Goal: Task Accomplishment & Management: Complete application form

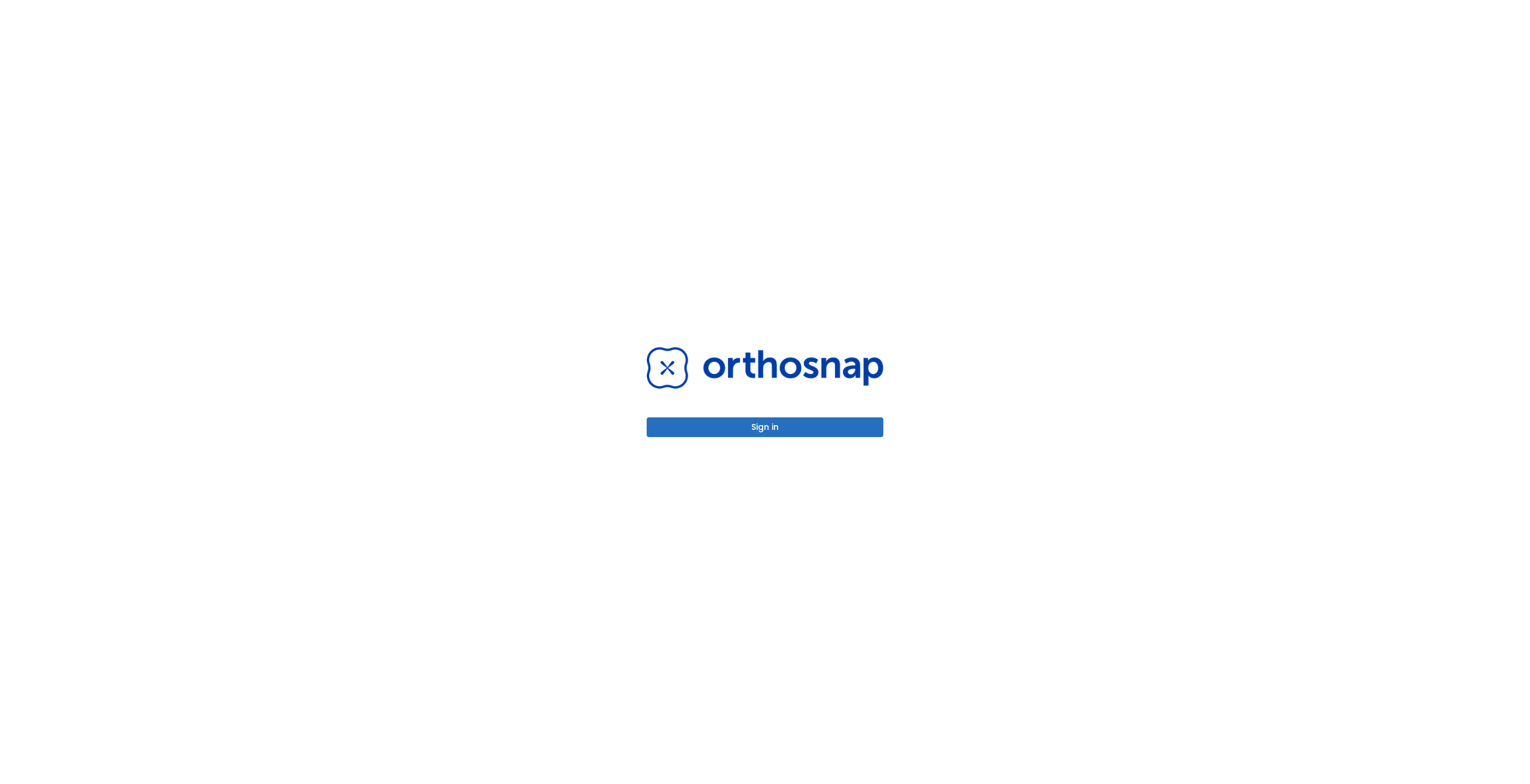
click at [802, 428] on button "Sign in" at bounding box center [764, 427] width 237 height 19
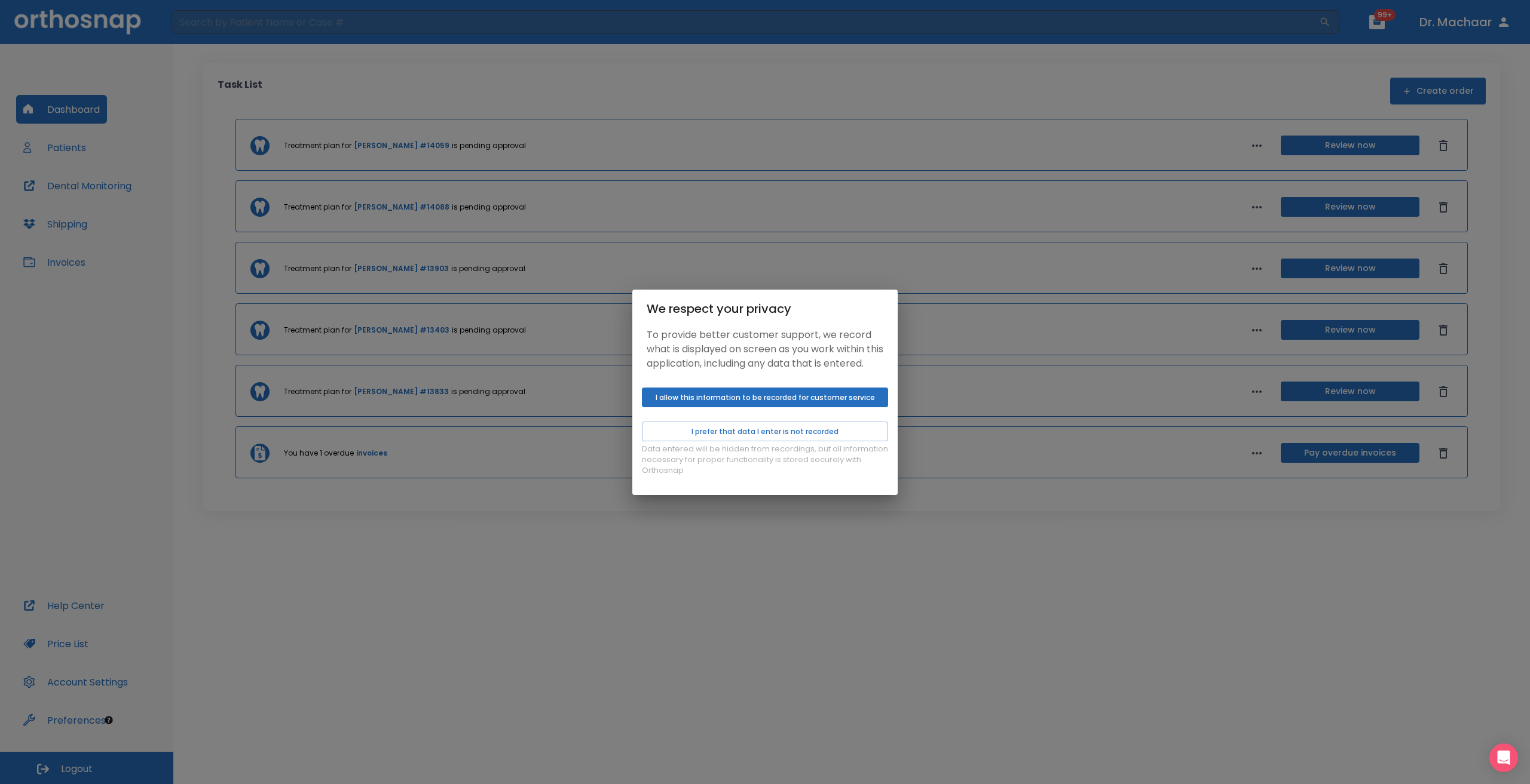
click at [714, 408] on button "I allow this information to be recorded for customer service" at bounding box center [764, 397] width 246 height 19
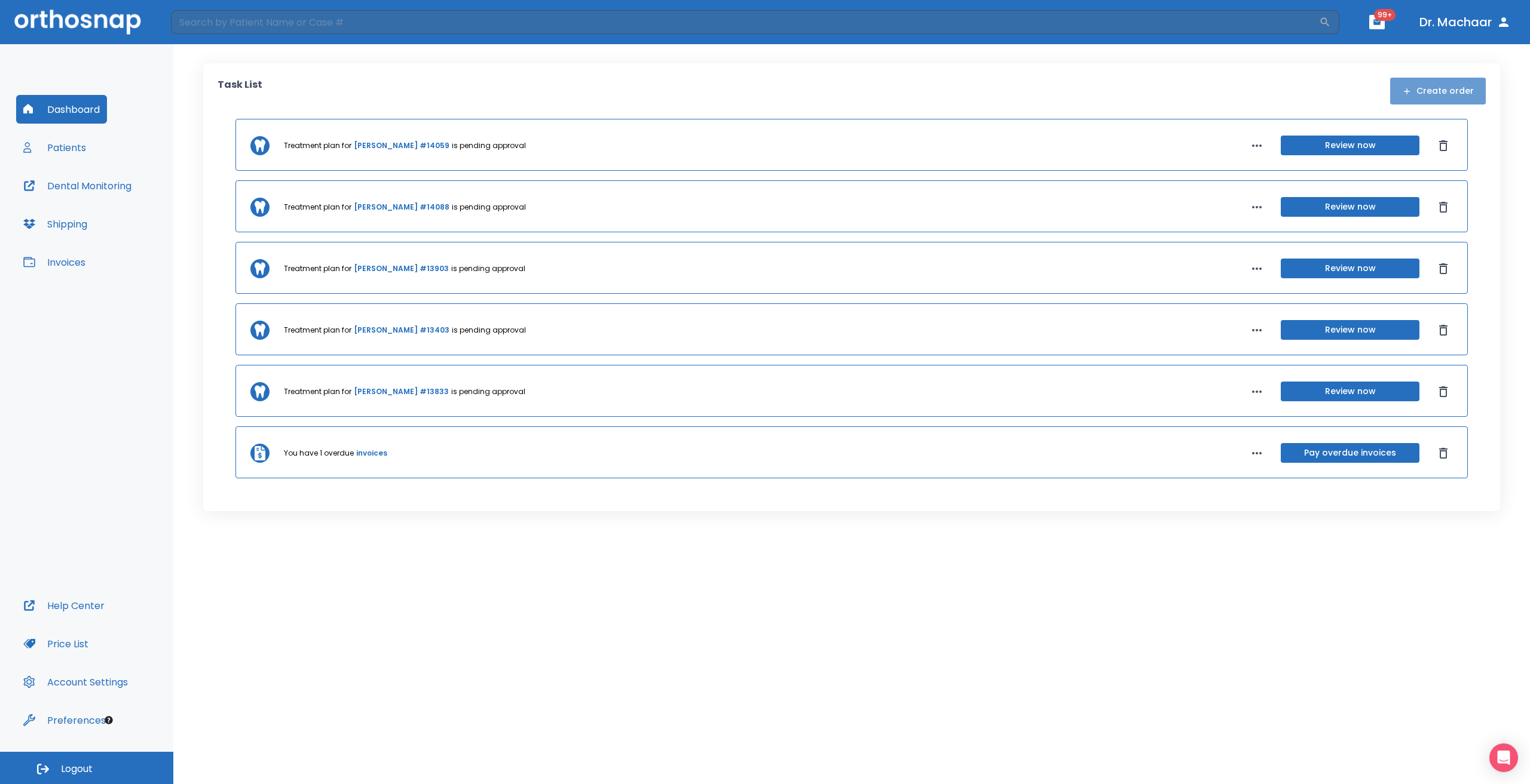
click at [1442, 89] on button "Create order" at bounding box center [1438, 91] width 95 height 27
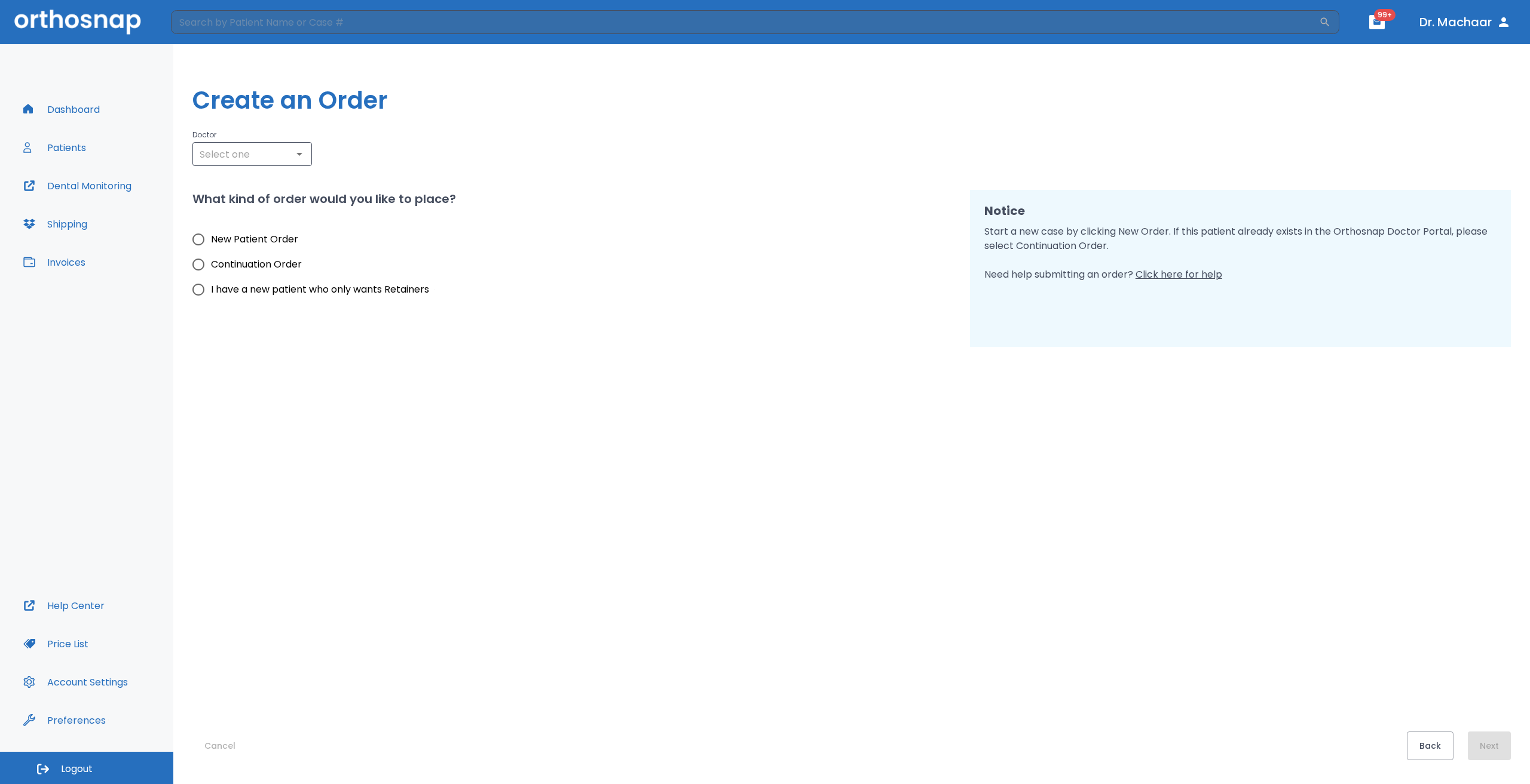
click at [670, 731] on div "Cancel Back Next" at bounding box center [852, 553] width 1318 height 413
click at [251, 237] on span "New Patient Order" at bounding box center [255, 239] width 88 height 15
click at [211, 237] on input "New Patient Order" at bounding box center [199, 239] width 25 height 25
radio input "true"
click at [237, 234] on span "New Patient Order" at bounding box center [255, 239] width 88 height 15
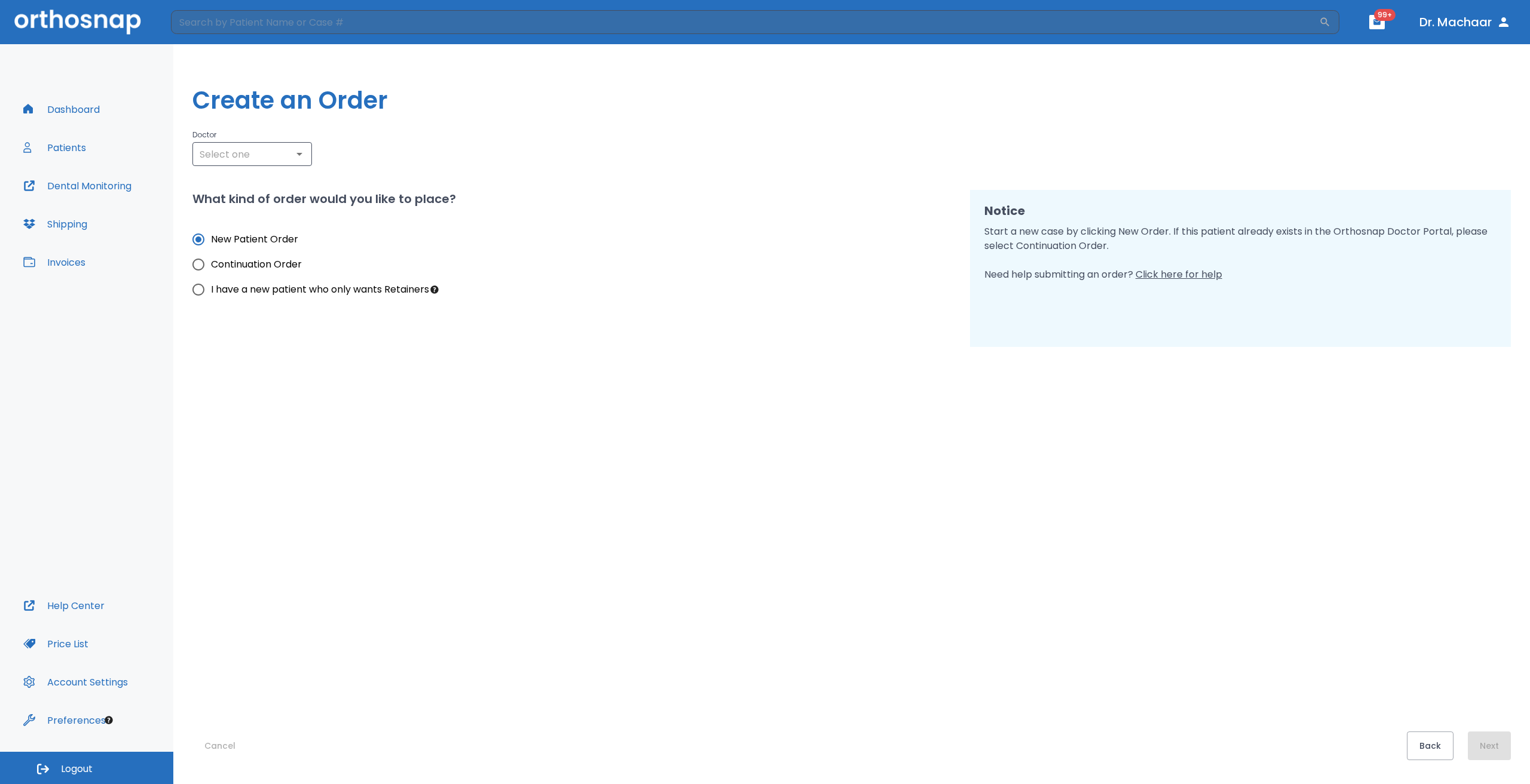
click at [211, 234] on input "New Patient Order" at bounding box center [199, 239] width 25 height 25
click at [238, 143] on div "​" at bounding box center [252, 154] width 120 height 24
drag, startPoint x: 239, startPoint y: 164, endPoint x: 235, endPoint y: 157, distance: 8.1
click at [237, 159] on div "​" at bounding box center [252, 154] width 120 height 24
click at [235, 185] on li "[PERSON_NAME]" at bounding box center [252, 182] width 120 height 21
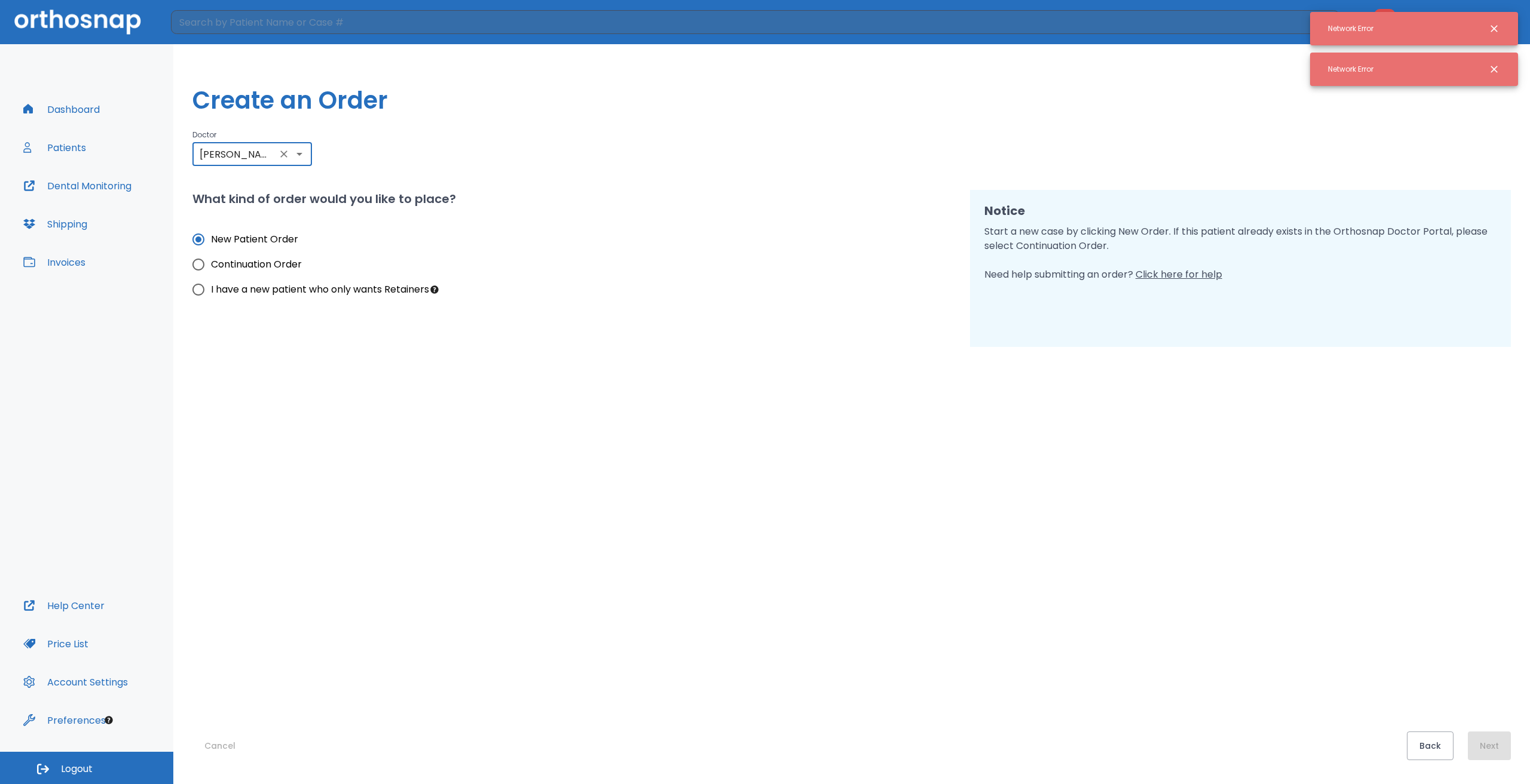
type input "[PERSON_NAME]"
click at [793, 593] on div "Cancel Back Next" at bounding box center [852, 553] width 1318 height 413
click at [1484, 741] on div "Back Next" at bounding box center [1458, 745] width 104 height 28
click at [287, 151] on icon "Clear" at bounding box center [283, 154] width 12 height 12
click at [257, 159] on input "text" at bounding box center [251, 154] width 112 height 17
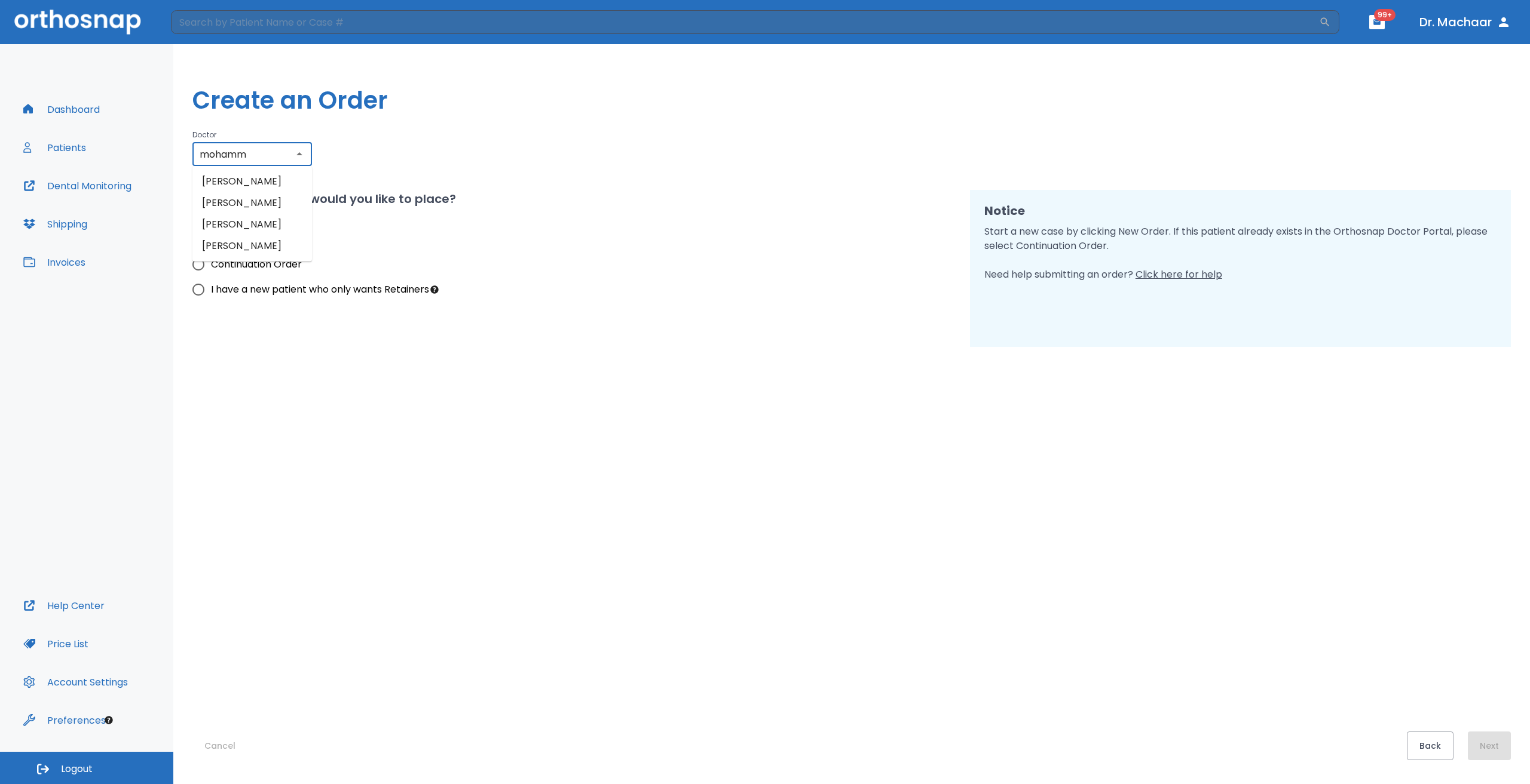
drag, startPoint x: 241, startPoint y: 261, endPoint x: 236, endPoint y: 257, distance: 6.4
click at [237, 257] on li "[PERSON_NAME]" at bounding box center [252, 246] width 120 height 21
type input "[PERSON_NAME]"
click at [1494, 742] on button "Next" at bounding box center [1489, 745] width 43 height 28
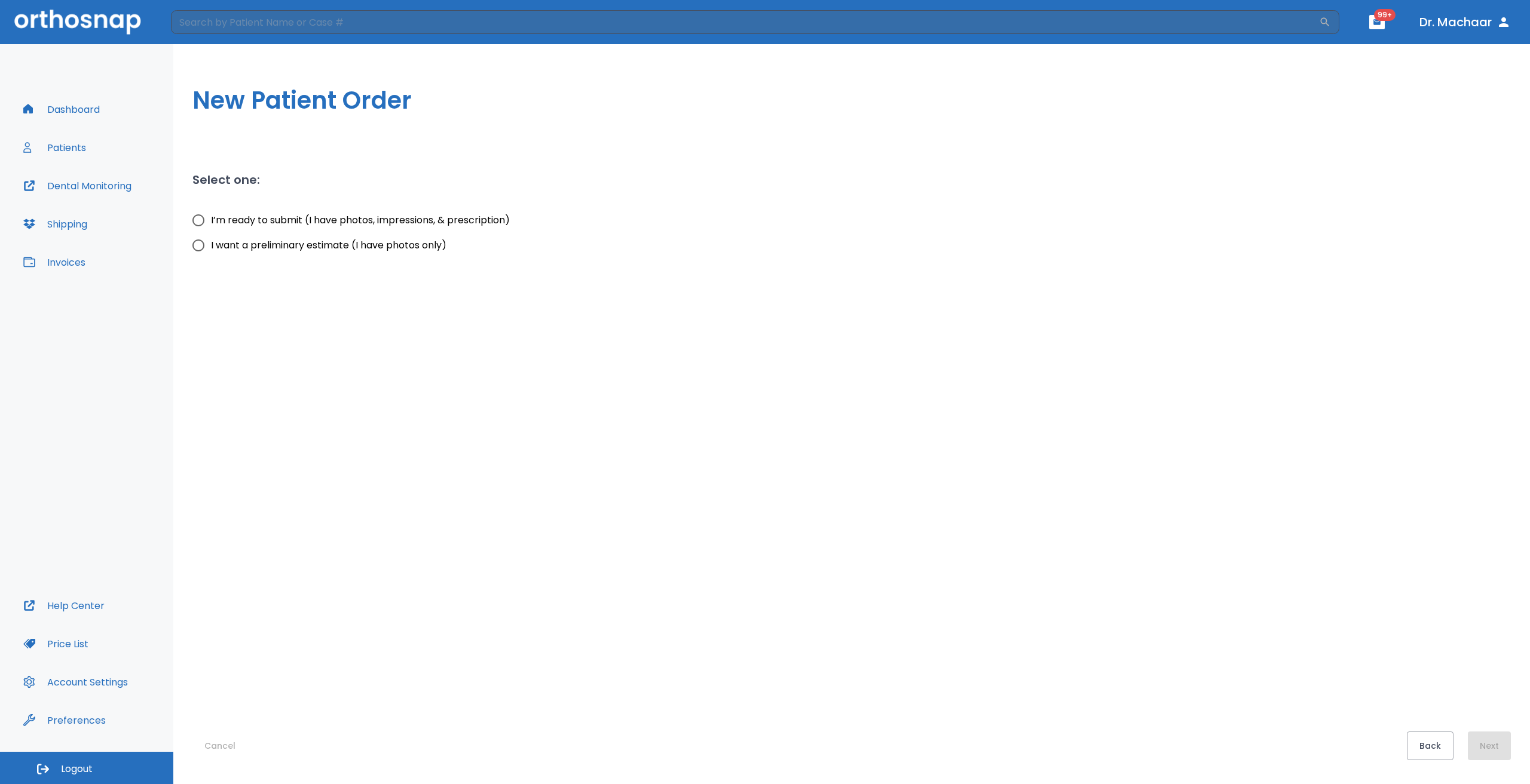
click at [209, 224] on input "I’m ready to submit (I have photos, impressions, & prescription)" at bounding box center [199, 221] width 25 height 25
radio input "true"
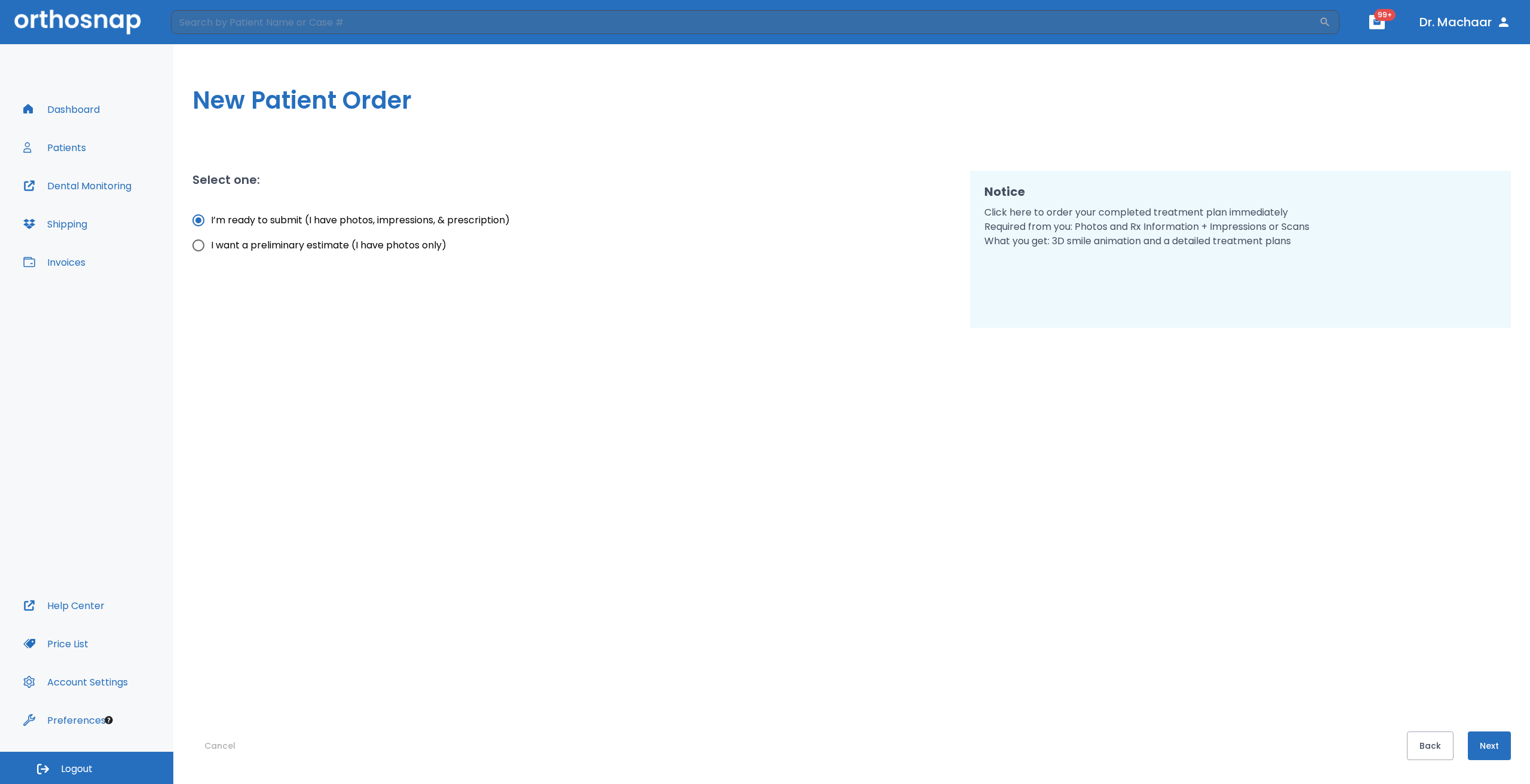
click at [550, 719] on div "Cancel Back Next" at bounding box center [852, 544] width 1318 height 432
click at [350, 250] on span "I want a preliminary estimate (I have photos only)" at bounding box center [329, 245] width 236 height 15
click at [211, 250] on input "I want a preliminary estimate (I have photos only)" at bounding box center [199, 245] width 25 height 25
radio input "true"
click at [374, 219] on span "I’m ready to submit (I have photos, impressions, & prescription)" at bounding box center [360, 220] width 299 height 15
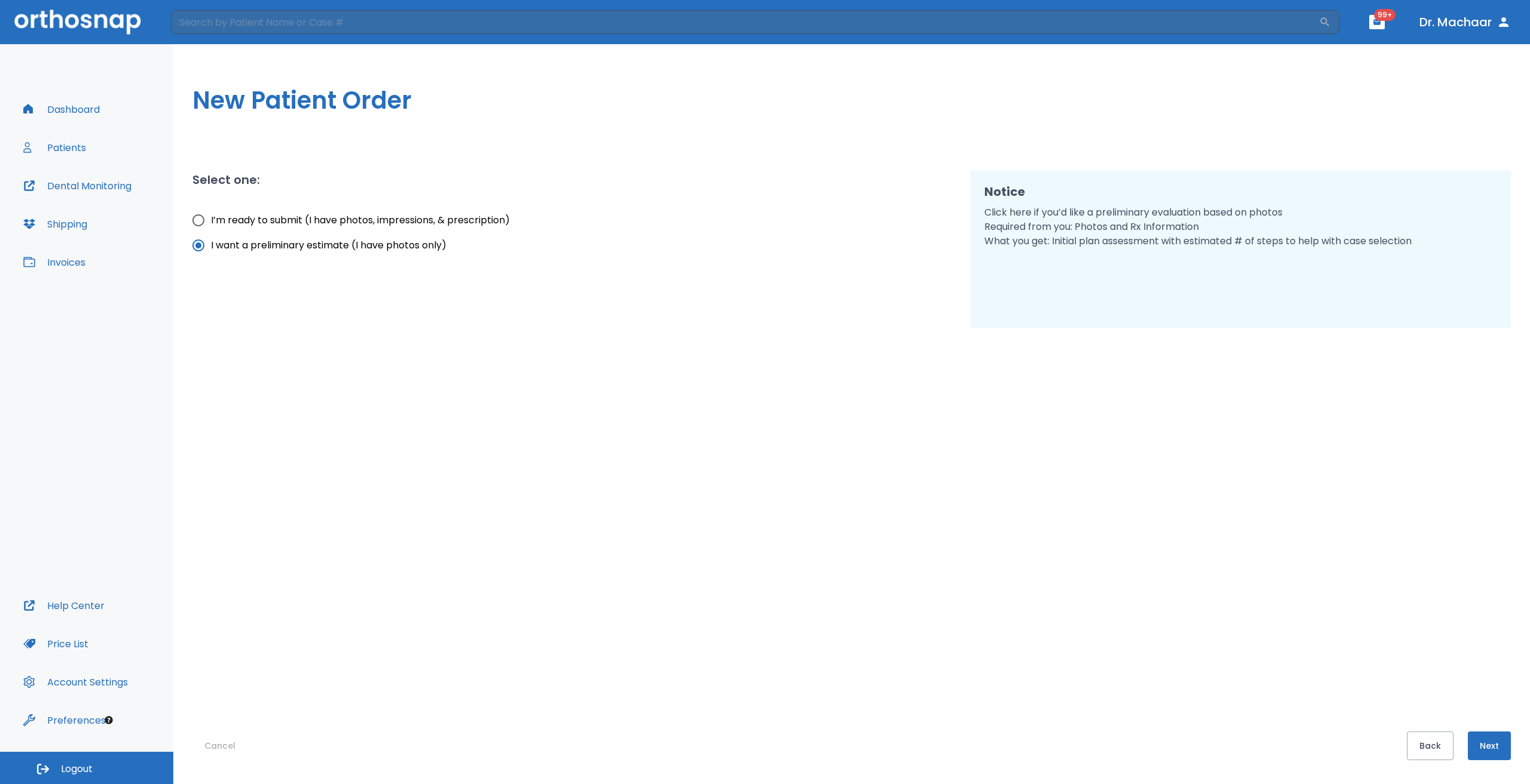
click at [211, 219] on input "I’m ready to submit (I have photos, impressions, & prescription)" at bounding box center [199, 221] width 25 height 25
radio input "true"
click at [1494, 740] on button "Next" at bounding box center [1489, 745] width 43 height 28
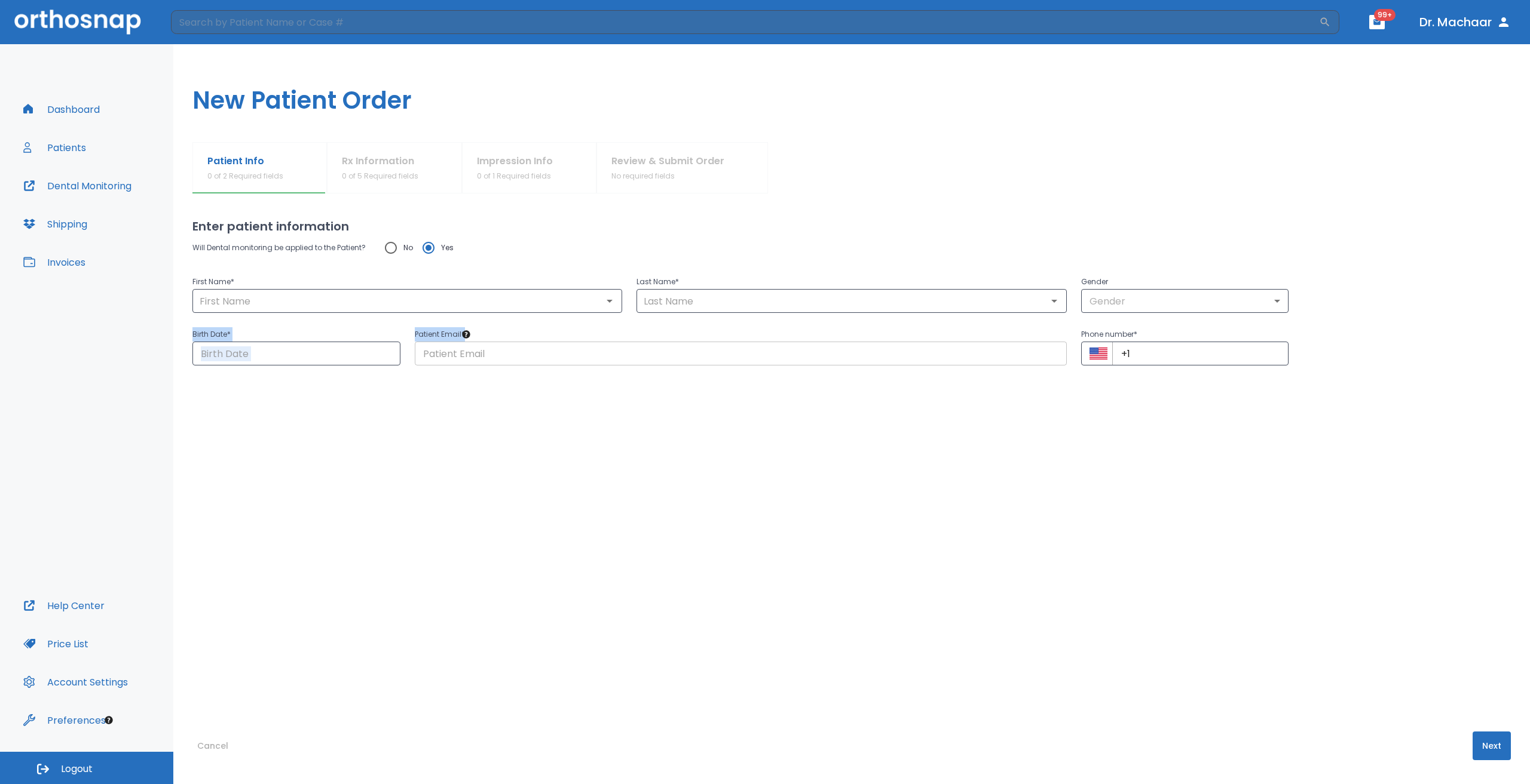
drag, startPoint x: 185, startPoint y: 328, endPoint x: 479, endPoint y: 347, distance: 294.6
click at [449, 348] on div "Patient Info 0 of 2 Required fields Rx Information 0 of 5 Required fields Impre…" at bounding box center [852, 463] width 1357 height 642
click at [609, 342] on input "text" at bounding box center [741, 353] width 652 height 24
click at [220, 334] on p "Birth Date *" at bounding box center [297, 334] width 208 height 15
drag, startPoint x: 189, startPoint y: 331, endPoint x: 1009, endPoint y: 349, distance: 820.2
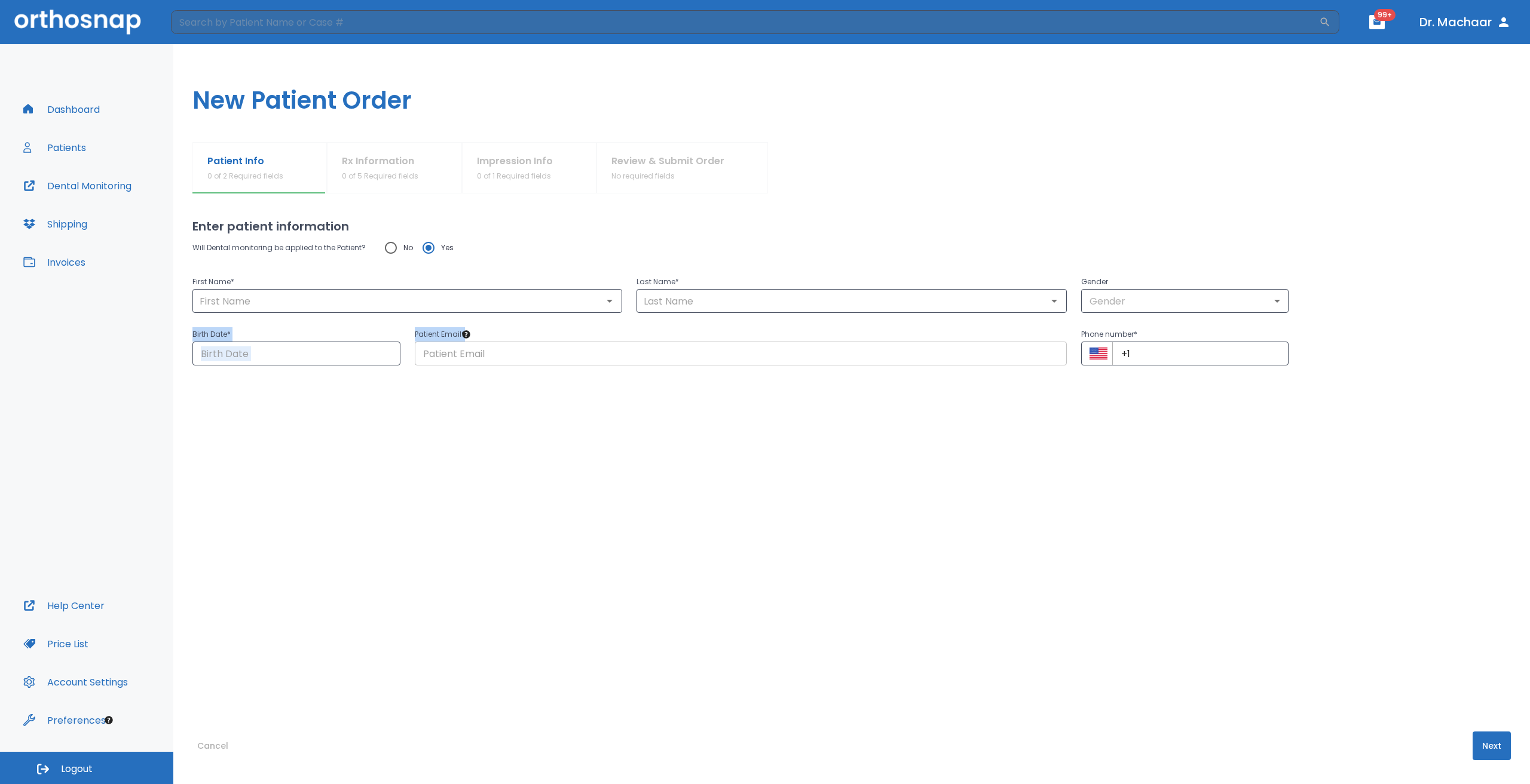
click at [983, 342] on div "Patient Info 0 of 2 Required fields Rx Information 0 of 5 Required fields Impre…" at bounding box center [852, 463] width 1357 height 642
click at [1120, 415] on div "Will Dental monitoring be applied to the Patient? No Yes First Name * ​ Last Na…" at bounding box center [852, 459] width 1318 height 448
click at [327, 303] on input "text" at bounding box center [407, 301] width 422 height 17
type input "s"
type input "tezst"
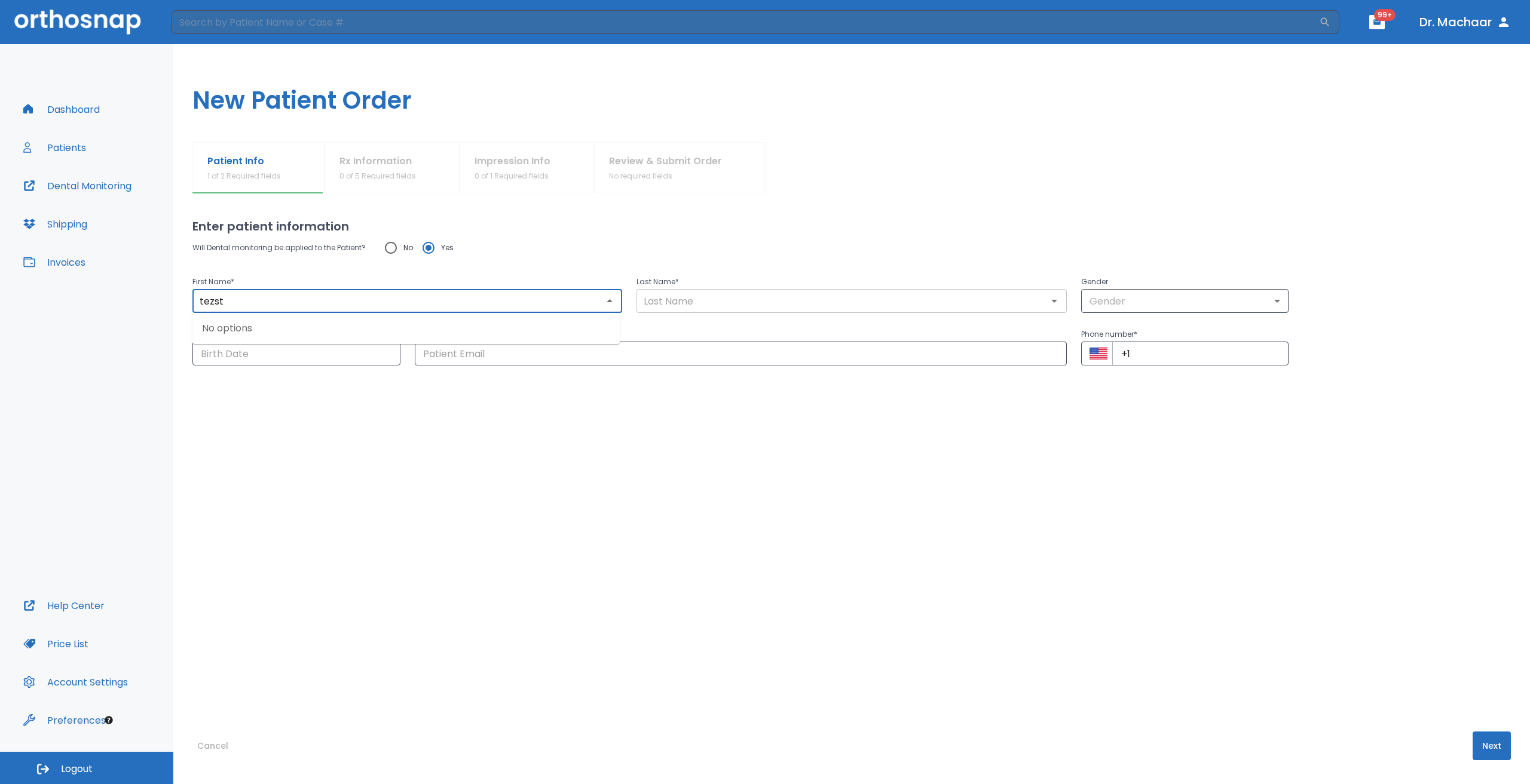
click at [871, 303] on input "text" at bounding box center [851, 301] width 422 height 17
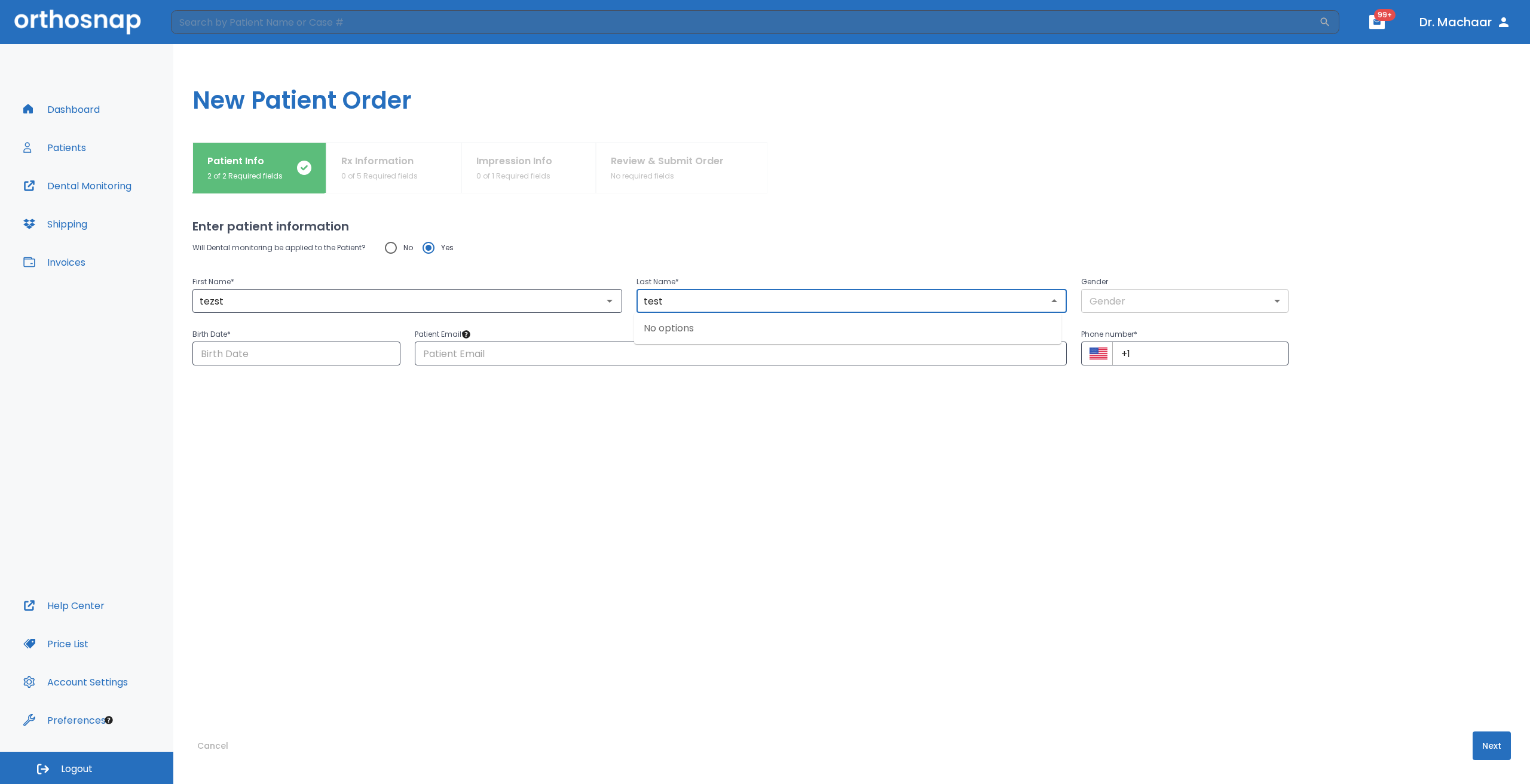
type input "test"
click at [1155, 305] on body "​ 99+ Dr. Machaar Dashboard Patients Dental Monitoring Shipping Invoices Help C…" at bounding box center [765, 392] width 1530 height 784
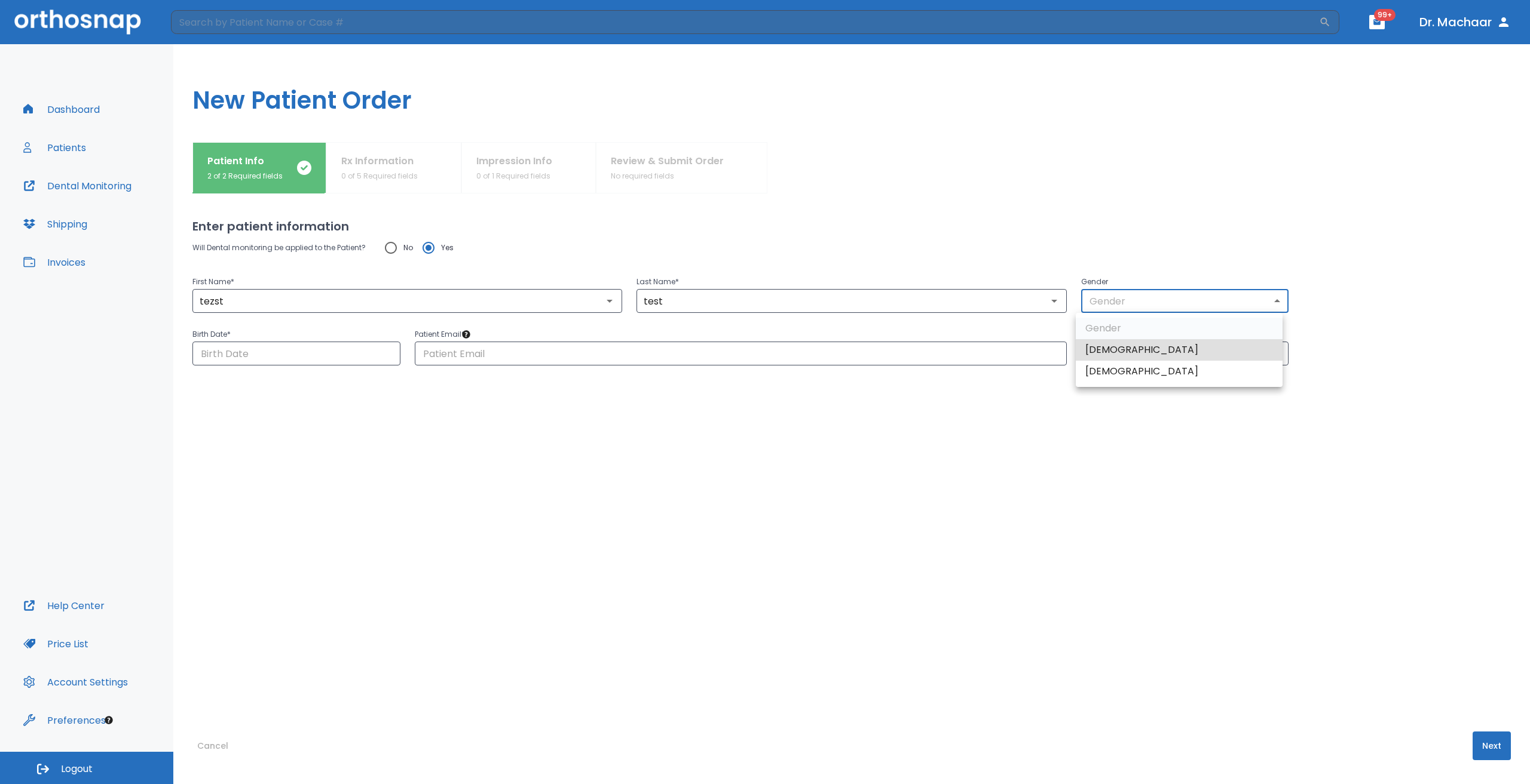
drag, startPoint x: 1142, startPoint y: 341, endPoint x: 1094, endPoint y: 348, distance: 48.5
click at [1140, 341] on li "[DEMOGRAPHIC_DATA]" at bounding box center [1179, 350] width 206 height 21
type input "1"
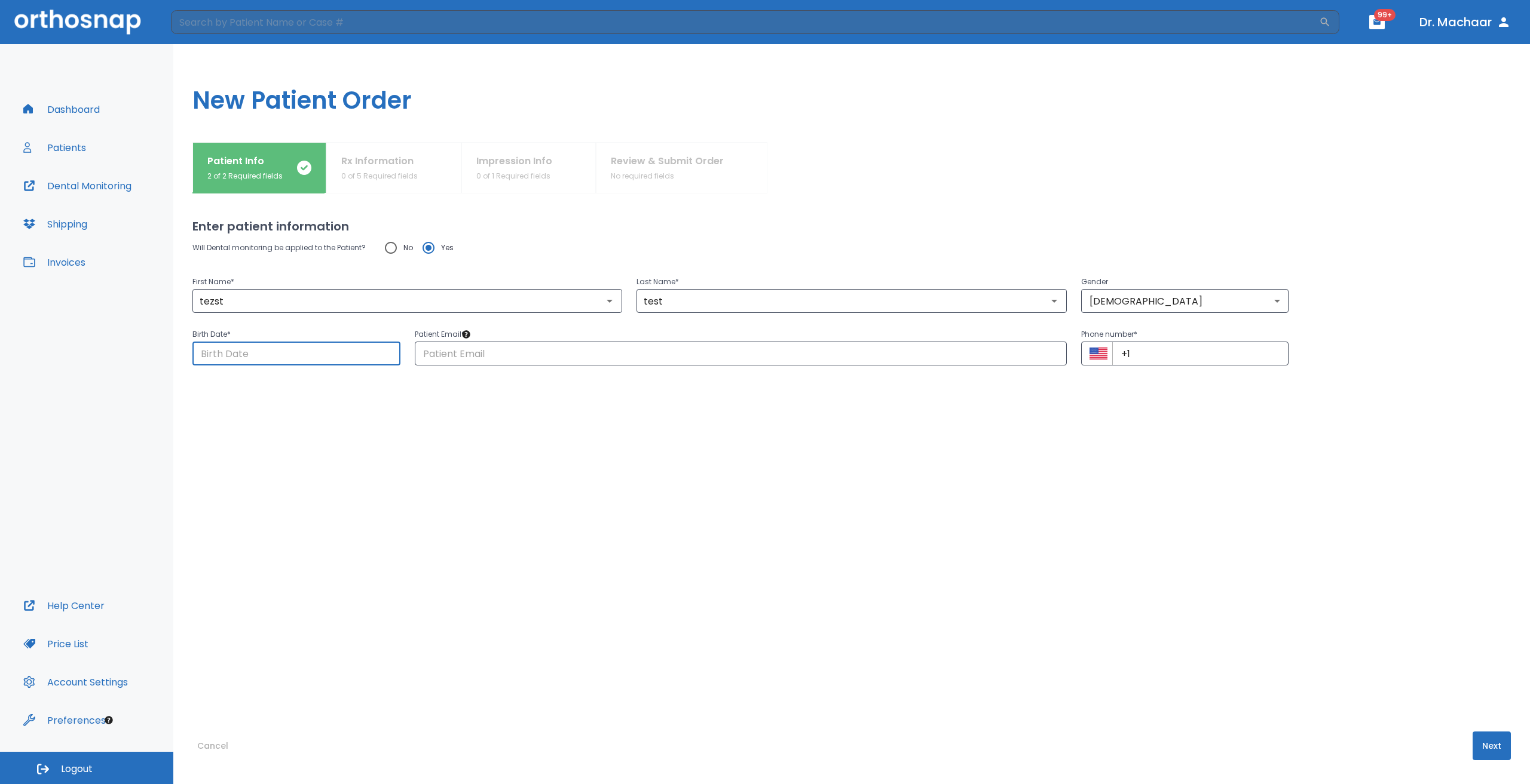
click at [331, 361] on input "Choose date" at bounding box center [297, 353] width 208 height 24
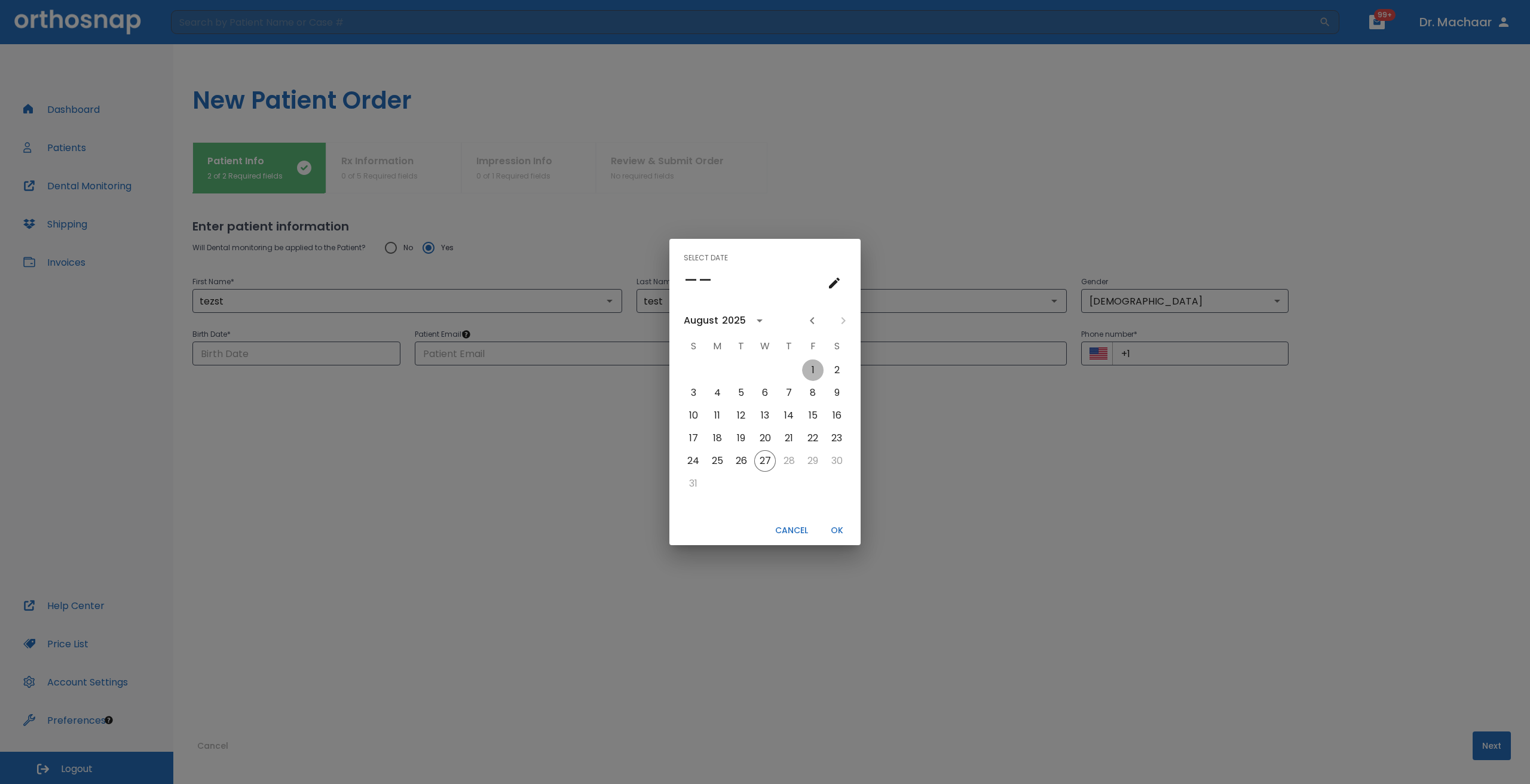
click at [818, 369] on button "1" at bounding box center [813, 371] width 21 height 21
type input "[DATE]"
click at [833, 528] on button "OK" at bounding box center [836, 530] width 38 height 19
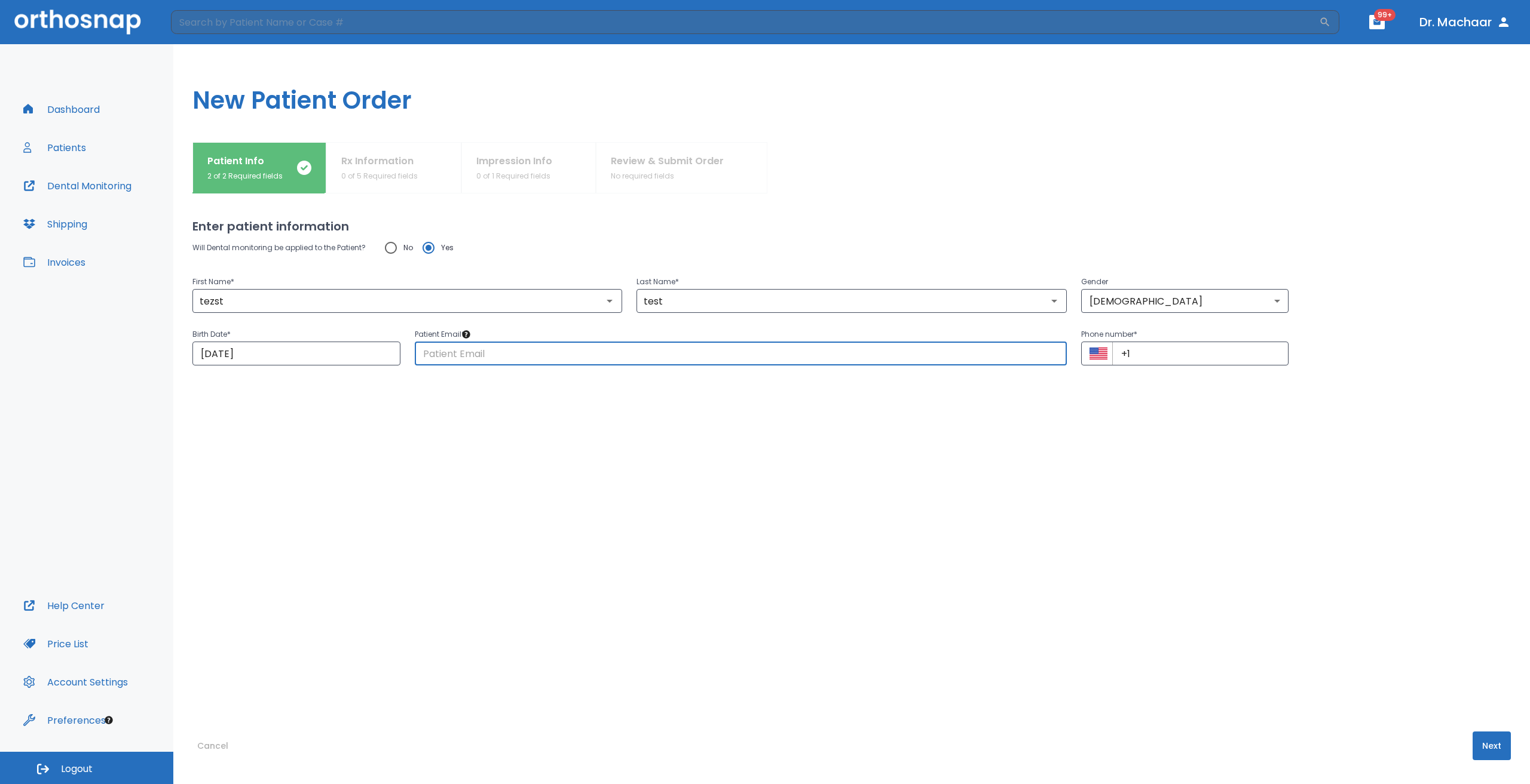
click at [463, 358] on input "text" at bounding box center [741, 353] width 652 height 24
type input "[EMAIL_ADDRESS][DOMAIN_NAME]"
click at [1169, 361] on input "+1" at bounding box center [1200, 353] width 177 height 24
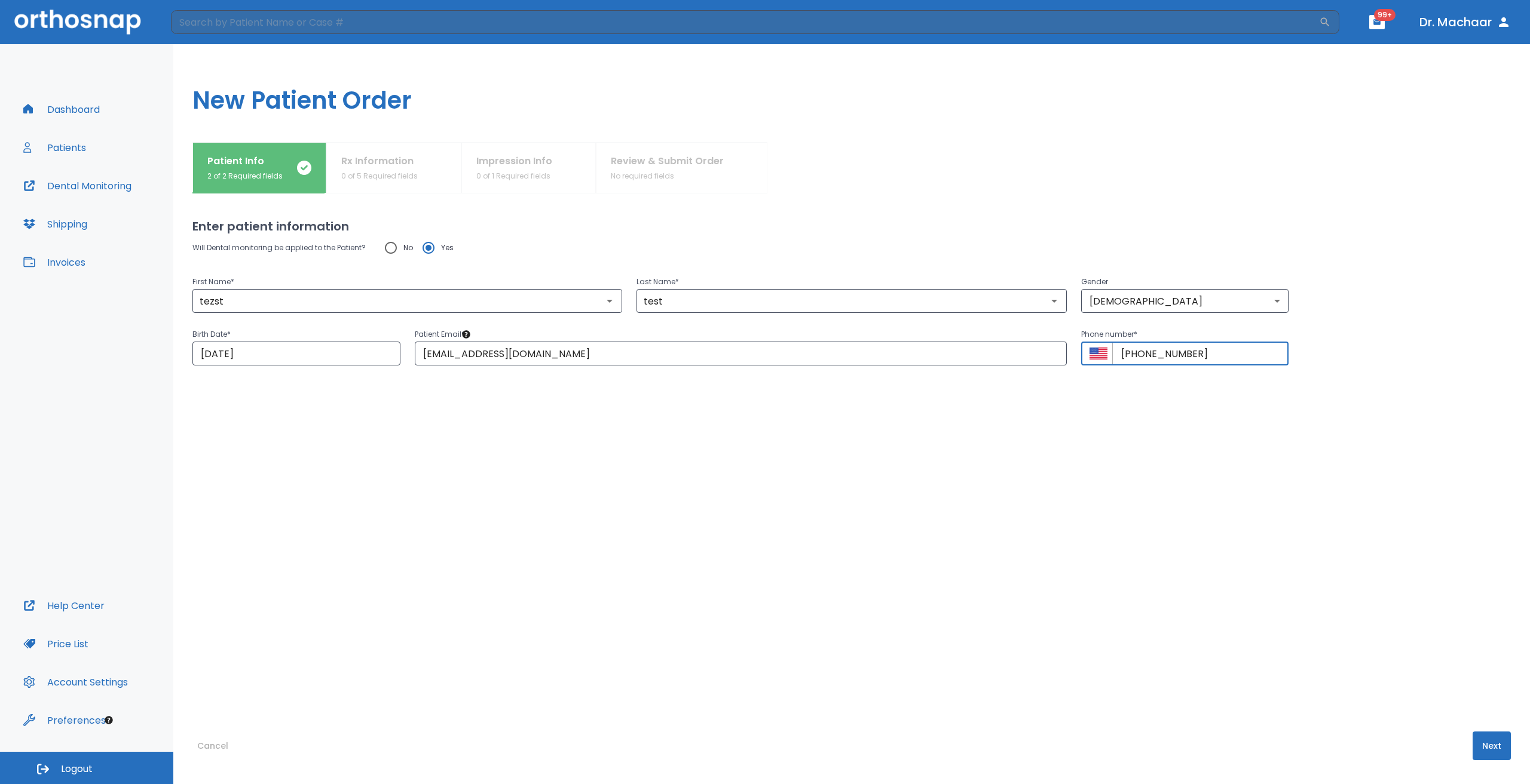
type input "[PHONE_NUMBER]"
click at [1492, 747] on button "Next" at bounding box center [1491, 745] width 38 height 28
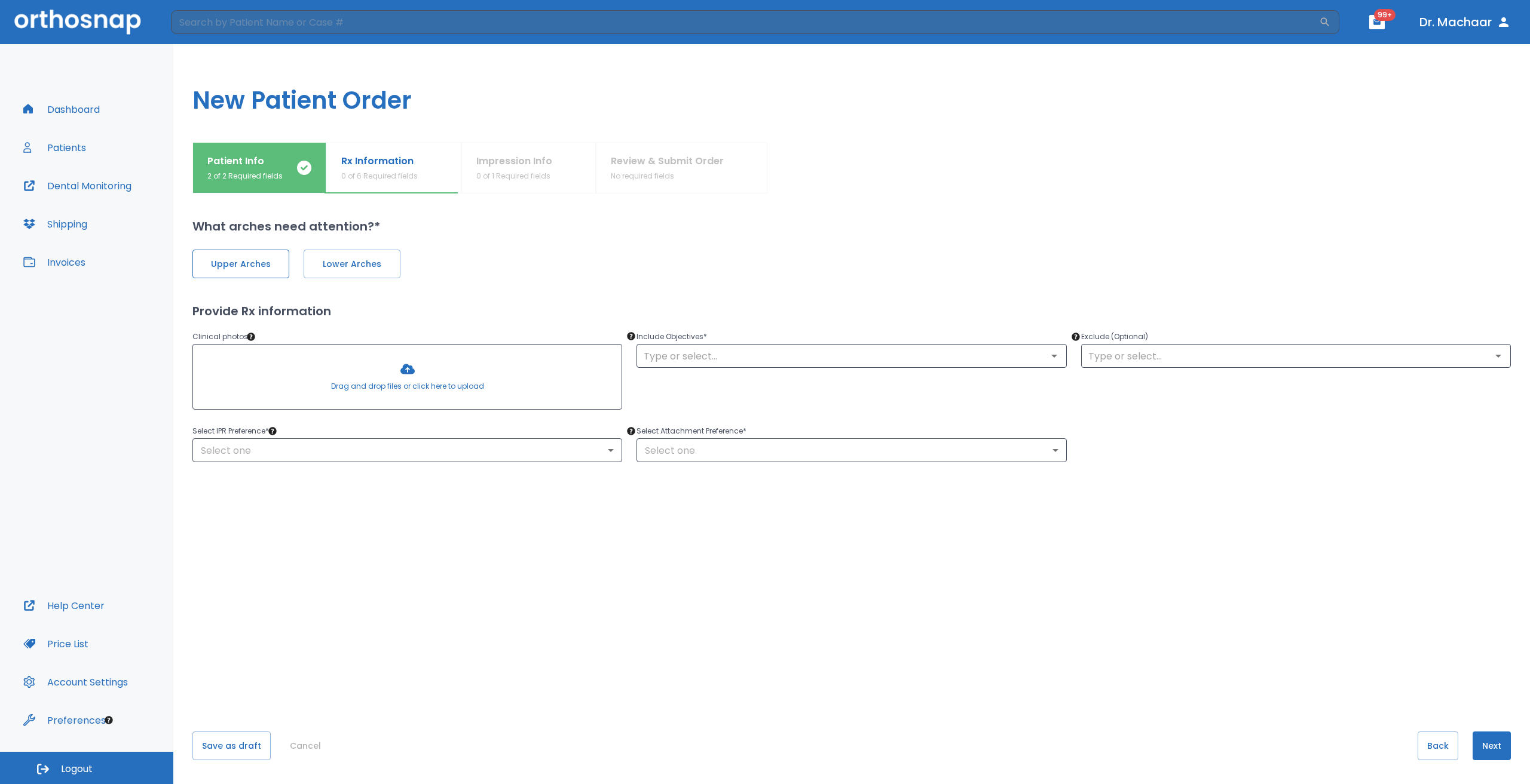
click at [221, 258] on span "Upper Arches" at bounding box center [241, 264] width 72 height 13
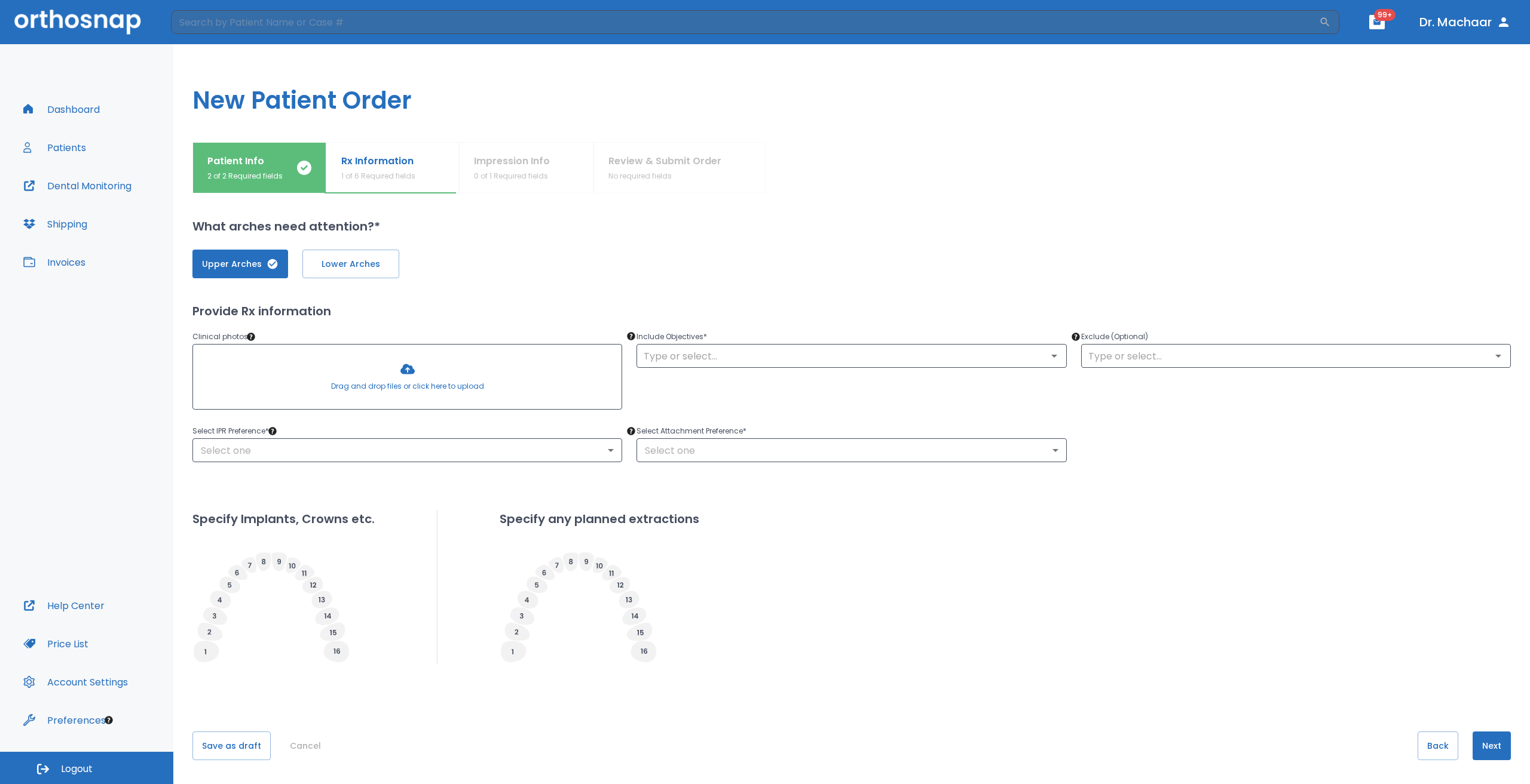
click at [363, 286] on div "Upper Arches Lower Arches Provide Rx information Clinical photos * Drag and dro…" at bounding box center [852, 459] width 1318 height 448
click at [360, 267] on span "Lower Arches" at bounding box center [351, 264] width 72 height 13
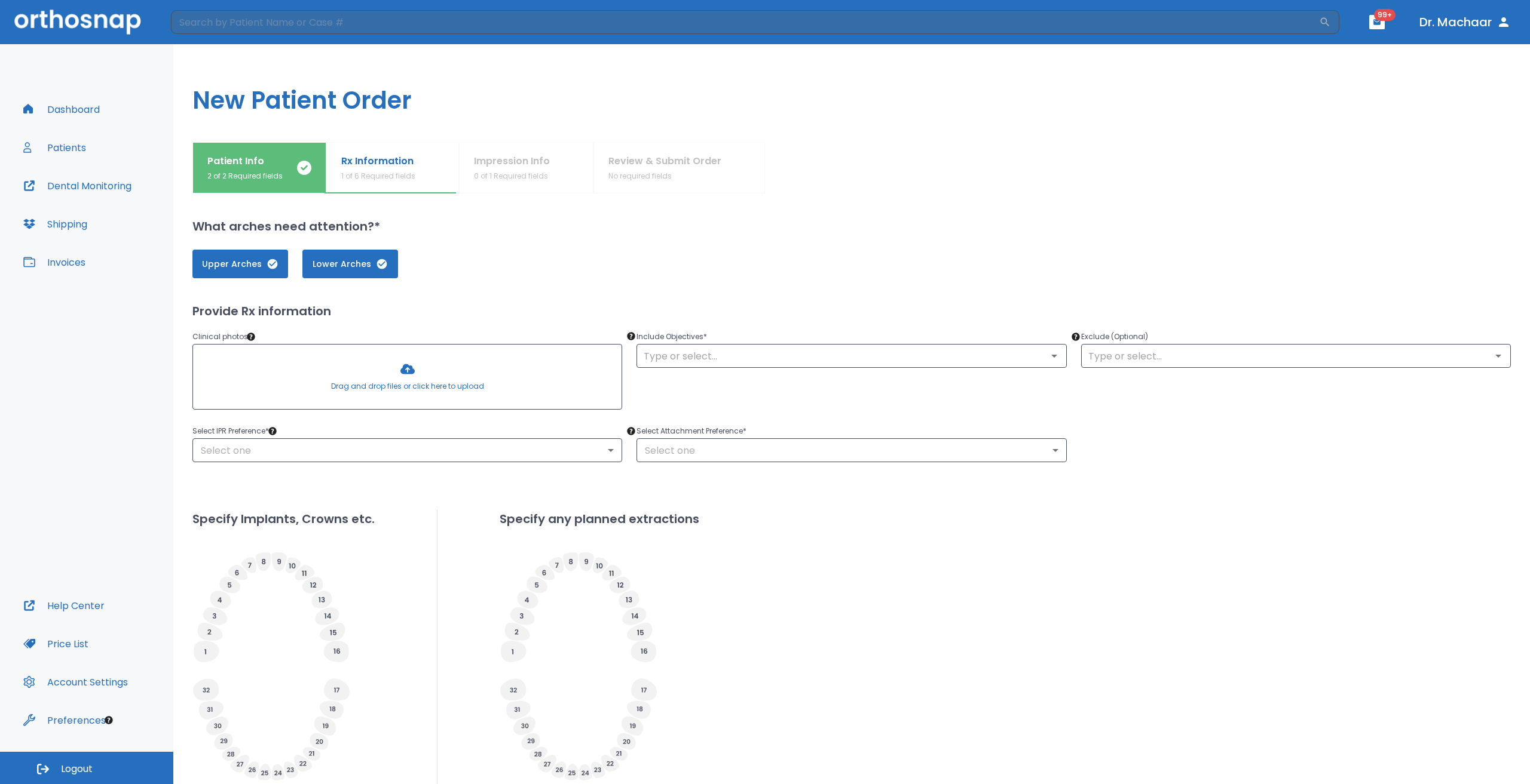
drag, startPoint x: 244, startPoint y: 271, endPoint x: 270, endPoint y: 271, distance: 26.0
click at [247, 271] on button "Upper Arches" at bounding box center [240, 264] width 95 height 28
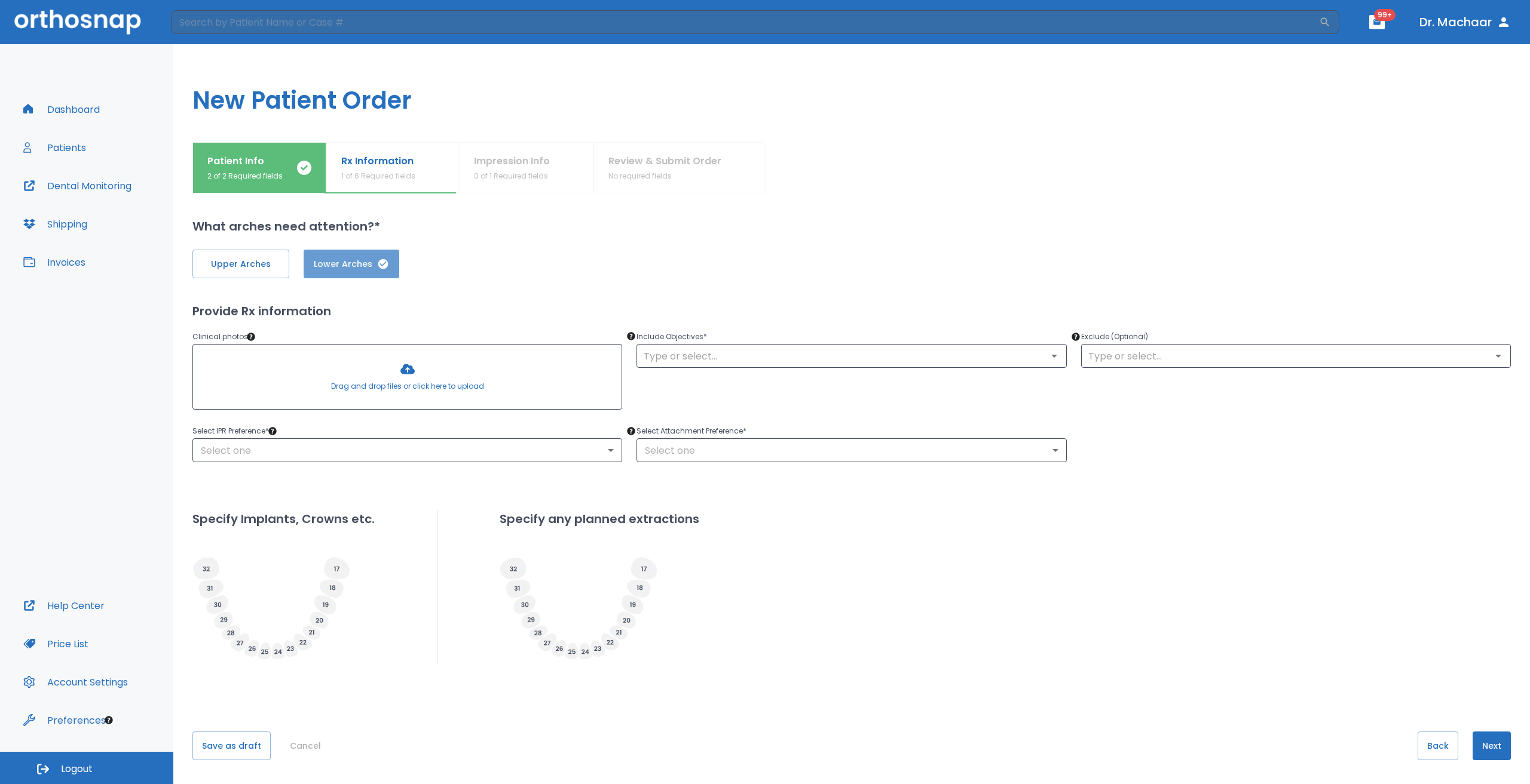
click at [366, 271] on button "Lower Arches" at bounding box center [351, 264] width 95 height 28
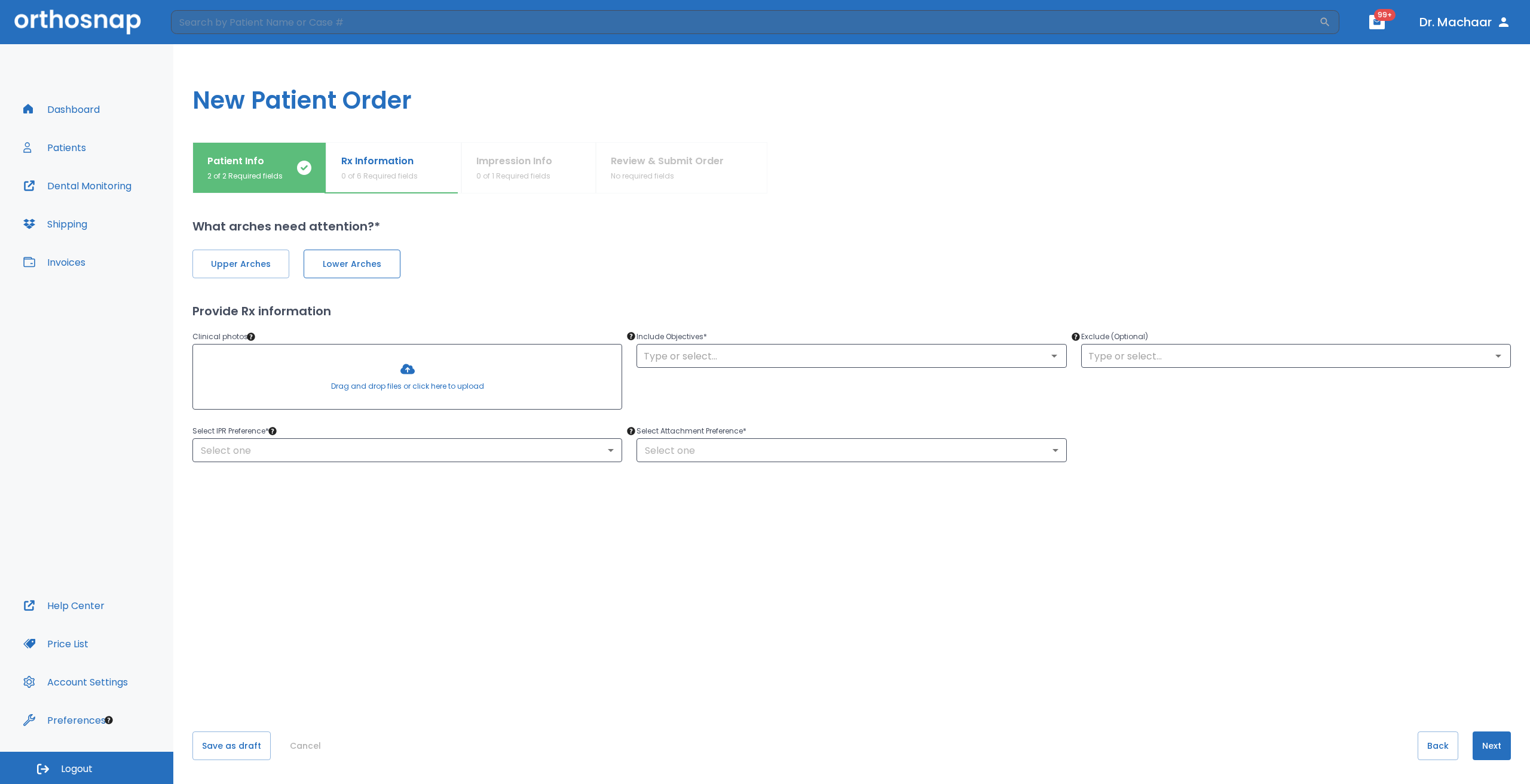
click at [370, 274] on button "Lower Arches" at bounding box center [351, 264] width 96 height 28
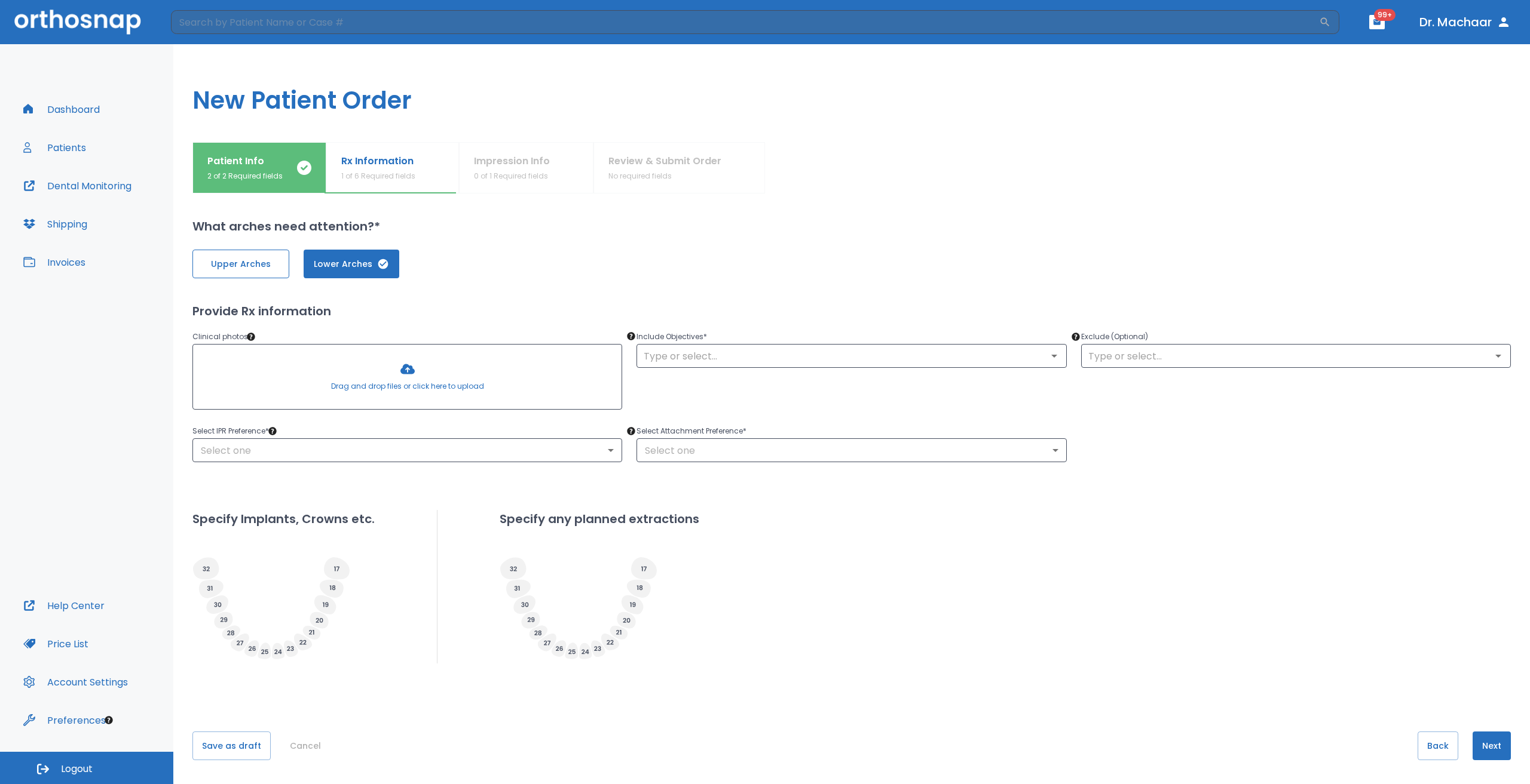
click at [214, 272] on button "Upper Arches" at bounding box center [240, 264] width 96 height 28
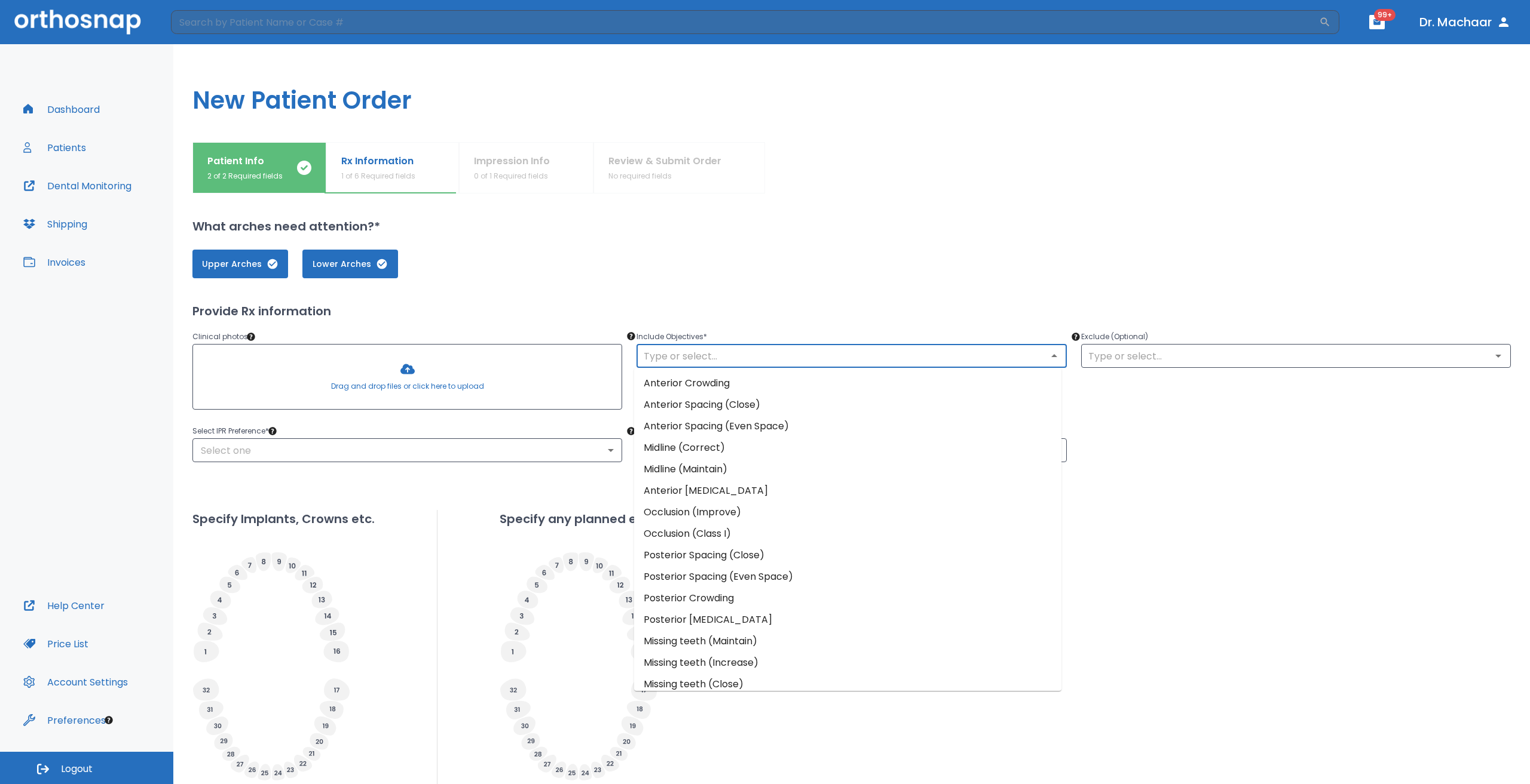
click at [675, 364] on input "text" at bounding box center [851, 355] width 422 height 17
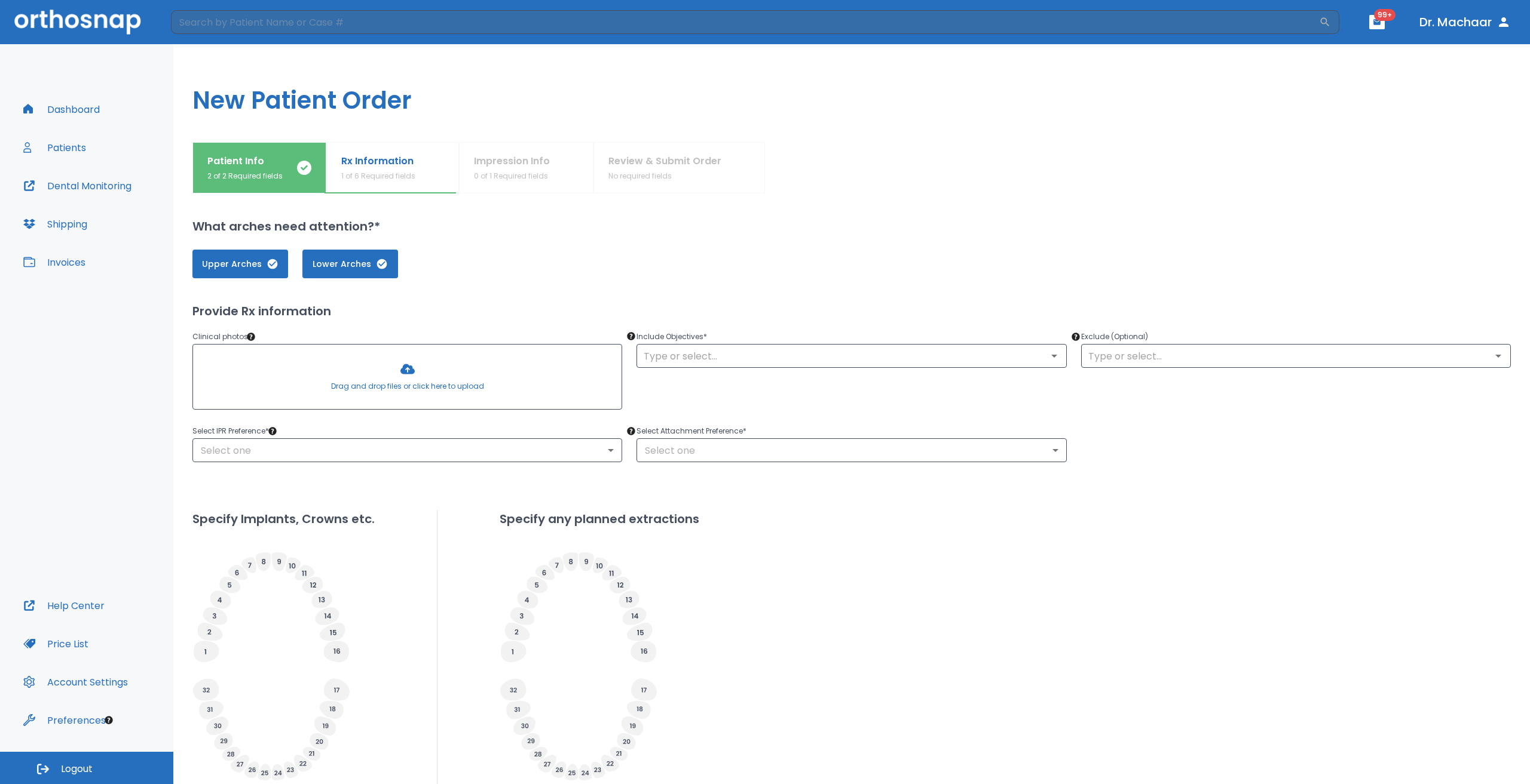
click at [668, 383] on div "Include Objectives * ​" at bounding box center [844, 365] width 444 height 99
click at [697, 364] on div "​" at bounding box center [851, 356] width 429 height 24
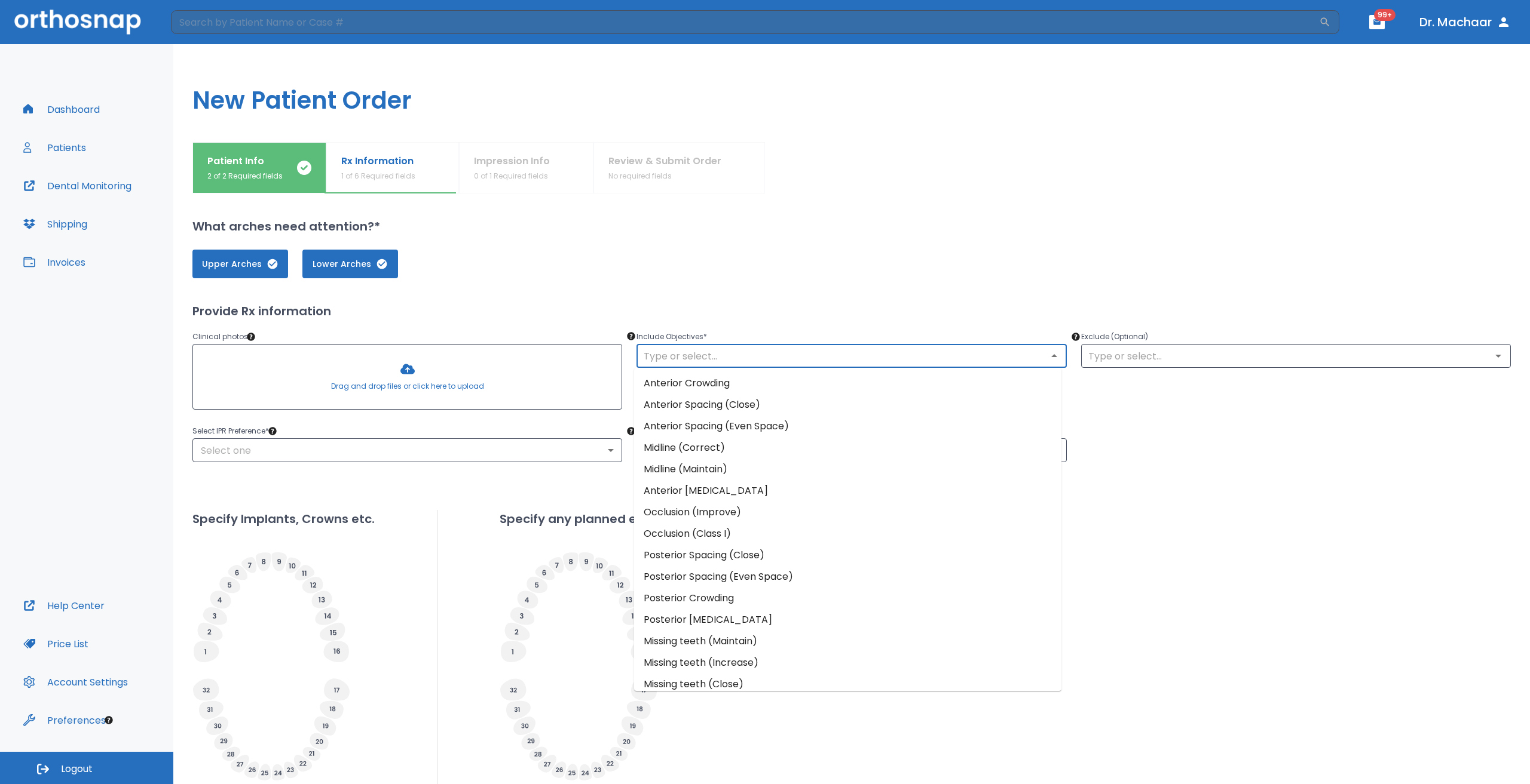
click at [705, 363] on input "text" at bounding box center [851, 355] width 422 height 17
click at [721, 380] on li "Anterior Crowding" at bounding box center [847, 383] width 427 height 21
click at [780, 353] on input "text" at bounding box center [851, 355] width 422 height 17
click at [715, 503] on li "Occlusion (Improve)" at bounding box center [847, 503] width 427 height 21
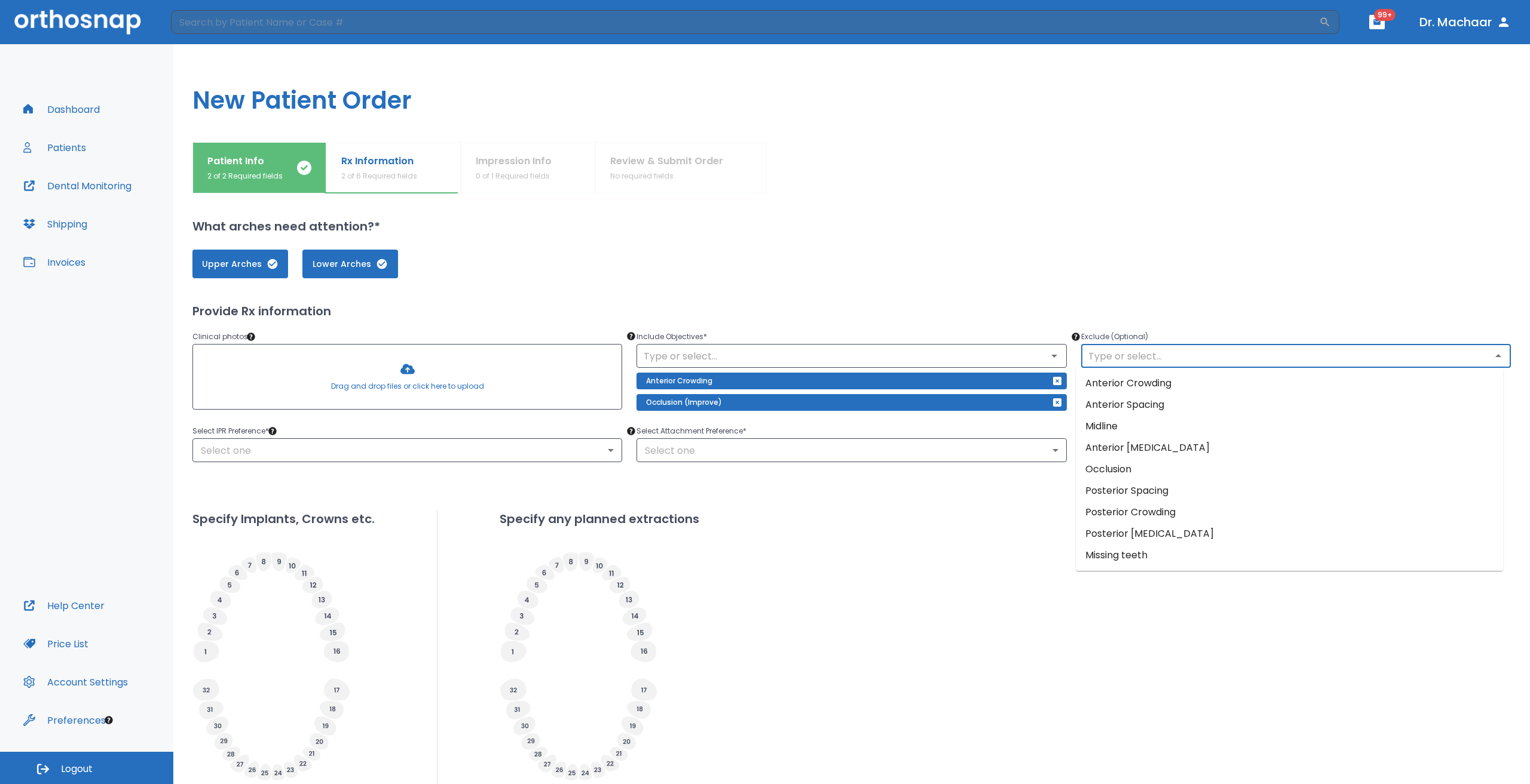
click at [1125, 350] on input "text" at bounding box center [1295, 355] width 422 height 17
click at [1132, 534] on li "Posterior [MEDICAL_DATA]" at bounding box center [1289, 534] width 427 height 21
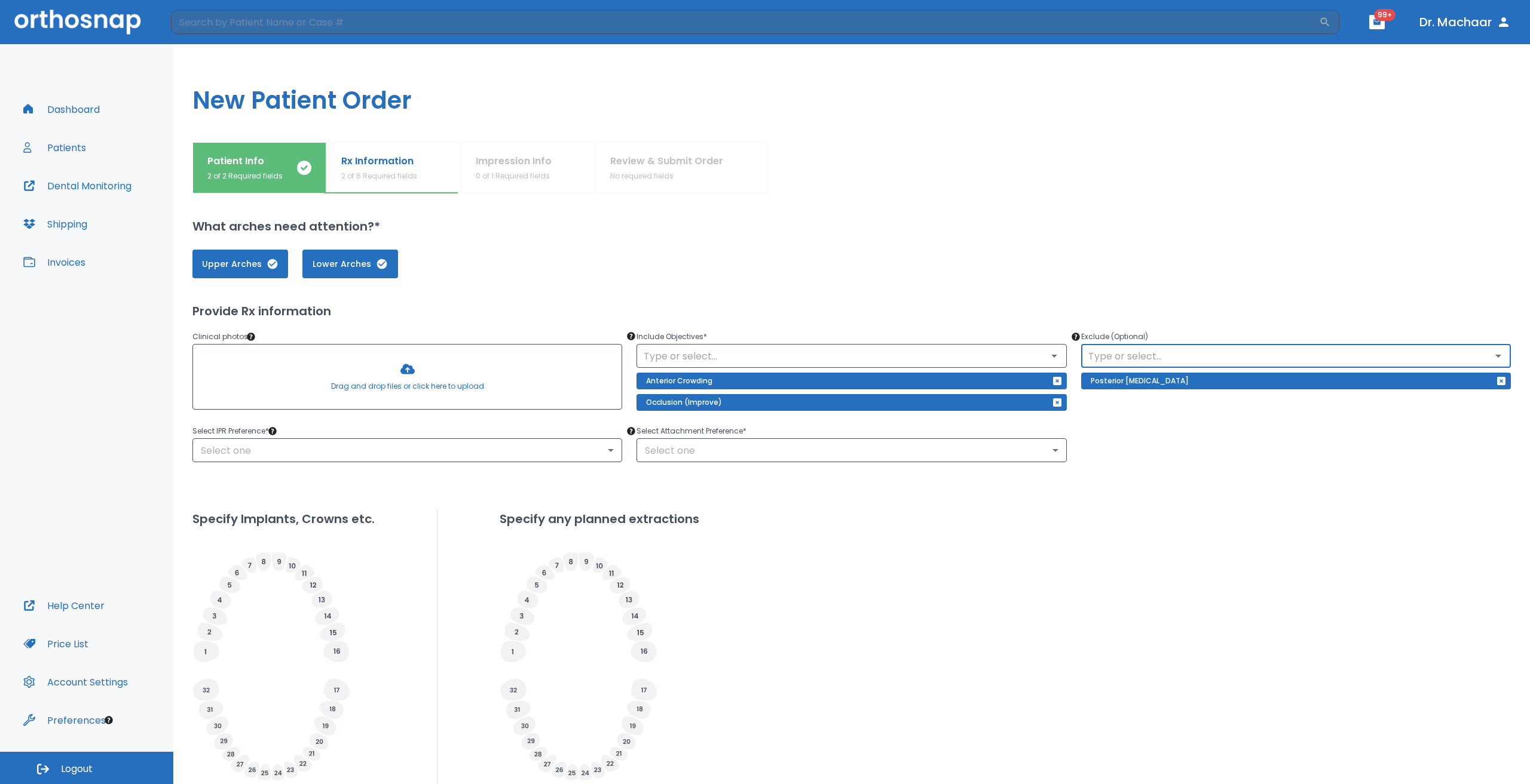
click at [1150, 353] on input "text" at bounding box center [1295, 355] width 422 height 17
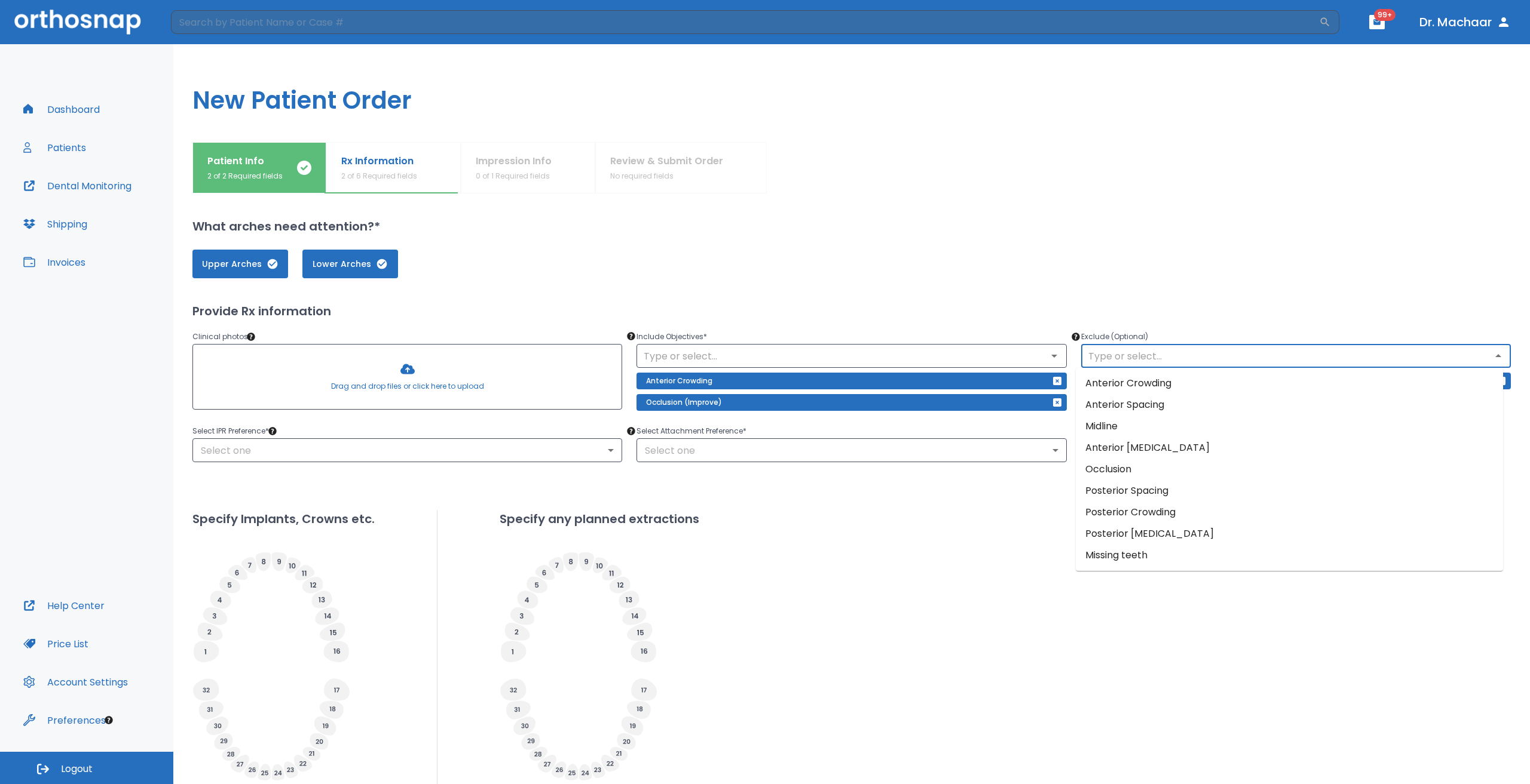
click at [1116, 475] on li "Occlusion" at bounding box center [1289, 469] width 427 height 21
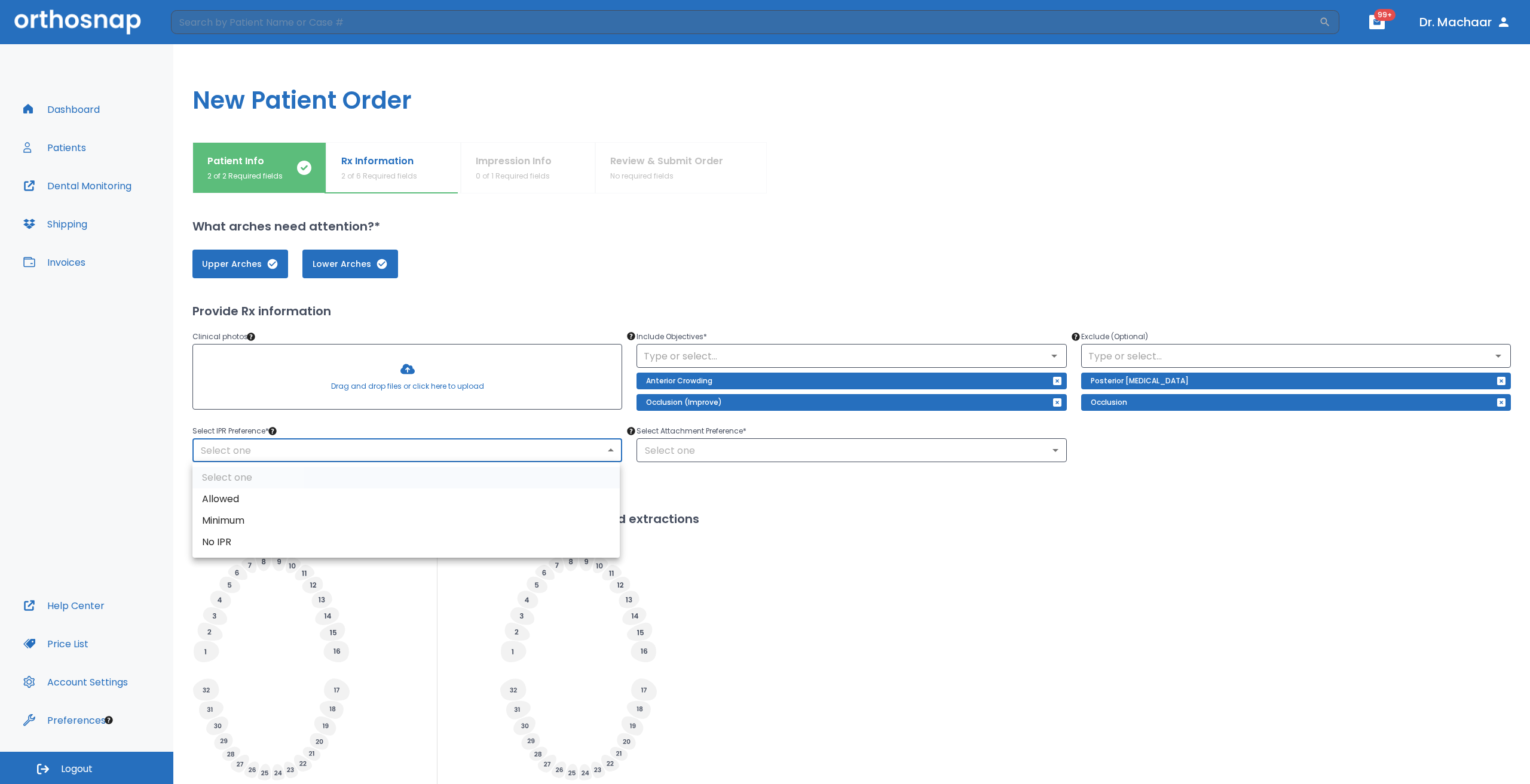
click at [240, 447] on body "​ 99+ Dr. Machaar Dashboard Patients Dental Monitoring Shipping Invoices Help C…" at bounding box center [765, 392] width 1530 height 784
click at [376, 428] on div at bounding box center [765, 392] width 1530 height 784
click at [248, 452] on body "​ 99+ Dr. Machaar Dashboard Patients Dental Monitoring Shipping Invoices Help C…" at bounding box center [765, 392] width 1530 height 784
click at [285, 497] on li "Allowed" at bounding box center [406, 499] width 427 height 21
type input "1"
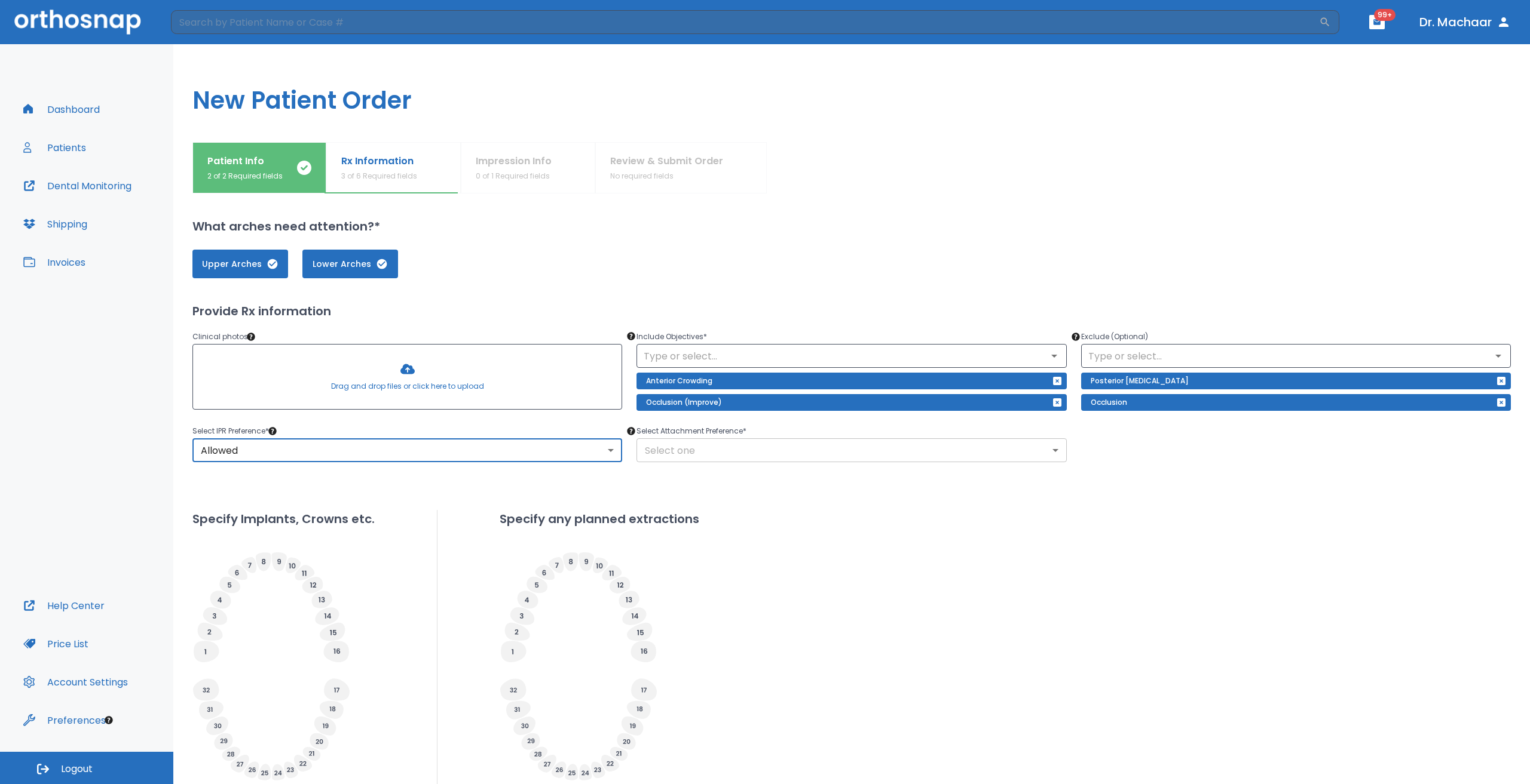
click at [785, 439] on body "​ 99+ Dr. Machaar Dashboard Patients Dental Monitoring Shipping Invoices Help C…" at bounding box center [765, 392] width 1530 height 784
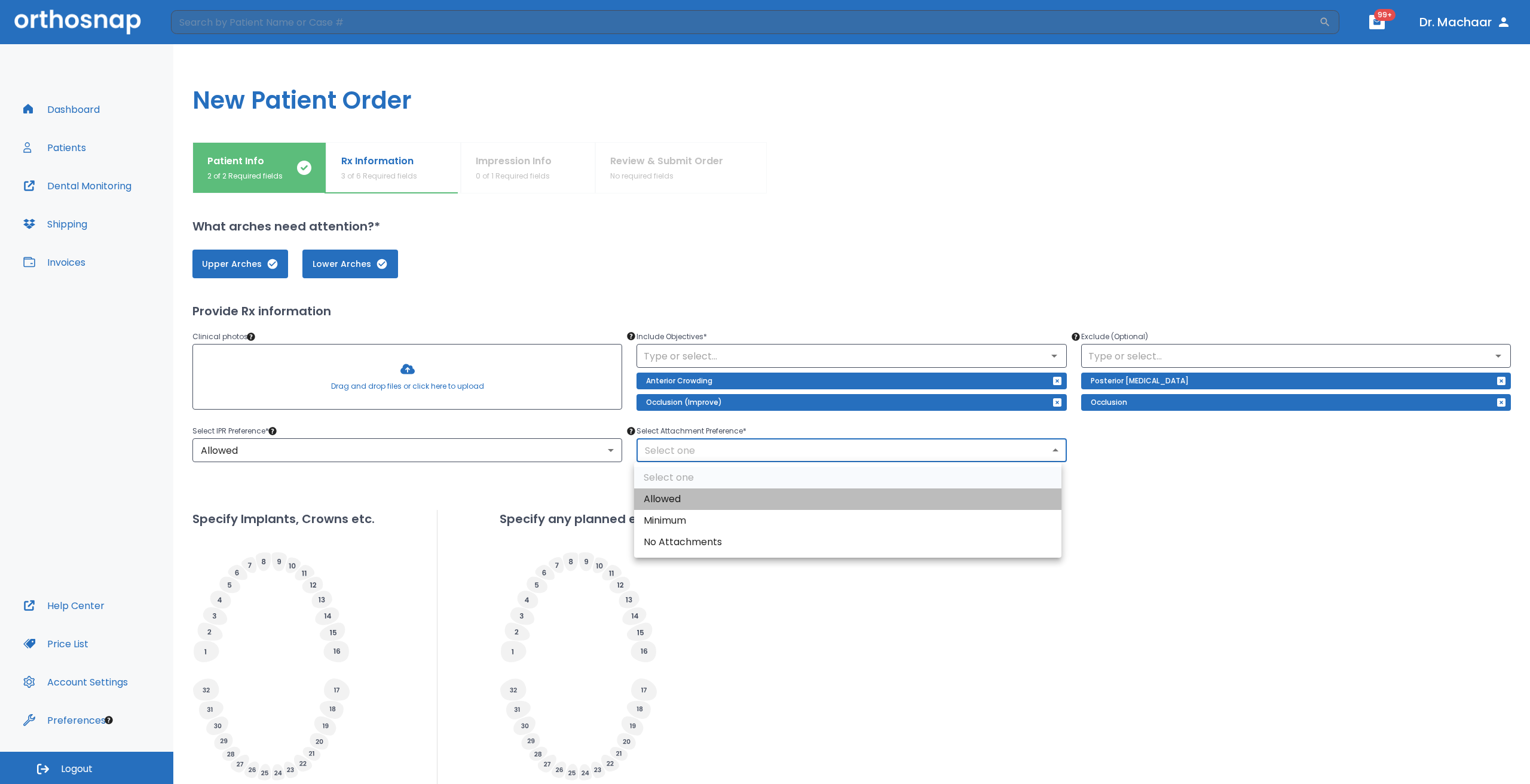
click at [658, 496] on li "Allowed" at bounding box center [847, 499] width 427 height 21
type input "1"
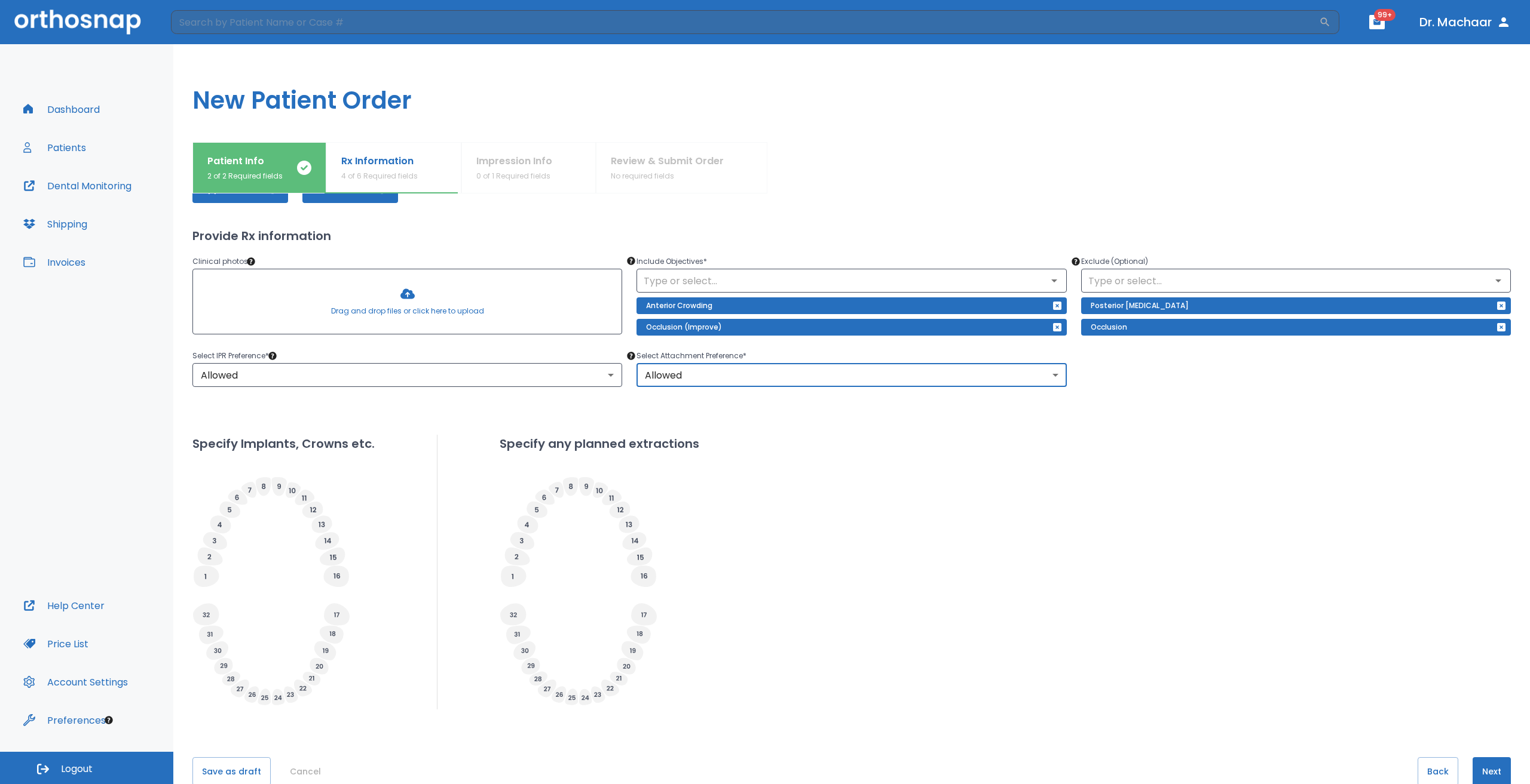
scroll to position [101, 0]
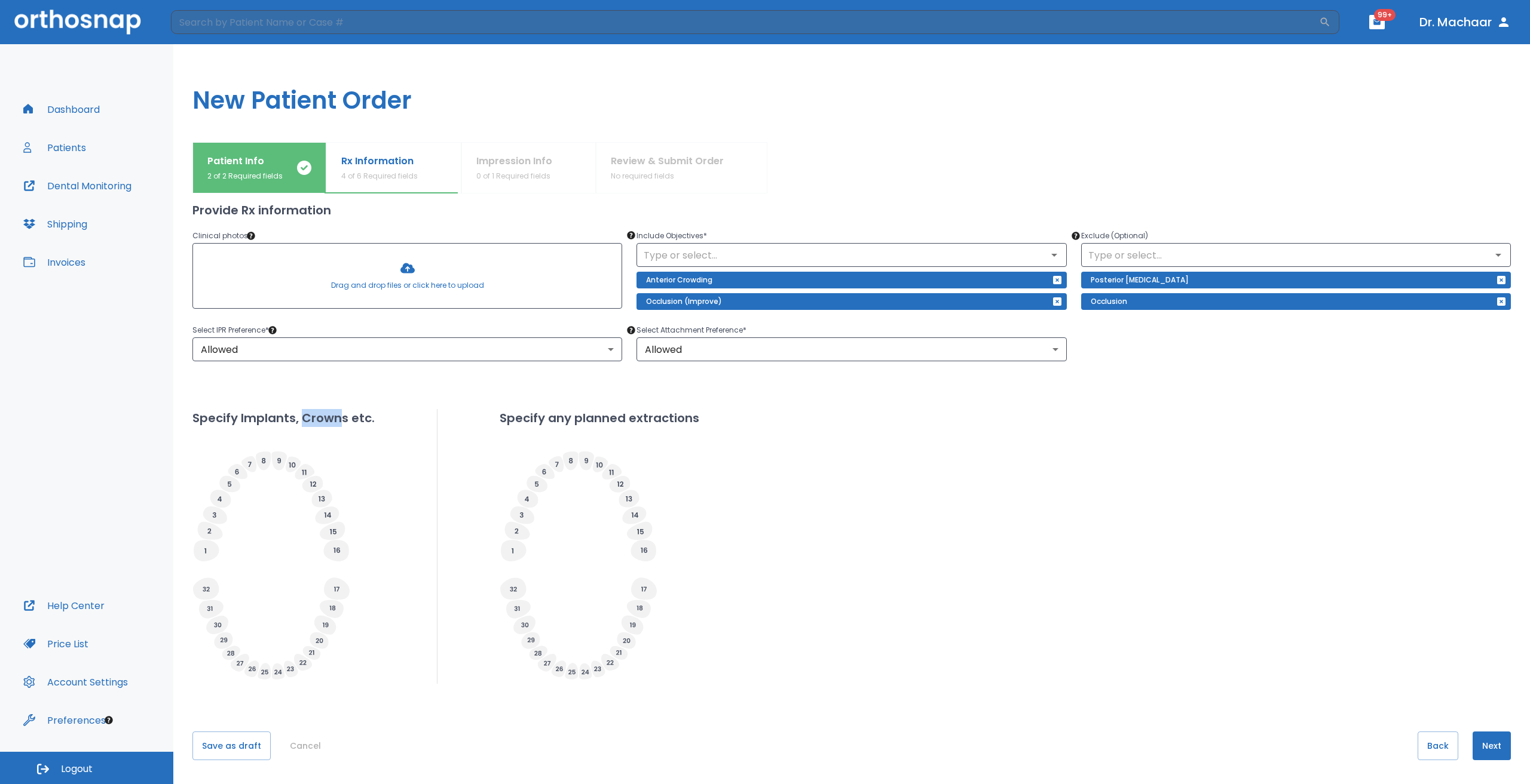
drag, startPoint x: 301, startPoint y: 418, endPoint x: 352, endPoint y: 434, distance: 53.5
click at [342, 423] on h2 "Specify Implants, Crowns etc." at bounding box center [283, 418] width 182 height 18
click at [353, 437] on div "Specify Implants, Crowns etc." at bounding box center [283, 547] width 182 height 274
click at [324, 504] on icon at bounding box center [321, 499] width 20 height 18
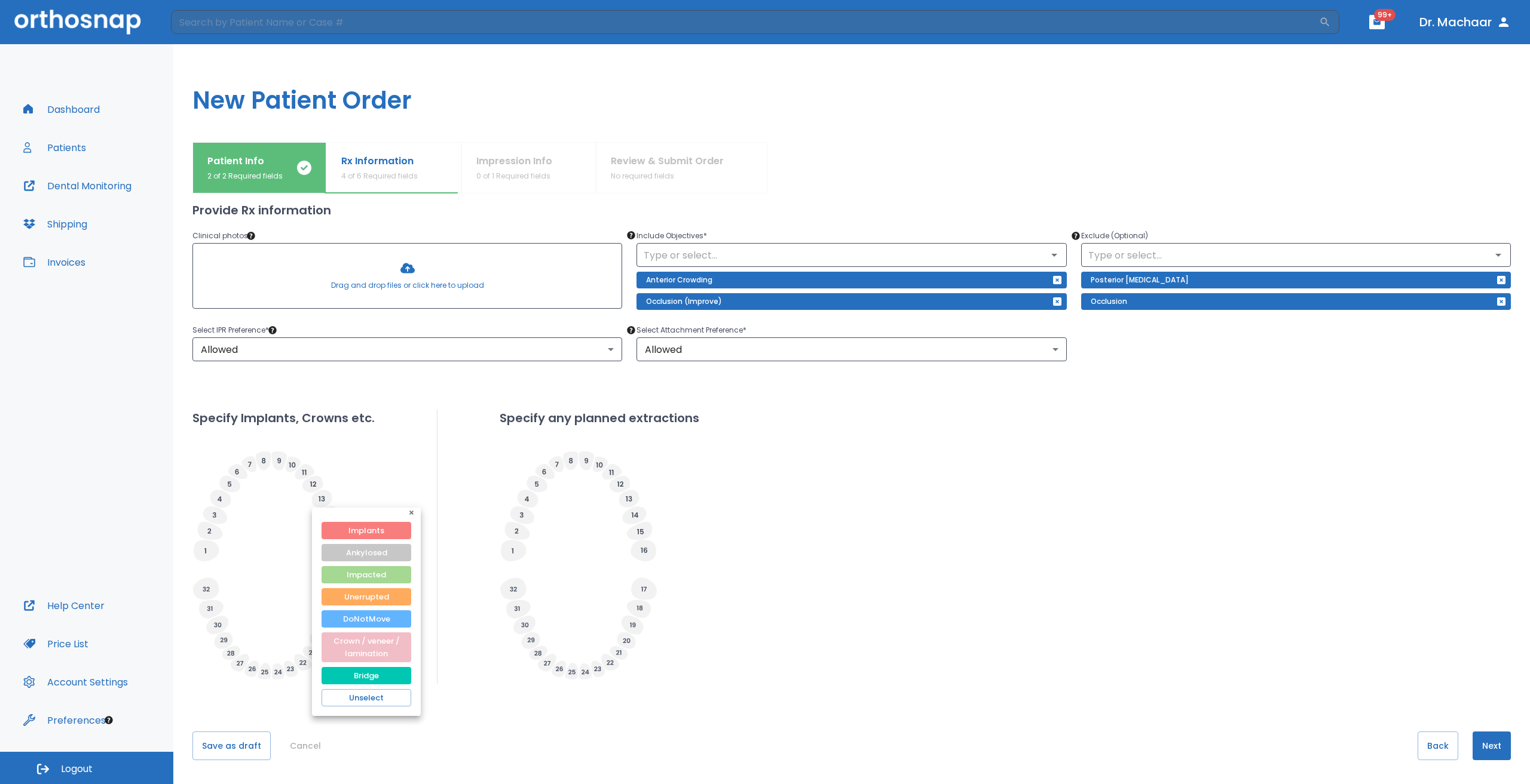
click at [360, 479] on div at bounding box center [765, 392] width 1530 height 784
click at [350, 475] on div at bounding box center [765, 392] width 1530 height 784
click at [383, 655] on button "Crown / veneer / lamination" at bounding box center [366, 647] width 90 height 30
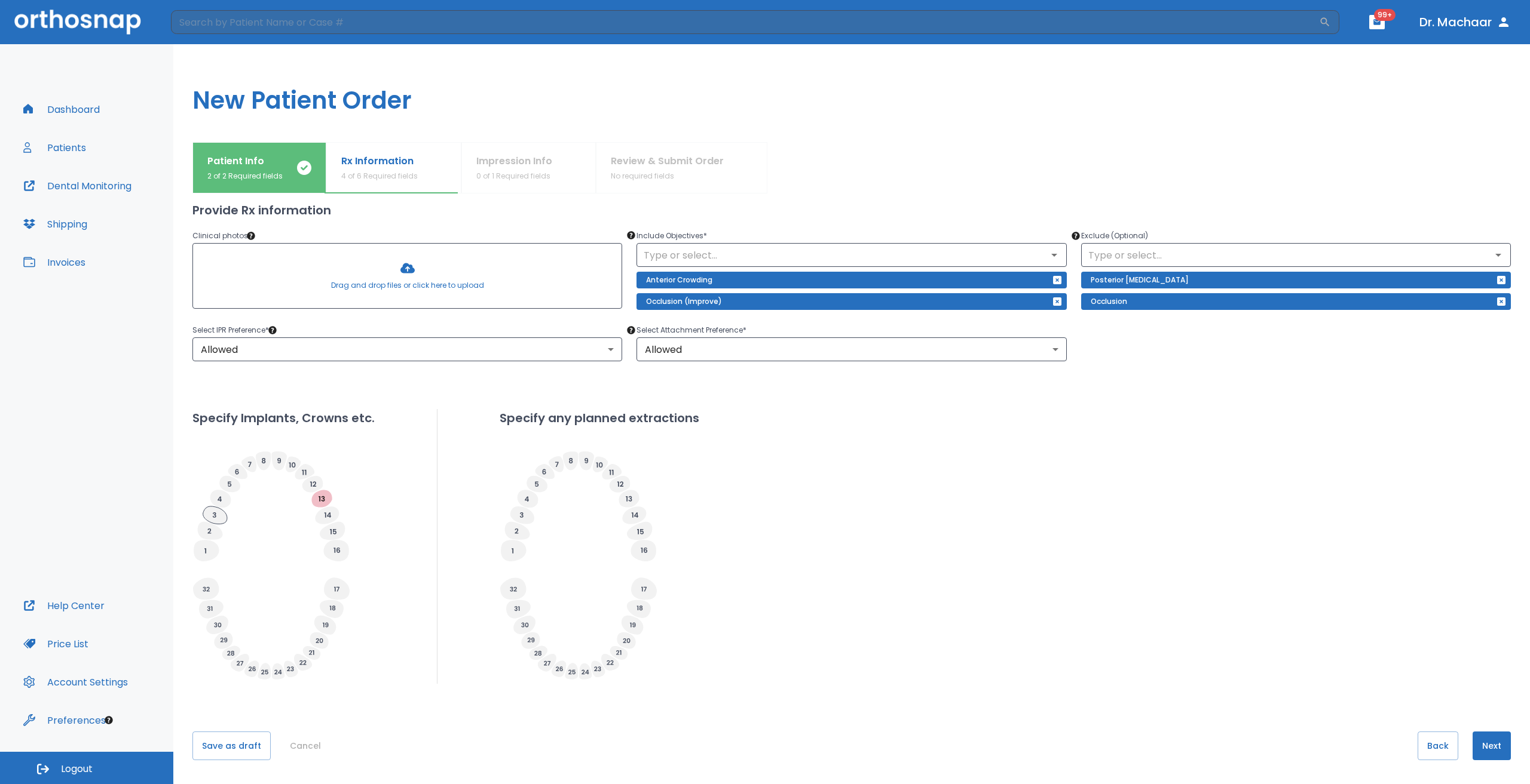
click at [217, 510] on icon at bounding box center [215, 516] width 24 height 18
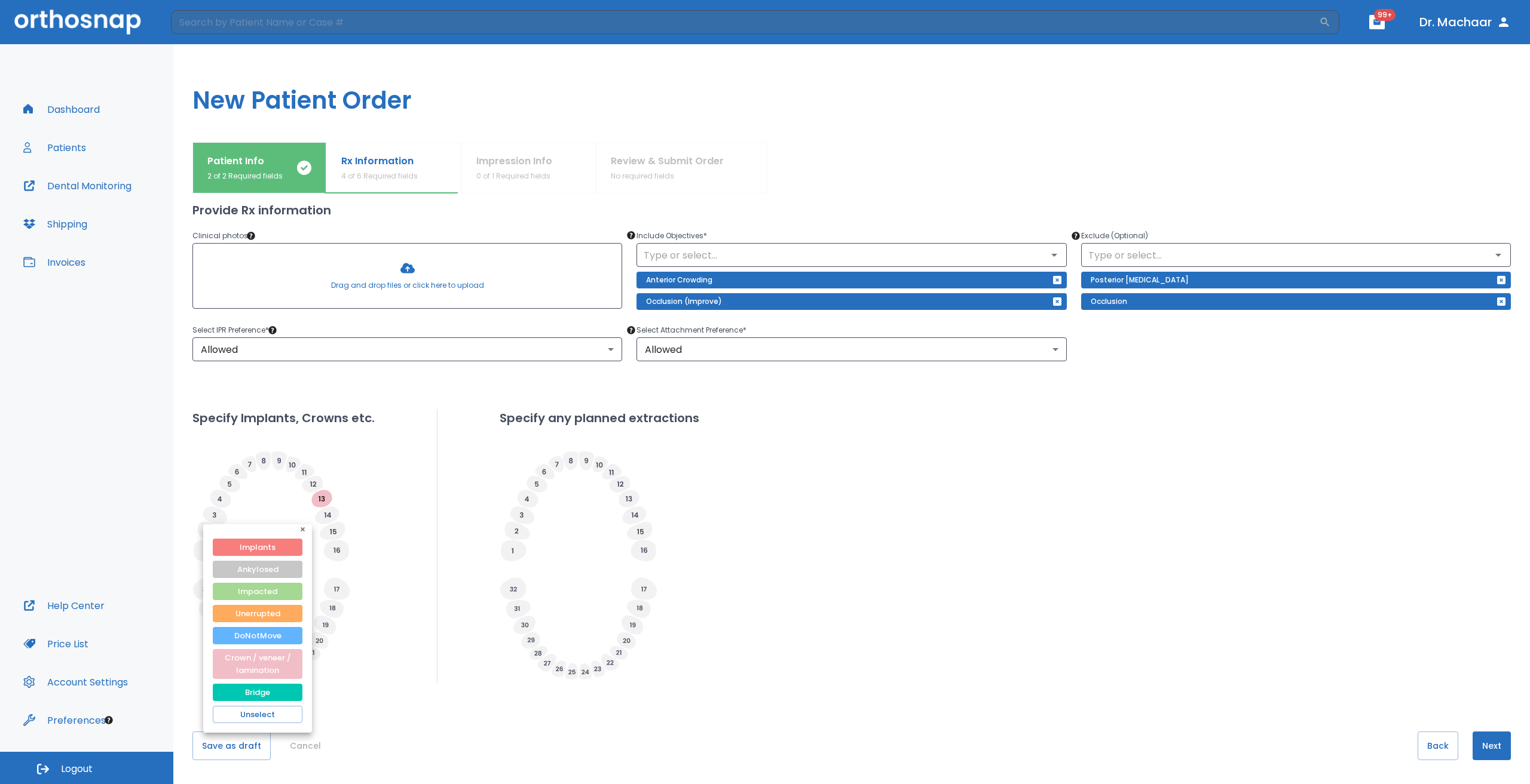
click at [355, 600] on div at bounding box center [765, 392] width 1530 height 784
click at [460, 464] on div at bounding box center [765, 392] width 1530 height 784
click at [510, 549] on div at bounding box center [765, 392] width 1530 height 784
click at [475, 641] on div at bounding box center [765, 392] width 1530 height 784
click at [516, 607] on div at bounding box center [765, 392] width 1530 height 784
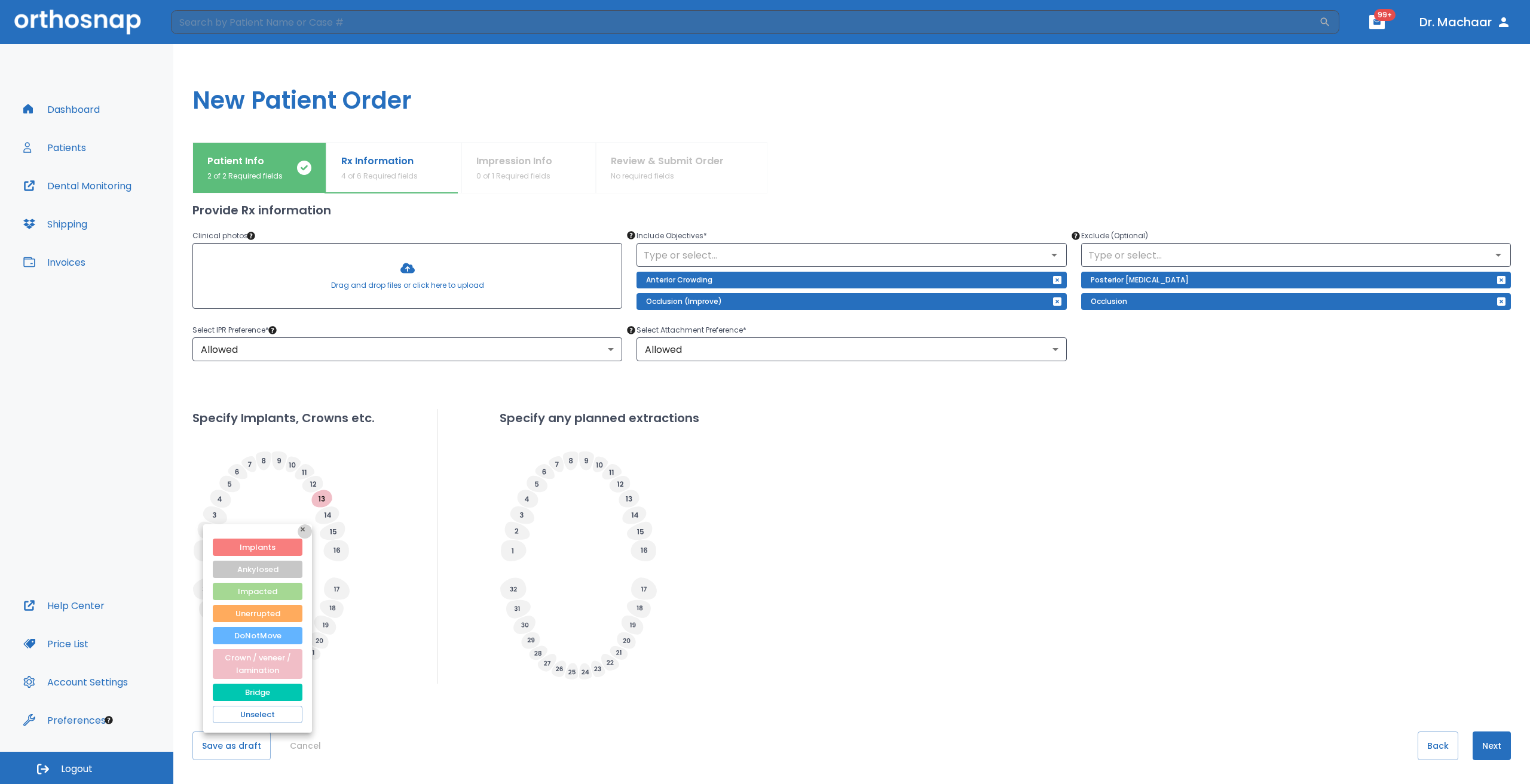
click at [304, 531] on icon "button" at bounding box center [305, 531] width 9 height 9
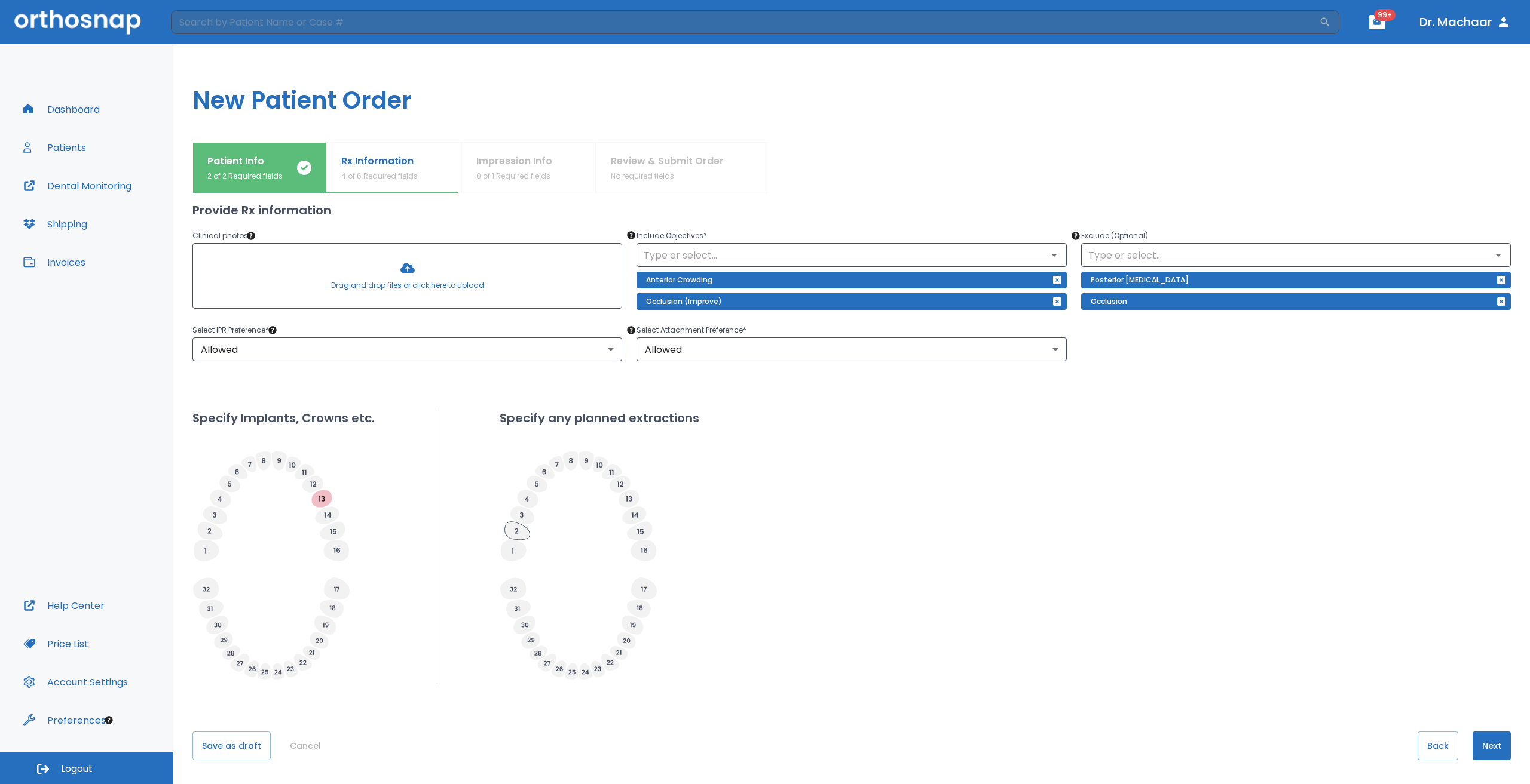
click at [517, 532] on icon at bounding box center [518, 531] width 25 height 18
click at [537, 567] on input "Planned" at bounding box center [537, 564] width 17 height 17
radio input "false"
click at [513, 552] on icon at bounding box center [513, 551] width 25 height 21
click at [534, 583] on input "Planned" at bounding box center [533, 583] width 17 height 17
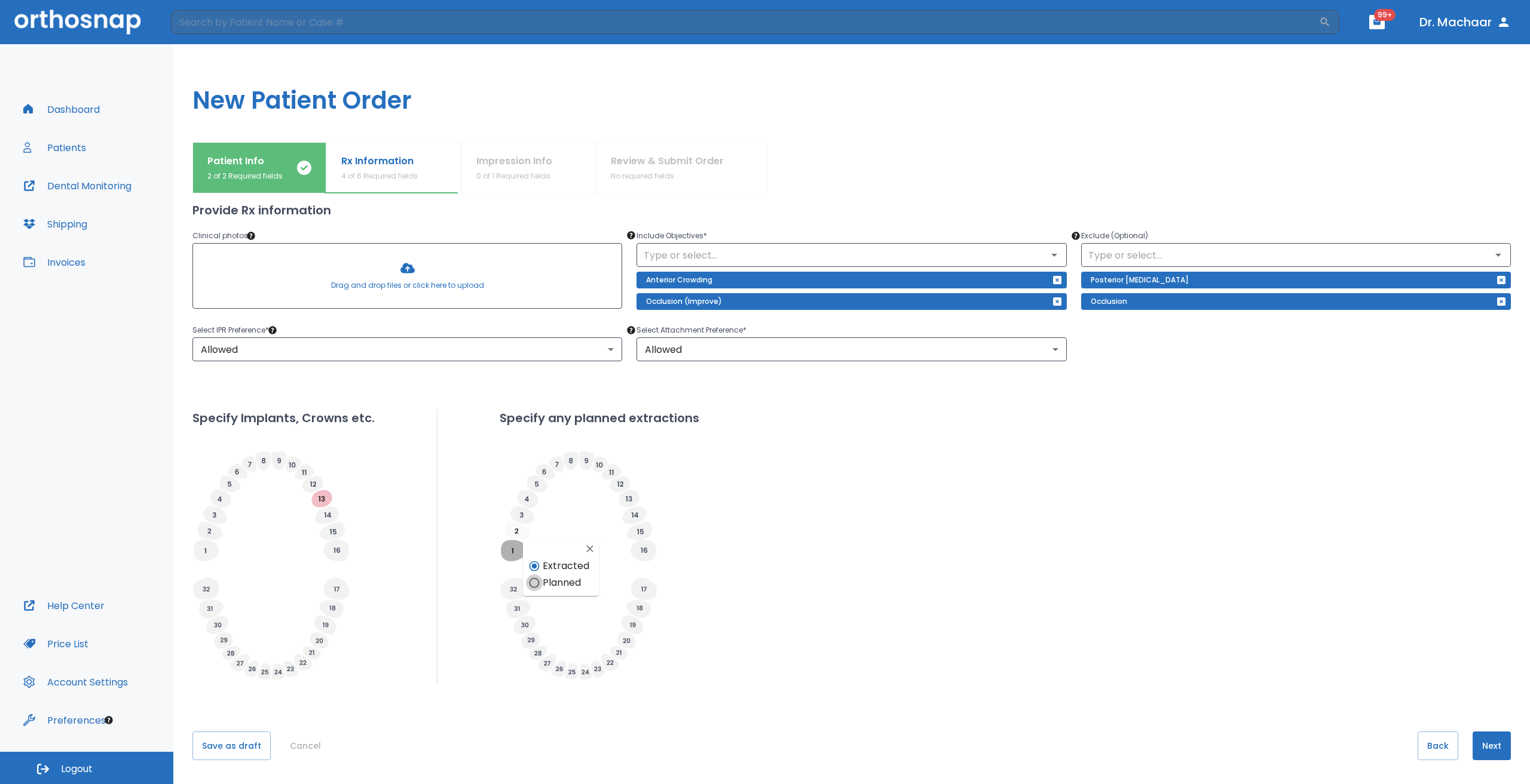
radio input "false"
drag, startPoint x: 658, startPoint y: 551, endPoint x: 647, endPoint y: 552, distance: 11.0
click at [657, 551] on div at bounding box center [599, 566] width 200 height 232
click at [647, 552] on icon at bounding box center [643, 551] width 25 height 21
click at [668, 583] on input "Planned" at bounding box center [664, 583] width 17 height 17
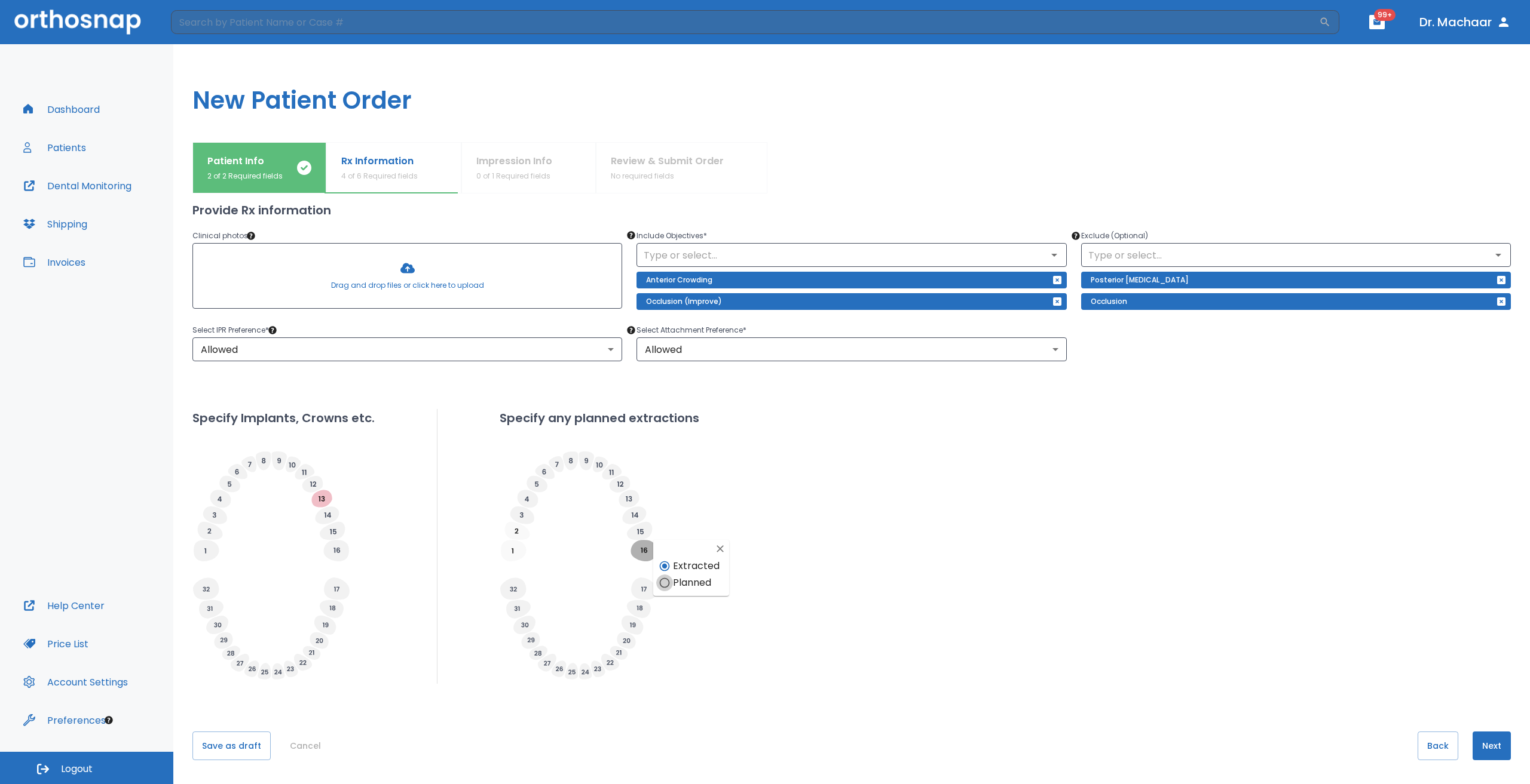
radio input "false"
click at [643, 549] on icon at bounding box center [643, 551] width 7 height 6
click at [670, 567] on input "Extracted" at bounding box center [664, 565] width 17 height 17
radio input "false"
click at [649, 584] on icon at bounding box center [643, 588] width 25 height 22
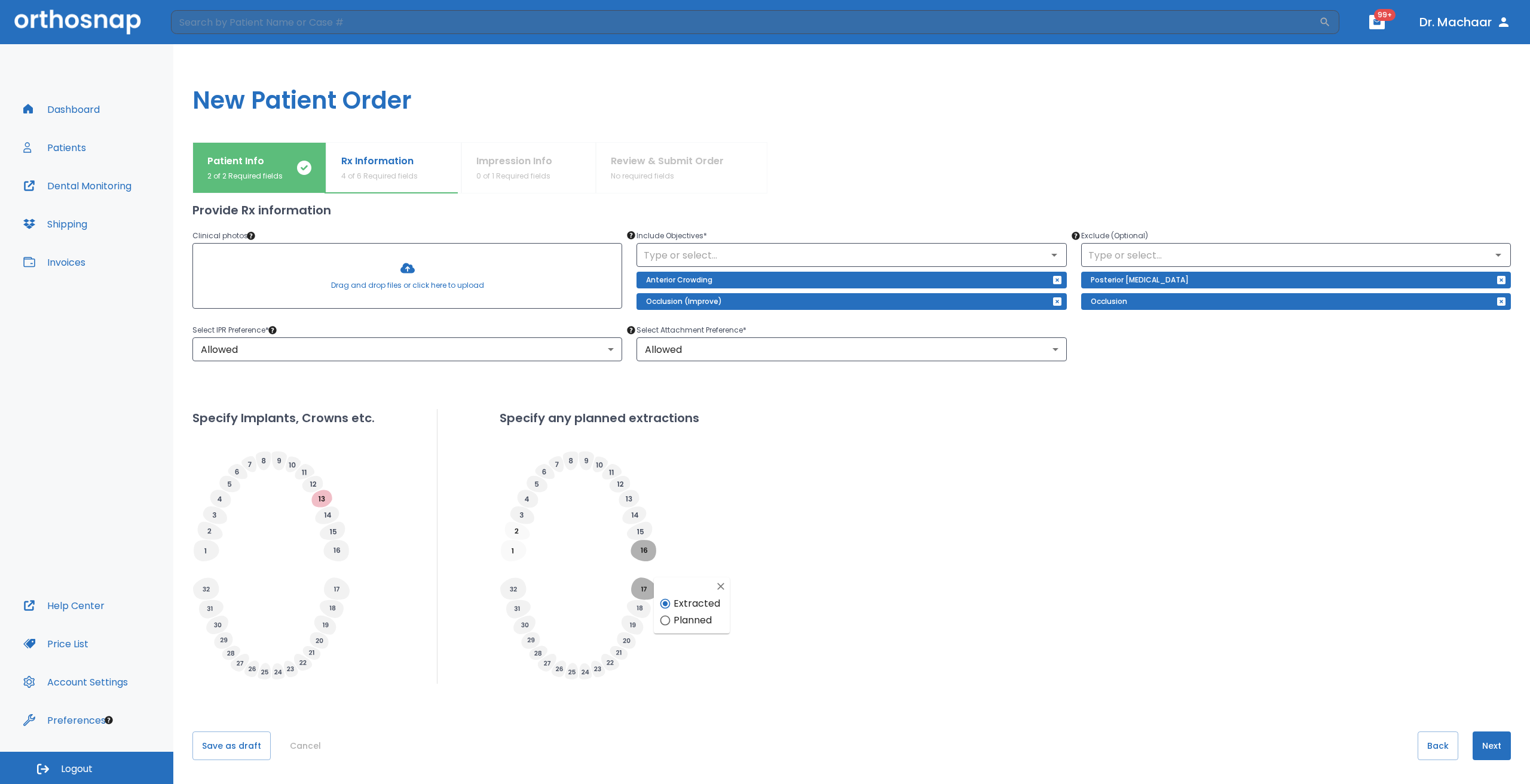
click at [664, 624] on input "Planned" at bounding box center [665, 620] width 17 height 17
radio input "false"
click at [1481, 747] on button "Next" at bounding box center [1491, 745] width 38 height 28
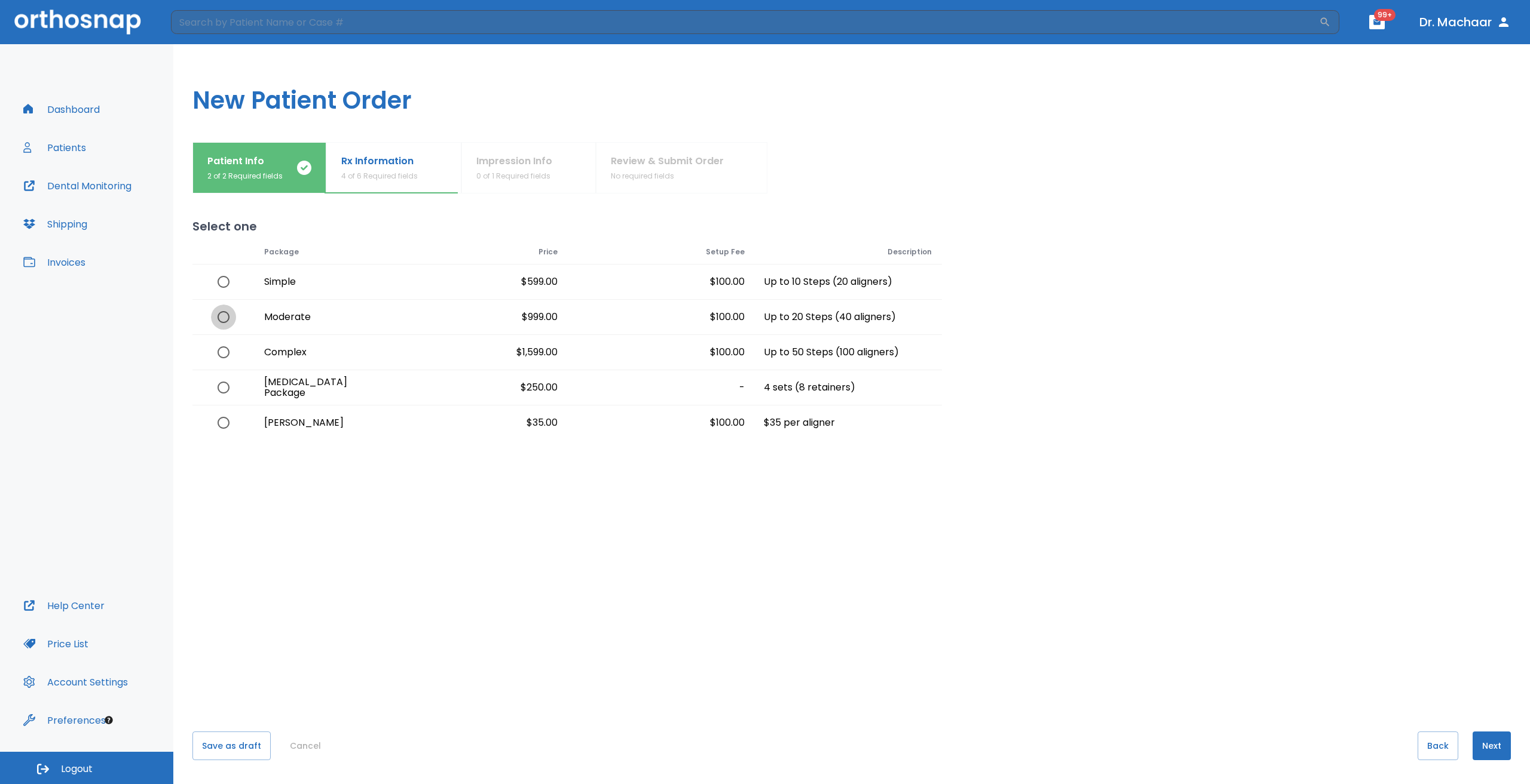
click at [225, 318] on input "radio" at bounding box center [224, 317] width 25 height 25
radio input "true"
click at [218, 352] on input "radio" at bounding box center [224, 352] width 25 height 25
radio input "true"
click at [221, 350] on input "radio" at bounding box center [224, 352] width 25 height 25
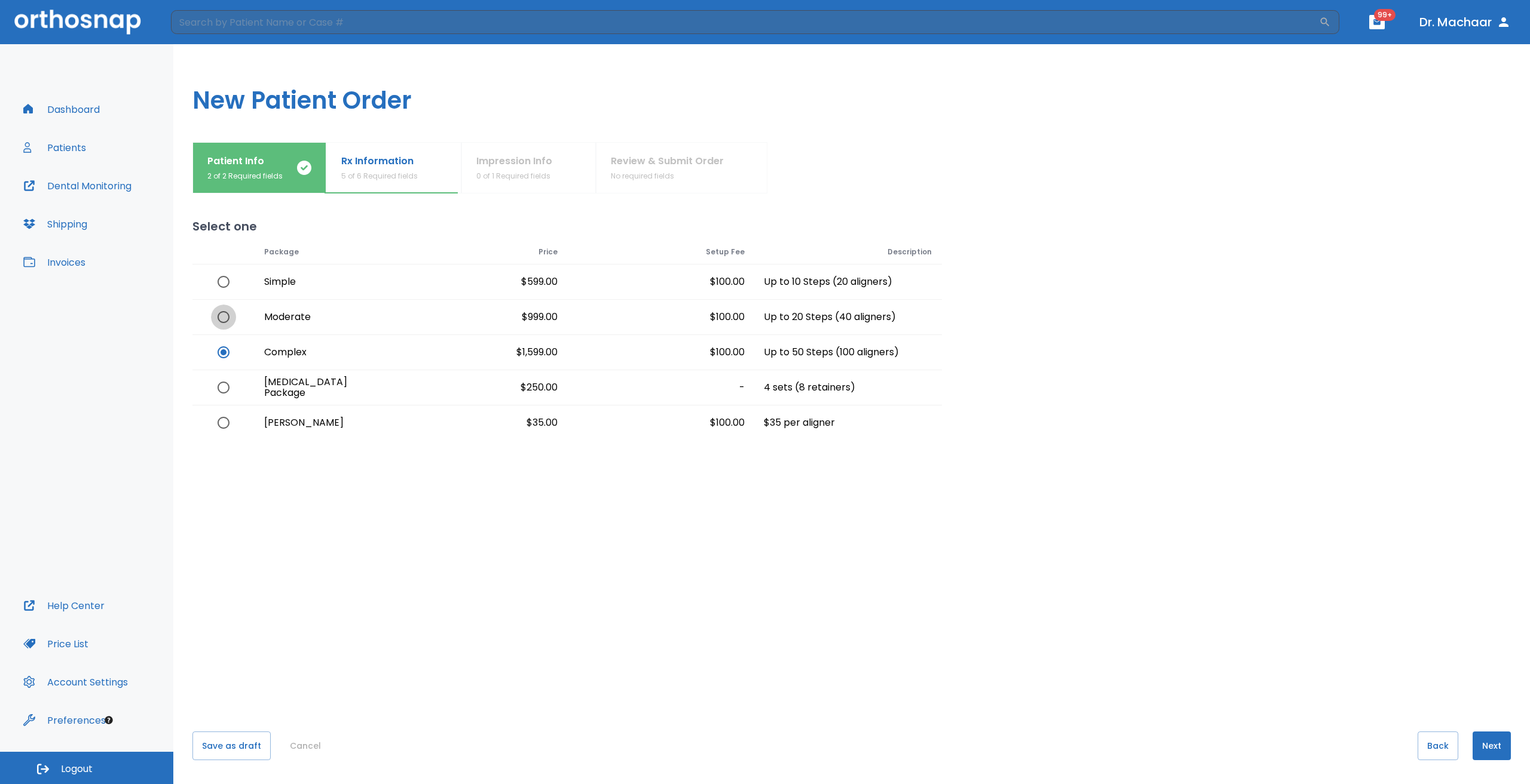
click at [219, 321] on input "radio" at bounding box center [224, 317] width 25 height 25
radio input "true"
radio input "false"
click at [223, 429] on input "radio" at bounding box center [224, 423] width 25 height 25
radio input "true"
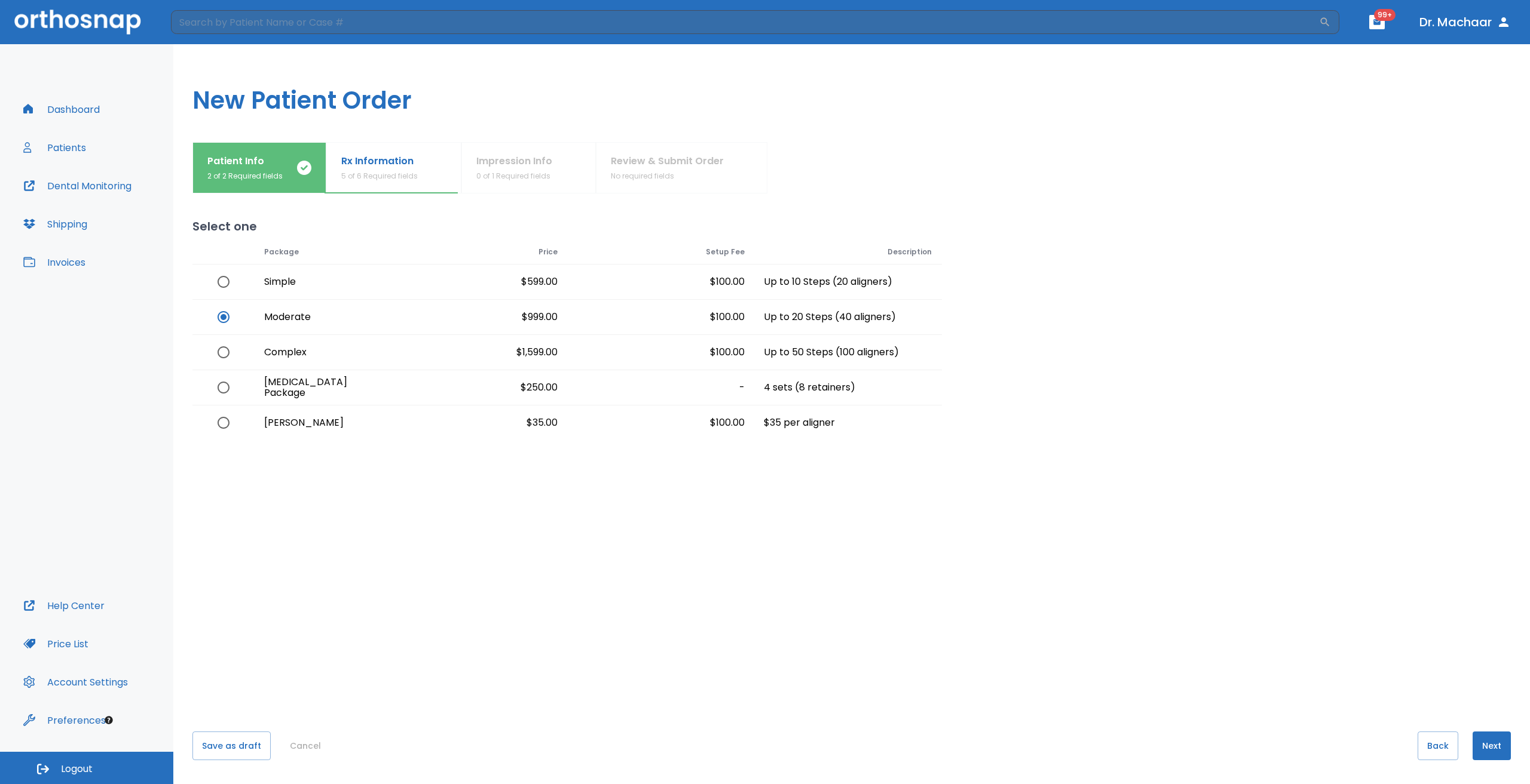
radio input "false"
click at [262, 421] on div "[PERSON_NAME]" at bounding box center [317, 423] width 125 height 35
click at [230, 352] on input "radio" at bounding box center [224, 352] width 25 height 25
radio input "true"
radio input "false"
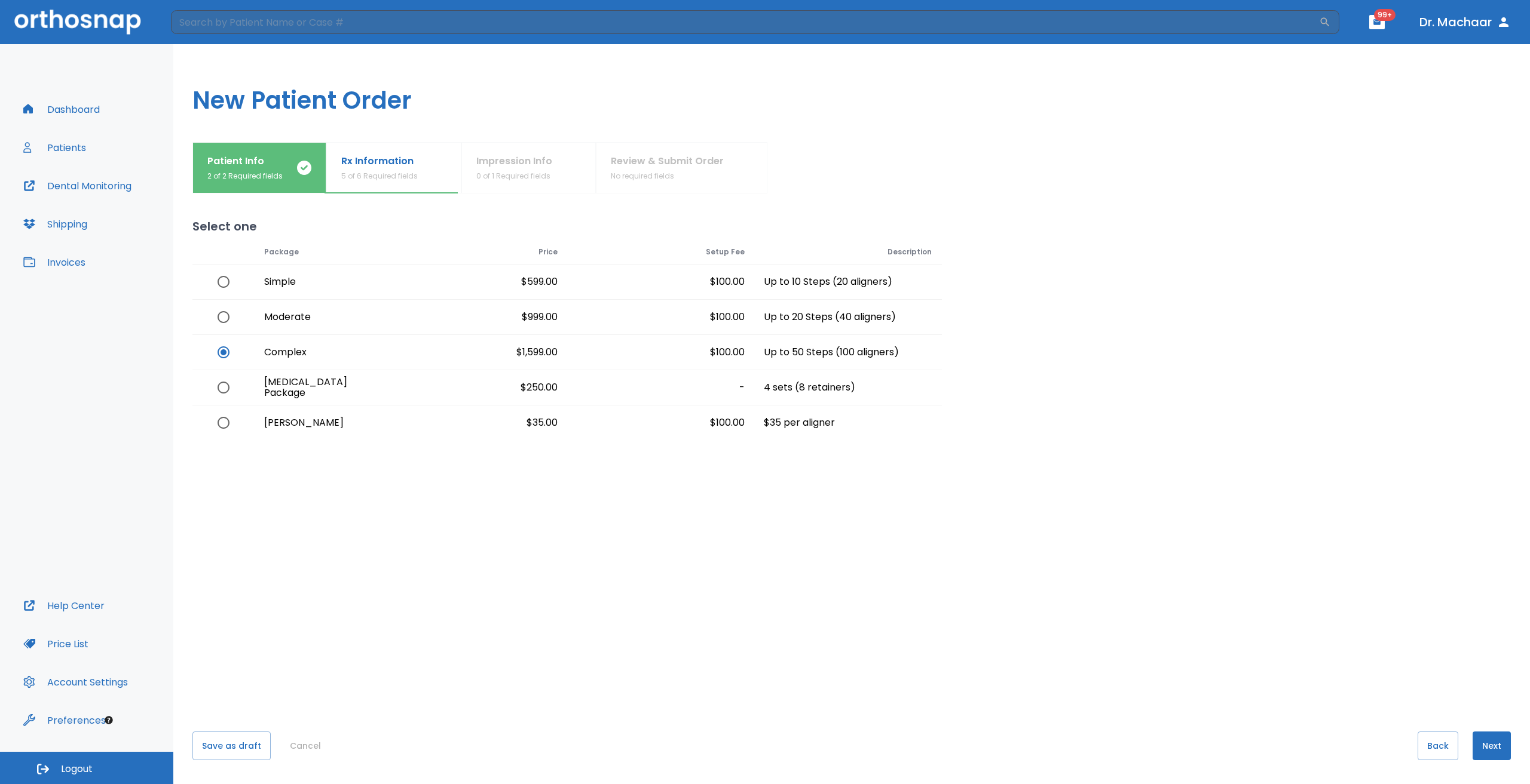
click at [1486, 752] on button "Next" at bounding box center [1491, 745] width 38 height 28
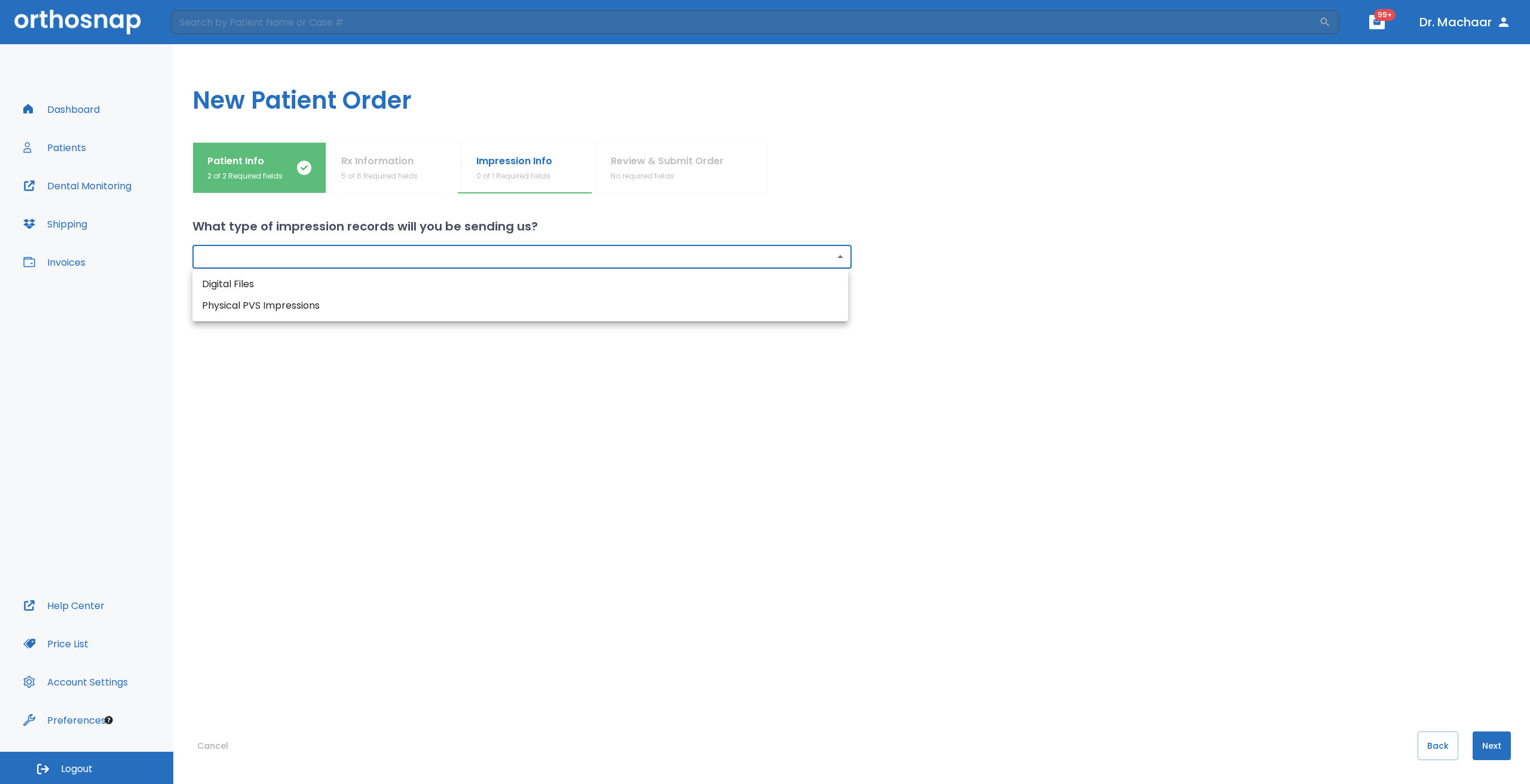
click at [363, 259] on body "​ 99+ Dr. Machaar Dashboard Patients Dental Monitoring Shipping Invoices Help C…" at bounding box center [765, 392] width 1530 height 784
click at [397, 165] on div at bounding box center [765, 392] width 1530 height 784
click at [420, 158] on div "Rx Information 5 of 6 Required fields" at bounding box center [394, 167] width 105 height 27
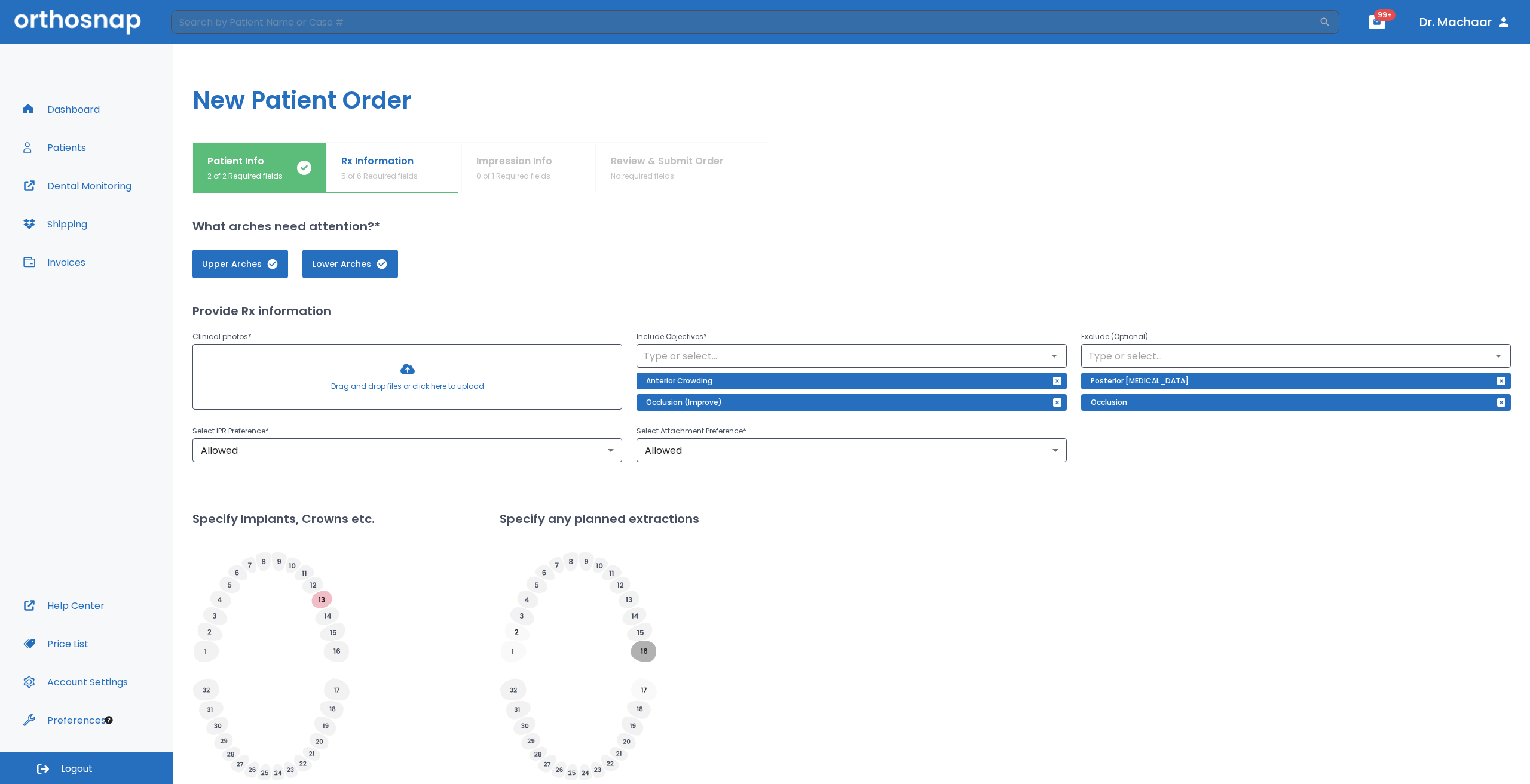
click at [529, 172] on div "Patient Info 2 of 2 Required fields Rx Information 5 of 6 Required fields Impre…" at bounding box center [852, 167] width 1318 height 52
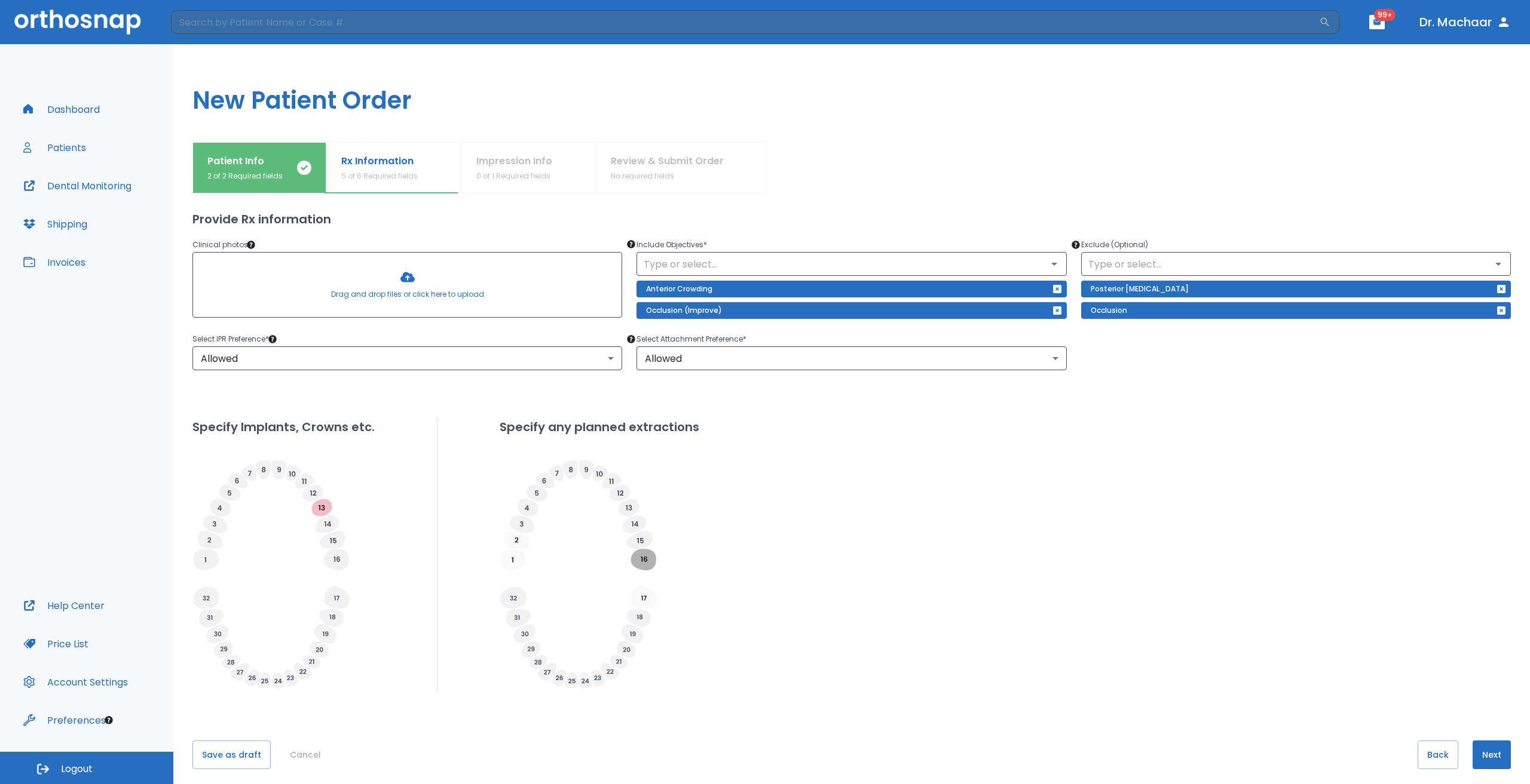
scroll to position [101, 0]
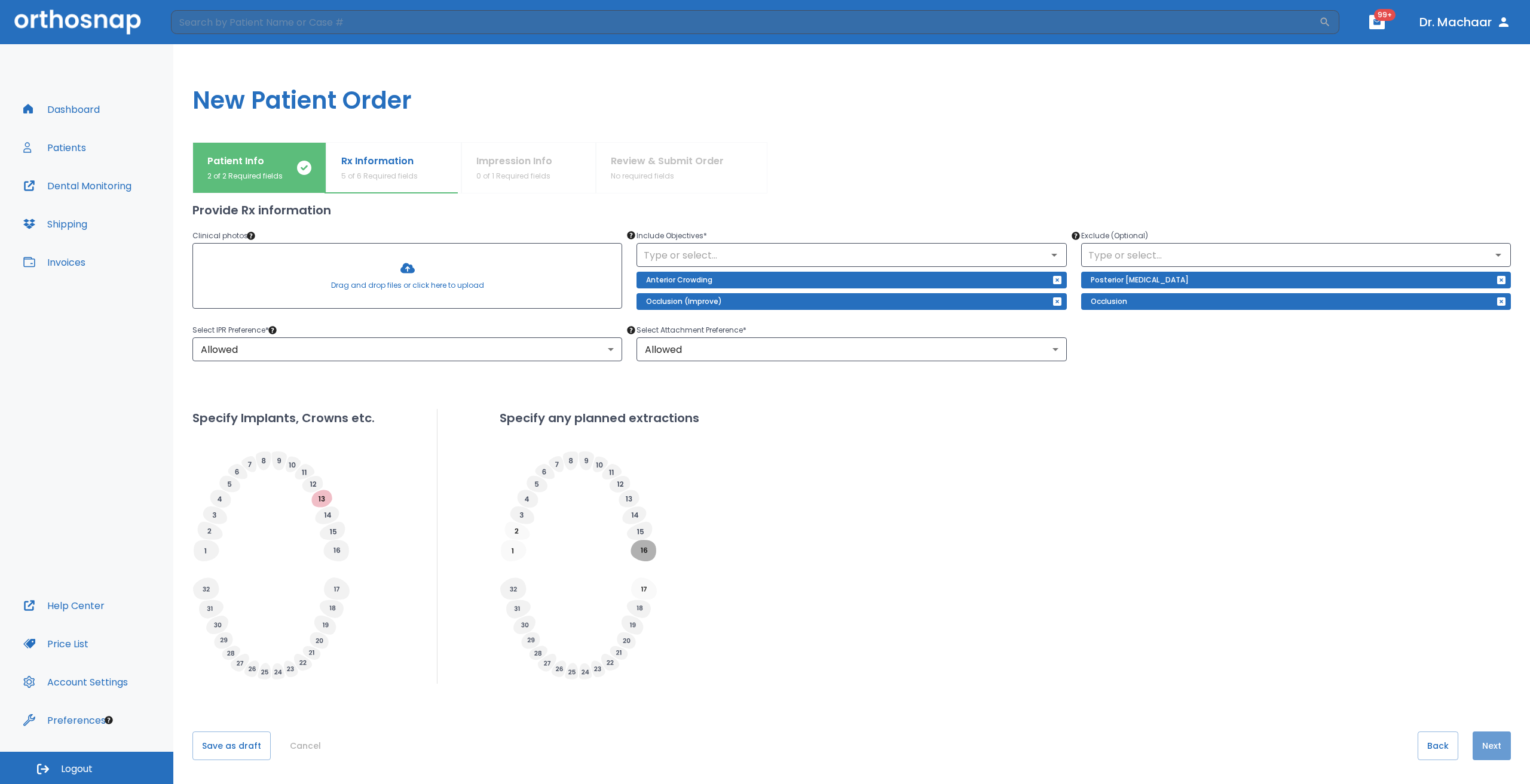
click at [1479, 745] on button "Next" at bounding box center [1491, 745] width 38 height 28
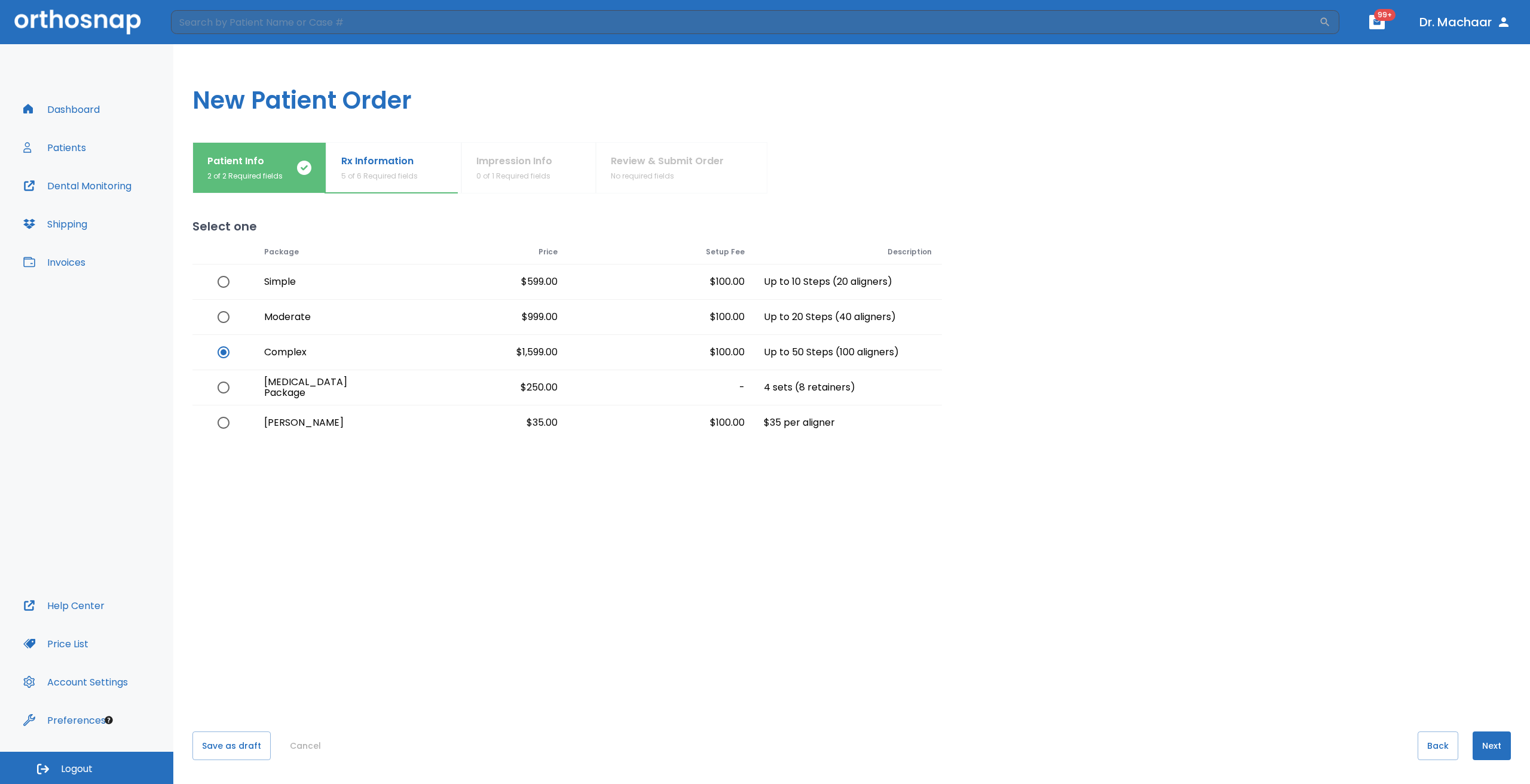
click at [417, 611] on div "Loading price list Package Price Setup Fee Description Simple $599.00 $100.00 U…" at bounding box center [852, 459] width 1318 height 448
click at [428, 596] on div "Loading price list Package Price Setup Fee Description Simple $599.00 $100.00 U…" at bounding box center [852, 459] width 1318 height 448
click at [1480, 743] on button "Next" at bounding box center [1491, 745] width 38 height 28
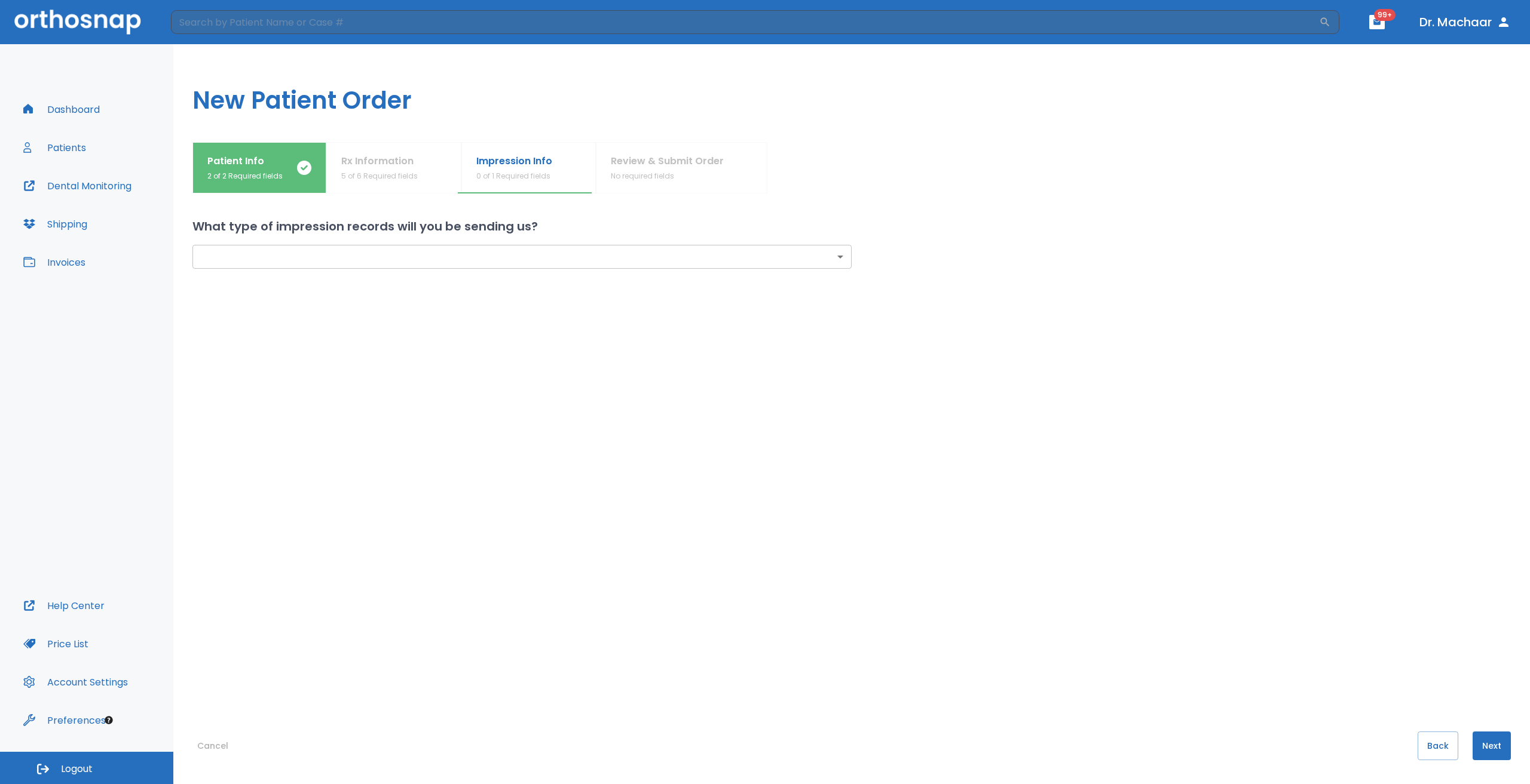
click at [239, 245] on div "​ ​" at bounding box center [837, 237] width 1347 height 62
click at [248, 253] on body "​ 99+ Dr. Machaar Dashboard Patients Dental Monitoring Shipping Invoices Help C…" at bounding box center [765, 392] width 1530 height 784
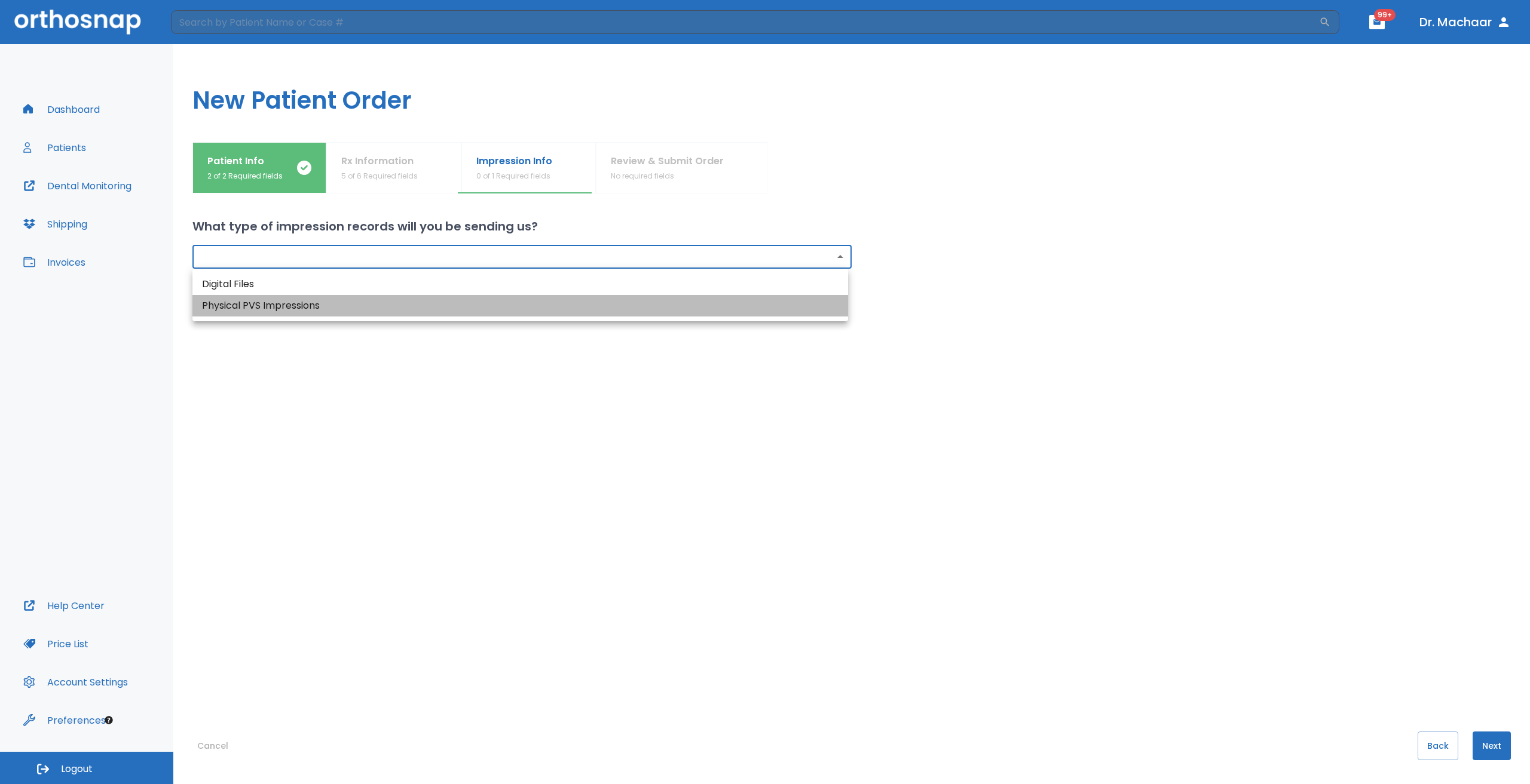
click at [255, 305] on li "Physical PVS Impressions" at bounding box center [520, 305] width 655 height 21
type input "physical"
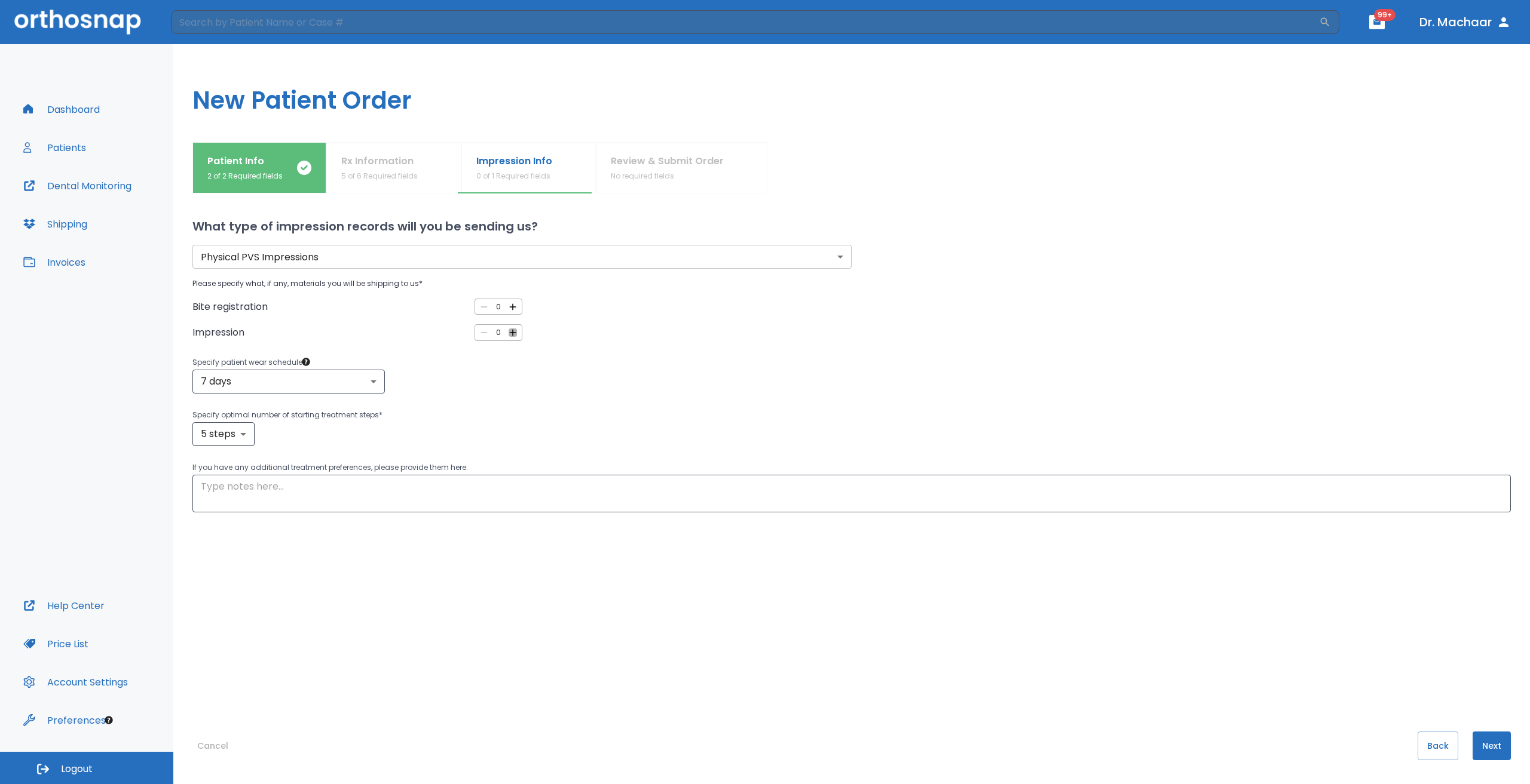
click at [513, 332] on icon "button" at bounding box center [512, 332] width 11 height 11
click at [479, 336] on icon "button" at bounding box center [484, 332] width 11 height 11
click at [479, 335] on icon "button" at bounding box center [484, 332] width 11 height 11
click at [510, 334] on icon "button" at bounding box center [512, 333] width 7 height 7
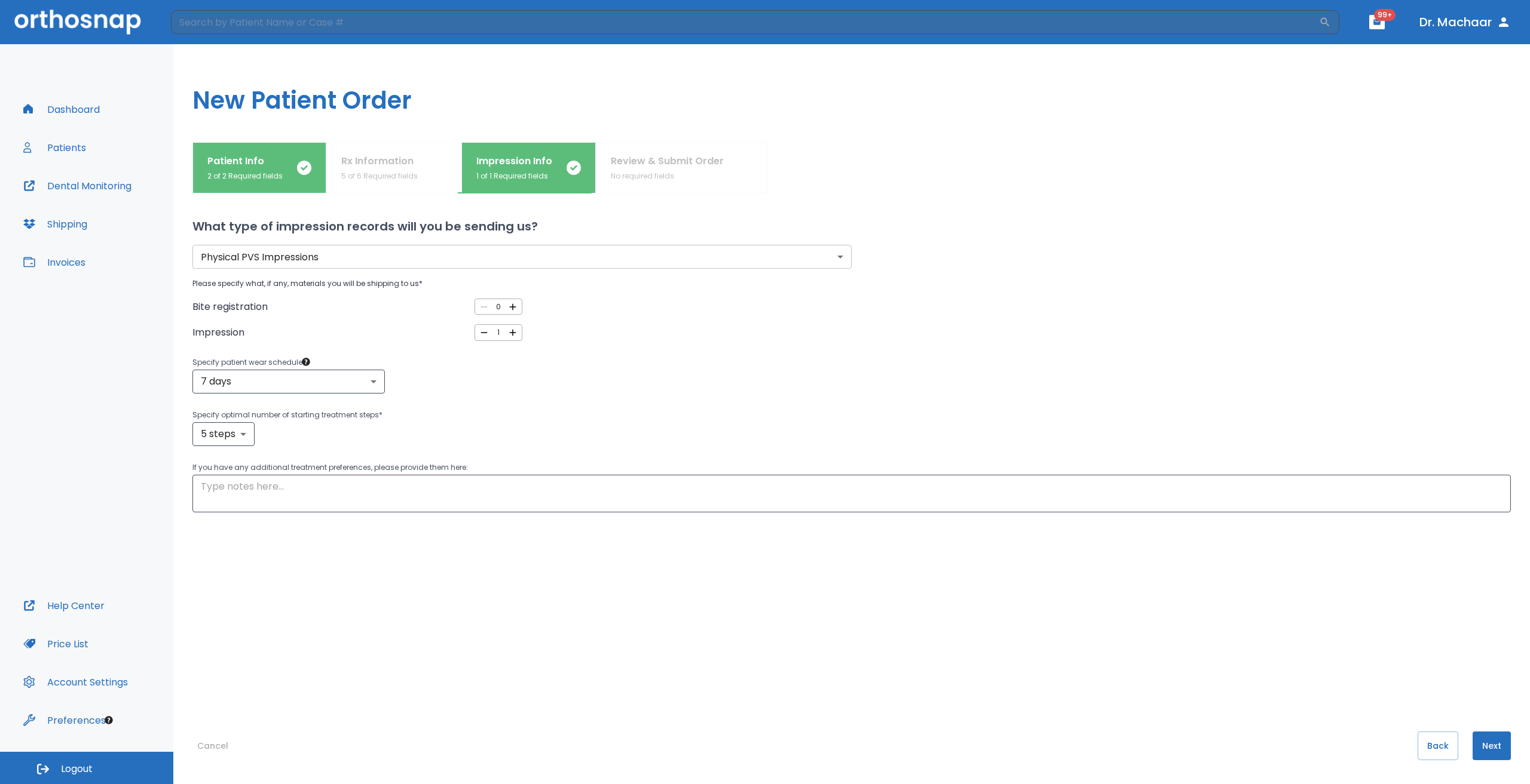
click at [510, 334] on icon "button" at bounding box center [512, 333] width 7 height 7
type input "2"
click at [511, 310] on icon "button" at bounding box center [512, 306] width 11 height 11
type input "1"
drag, startPoint x: 187, startPoint y: 360, endPoint x: 256, endPoint y: 364, distance: 69.1
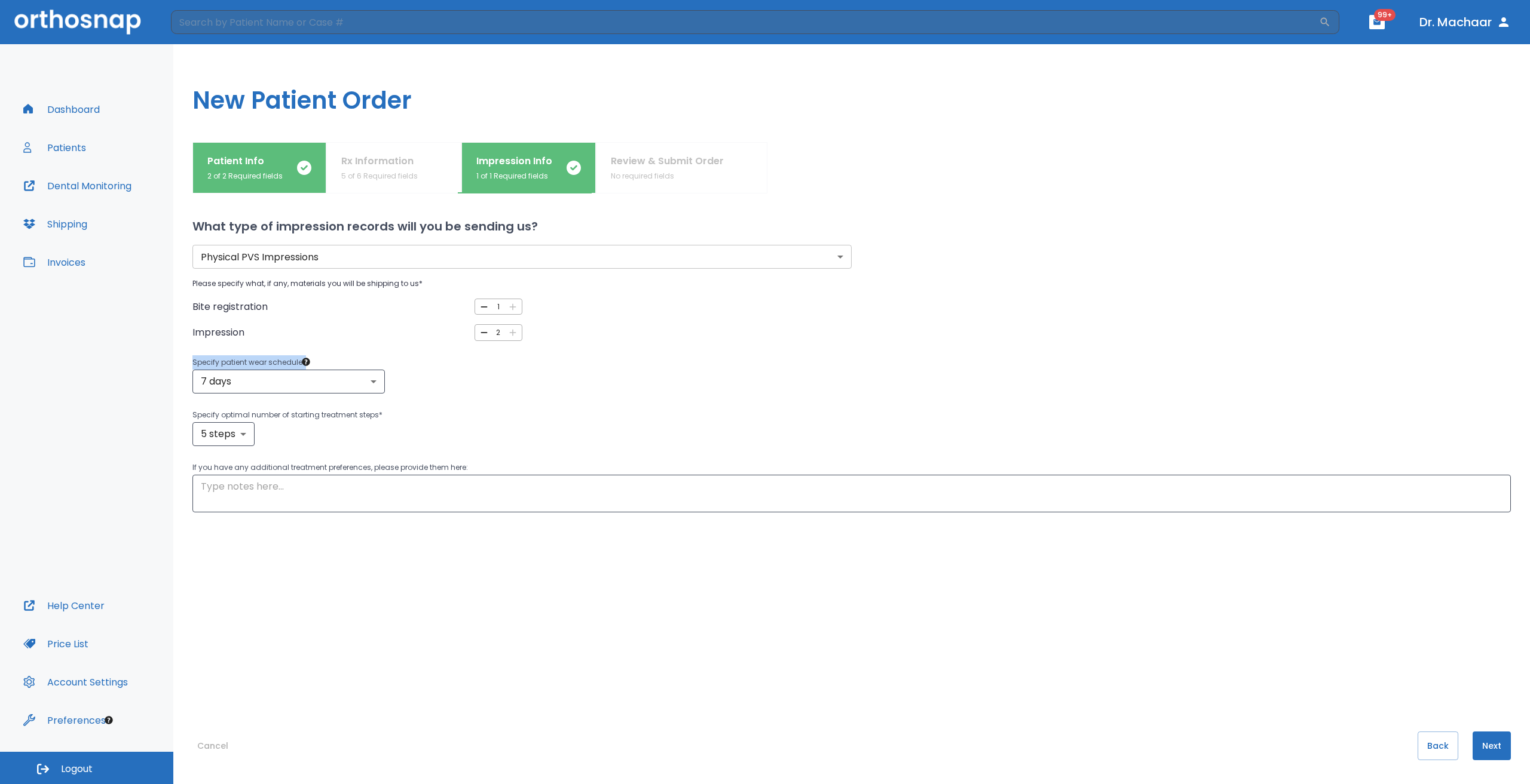
click at [262, 372] on div "Patient Info 2 of 2 Required fields Rx Information 5 of 6 Required fields Impre…" at bounding box center [852, 463] width 1357 height 642
click at [262, 360] on p "Specify patient wear schedule *" at bounding box center [852, 362] width 1318 height 15
click at [237, 384] on body "​ 99+ Dr. Machaar Dashboard Patients Dental Monitoring Shipping Invoices Help C…" at bounding box center [765, 392] width 1530 height 784
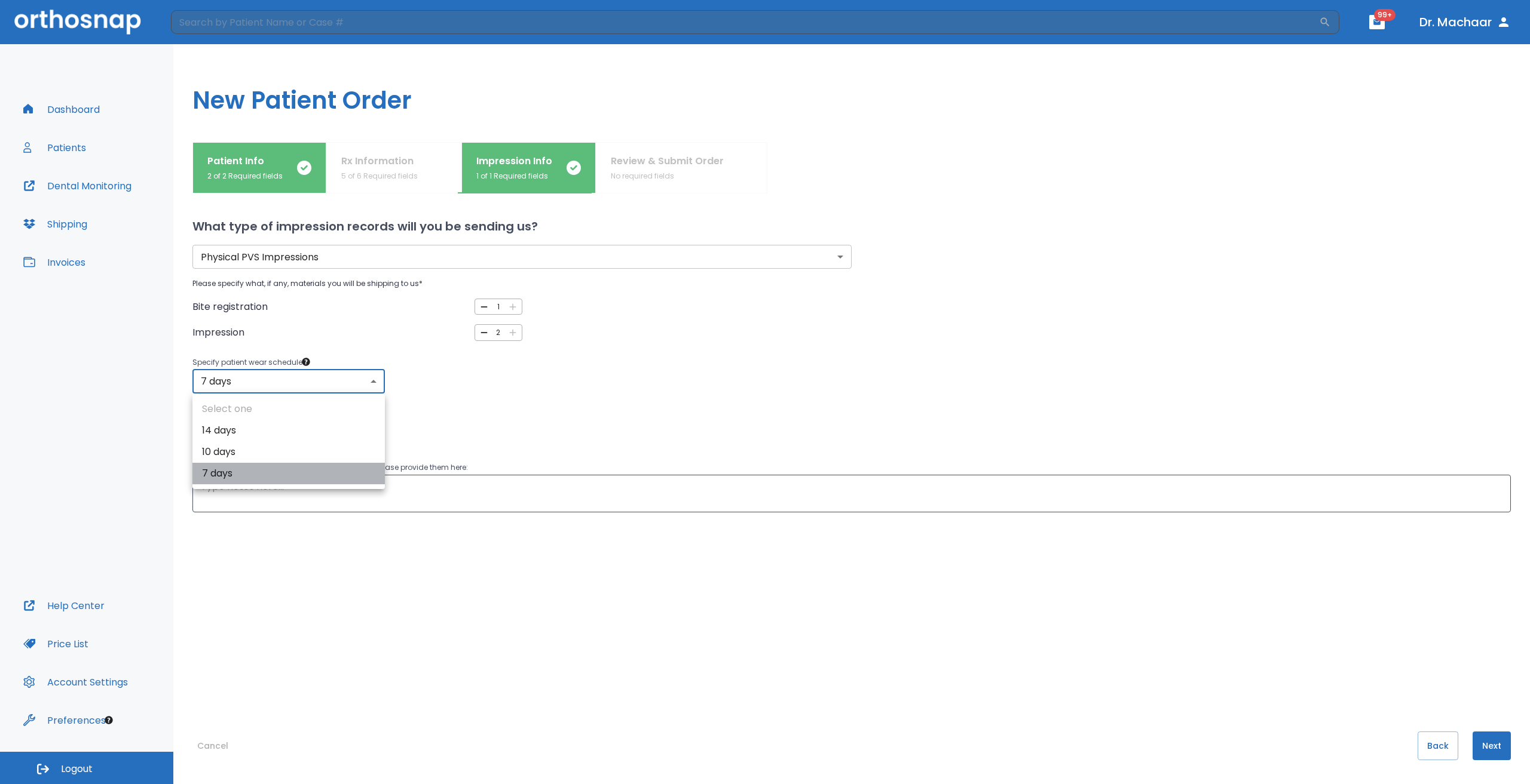
click at [225, 475] on li "7 days" at bounding box center [289, 474] width 193 height 21
click at [233, 387] on body "​ 99+ Dr. Machaar Dashboard Patients Dental Monitoring Shipping Invoices Help C…" at bounding box center [765, 392] width 1530 height 784
click at [114, 372] on div at bounding box center [765, 392] width 1530 height 784
click at [230, 440] on body "​ 99+ Dr. Machaar Dashboard Patients Dental Monitoring Shipping Invoices Help C…" at bounding box center [765, 392] width 1530 height 784
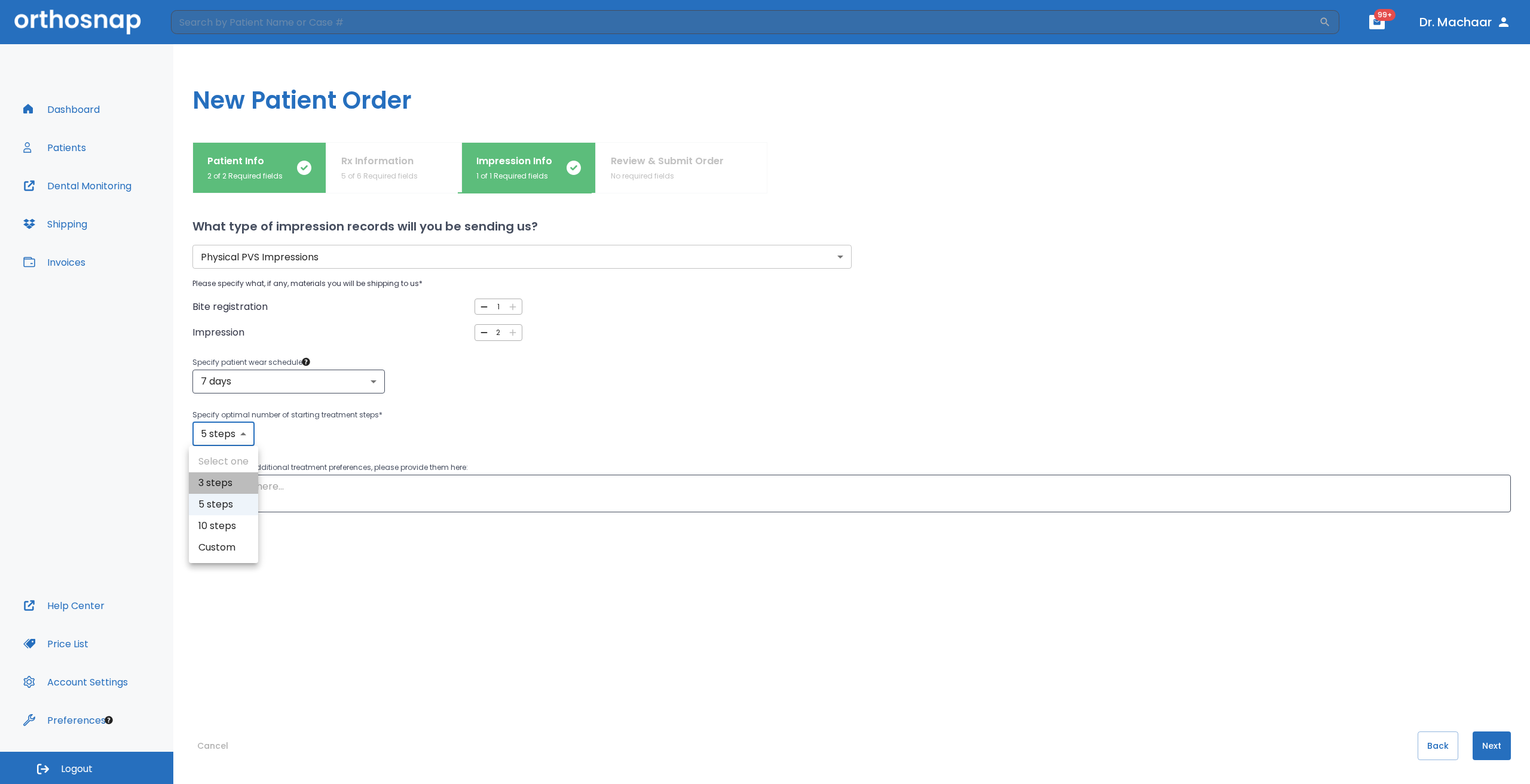
click at [206, 485] on li "3 steps" at bounding box center [223, 483] width 69 height 21
click at [224, 436] on body "​ 99+ Dr. Machaar Dashboard Patients Dental Monitoring Shipping Invoices Help C…" at bounding box center [765, 392] width 1530 height 784
click at [223, 497] on li "5 steps" at bounding box center [223, 505] width 69 height 21
click at [227, 443] on body "​ 99+ Dr. Machaar Dashboard Patients Dental Monitoring Shipping Invoices Help C…" at bounding box center [765, 392] width 1530 height 784
click at [224, 508] on li "5 steps" at bounding box center [223, 505] width 69 height 21
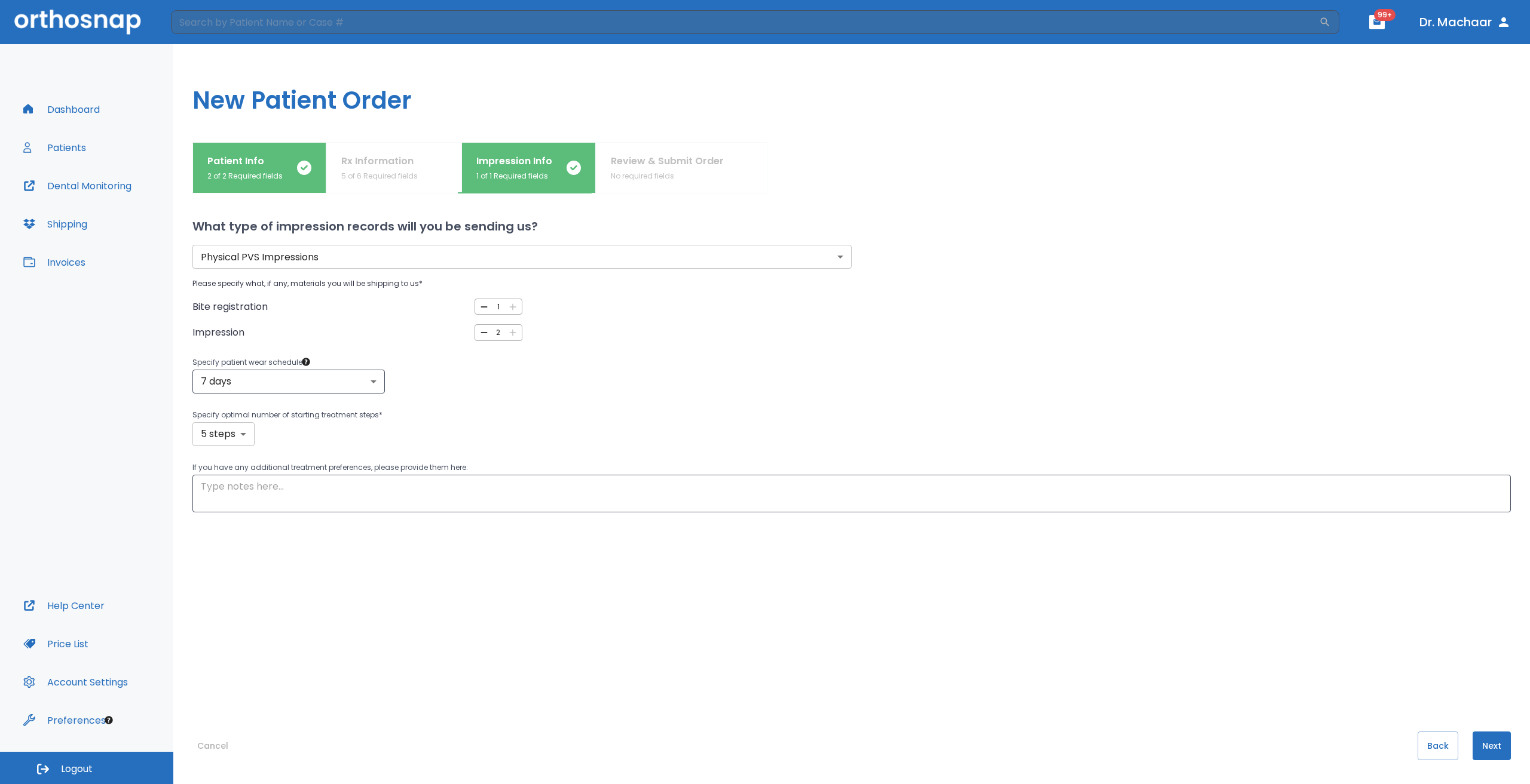
click at [233, 442] on body "​ 99+ Dr. Machaar Dashboard Patients Dental Monitoring Shipping Invoices Help C…" at bounding box center [765, 392] width 1530 height 784
click at [229, 530] on li "10 steps" at bounding box center [223, 526] width 69 height 21
click at [232, 439] on body "​ 99+ Dr. Machaar Dashboard Patients Dental Monitoring Shipping Invoices Help C…" at bounding box center [765, 392] width 1530 height 784
click at [227, 512] on li "5 steps" at bounding box center [225, 505] width 69 height 21
click at [242, 442] on body "​ 99+ Dr. Machaar Dashboard Patients Dental Monitoring Shipping Invoices Help C…" at bounding box center [765, 392] width 1530 height 784
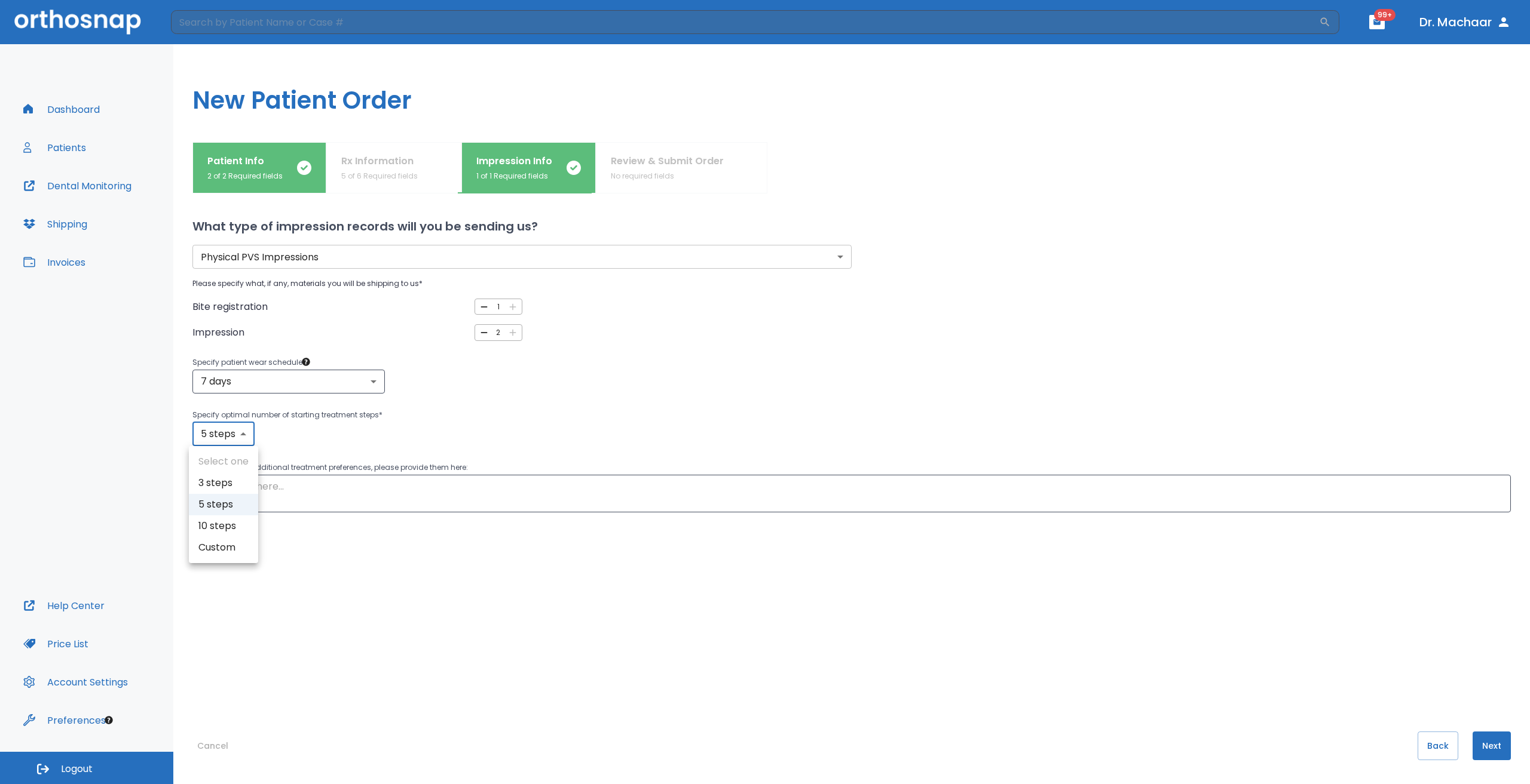
click at [229, 520] on li "10 steps" at bounding box center [223, 526] width 69 height 21
type input "10"
click at [219, 441] on body "​ 99+ Dr. Machaar Dashboard Patients Dental Monitoring Shipping Invoices Help C…" at bounding box center [765, 392] width 1530 height 784
click at [231, 530] on li "10 steps" at bounding box center [225, 526] width 69 height 21
click at [218, 428] on body "​ 99+ Dr. Machaar Dashboard Patients Dental Monitoring Shipping Invoices Help C…" at bounding box center [765, 392] width 1530 height 784
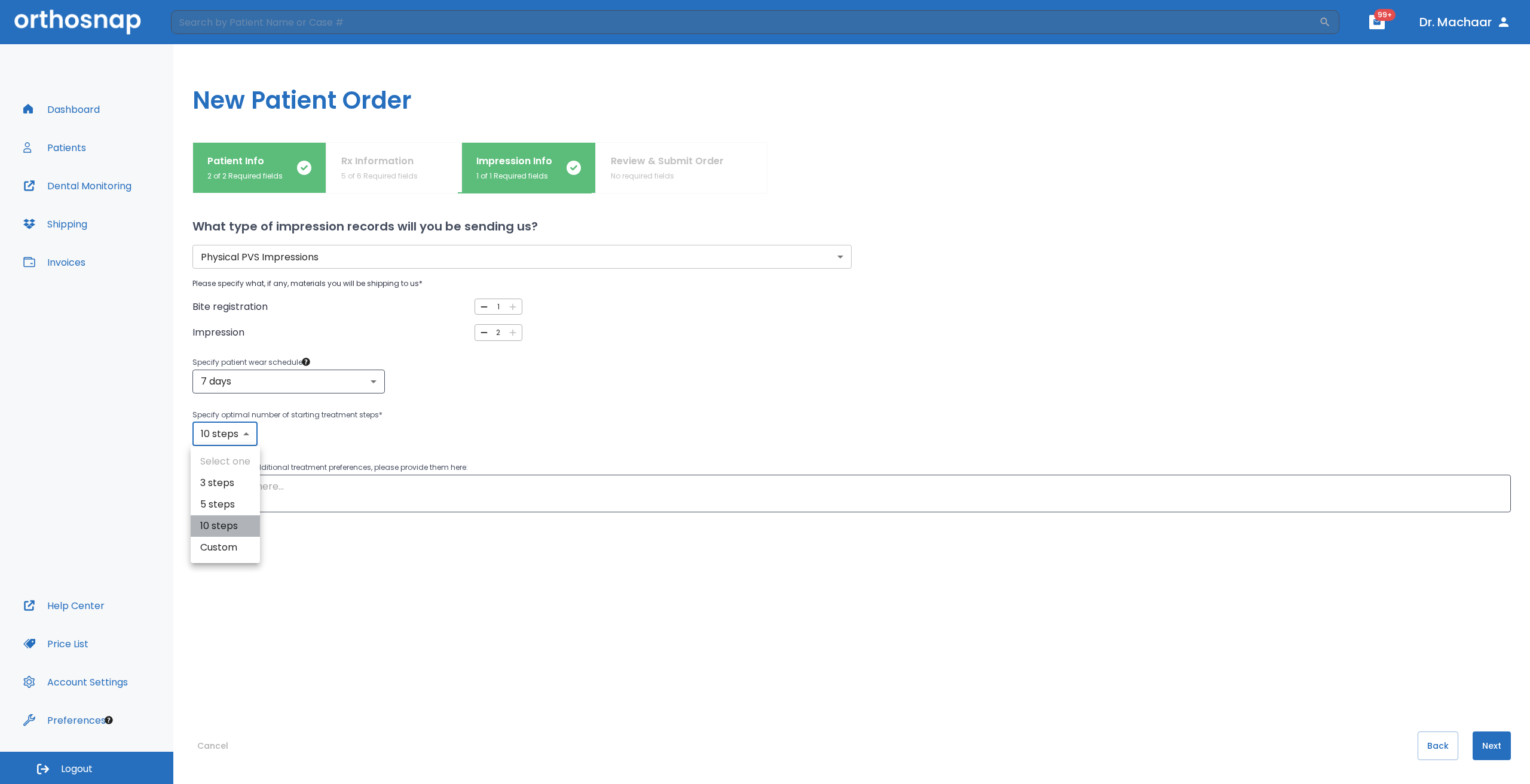
click at [243, 525] on li "10 steps" at bounding box center [225, 526] width 69 height 21
click at [1496, 748] on button "Next" at bounding box center [1491, 745] width 38 height 28
